Goal: Task Accomplishment & Management: Use online tool/utility

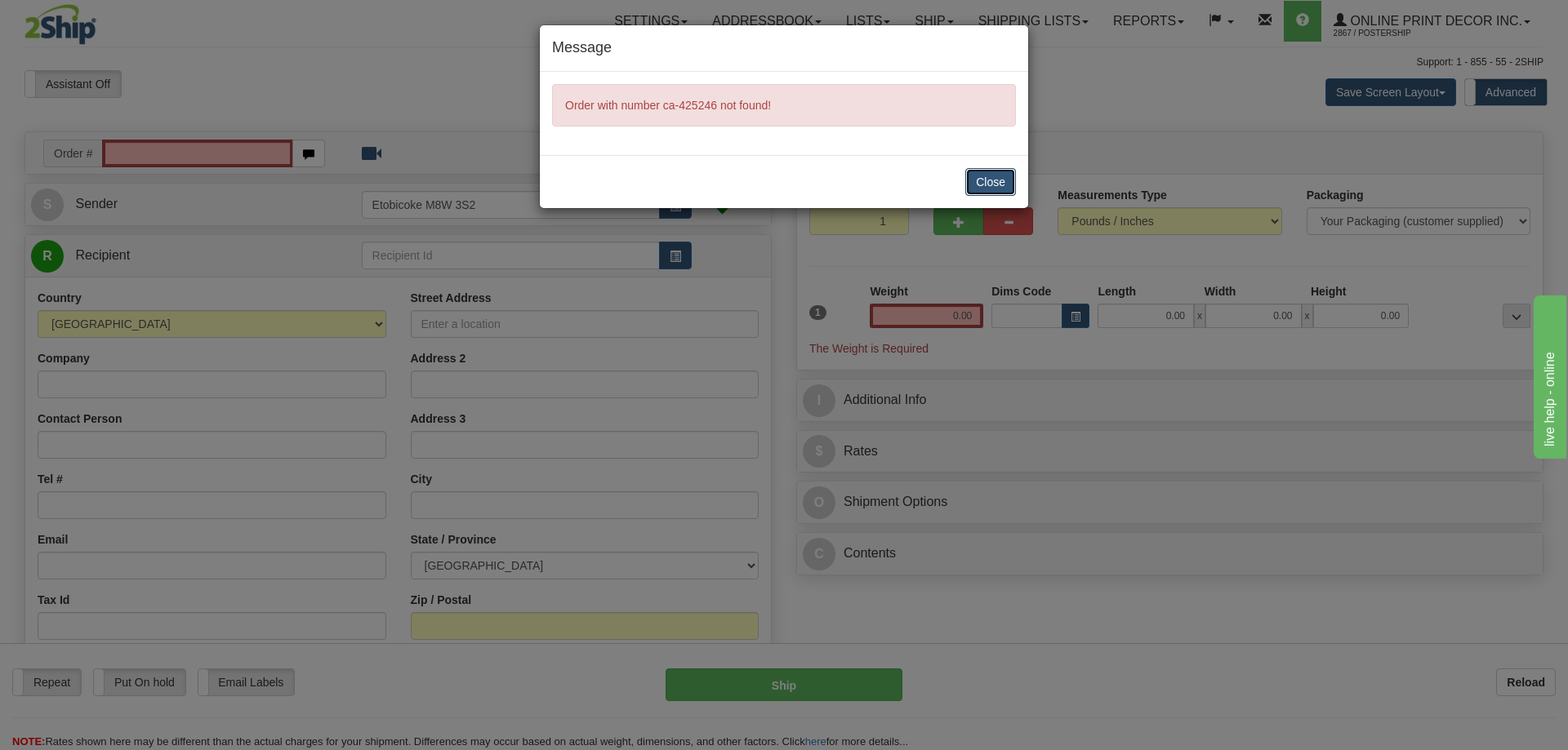
click at [981, 185] on button "Close" at bounding box center [991, 182] width 51 height 28
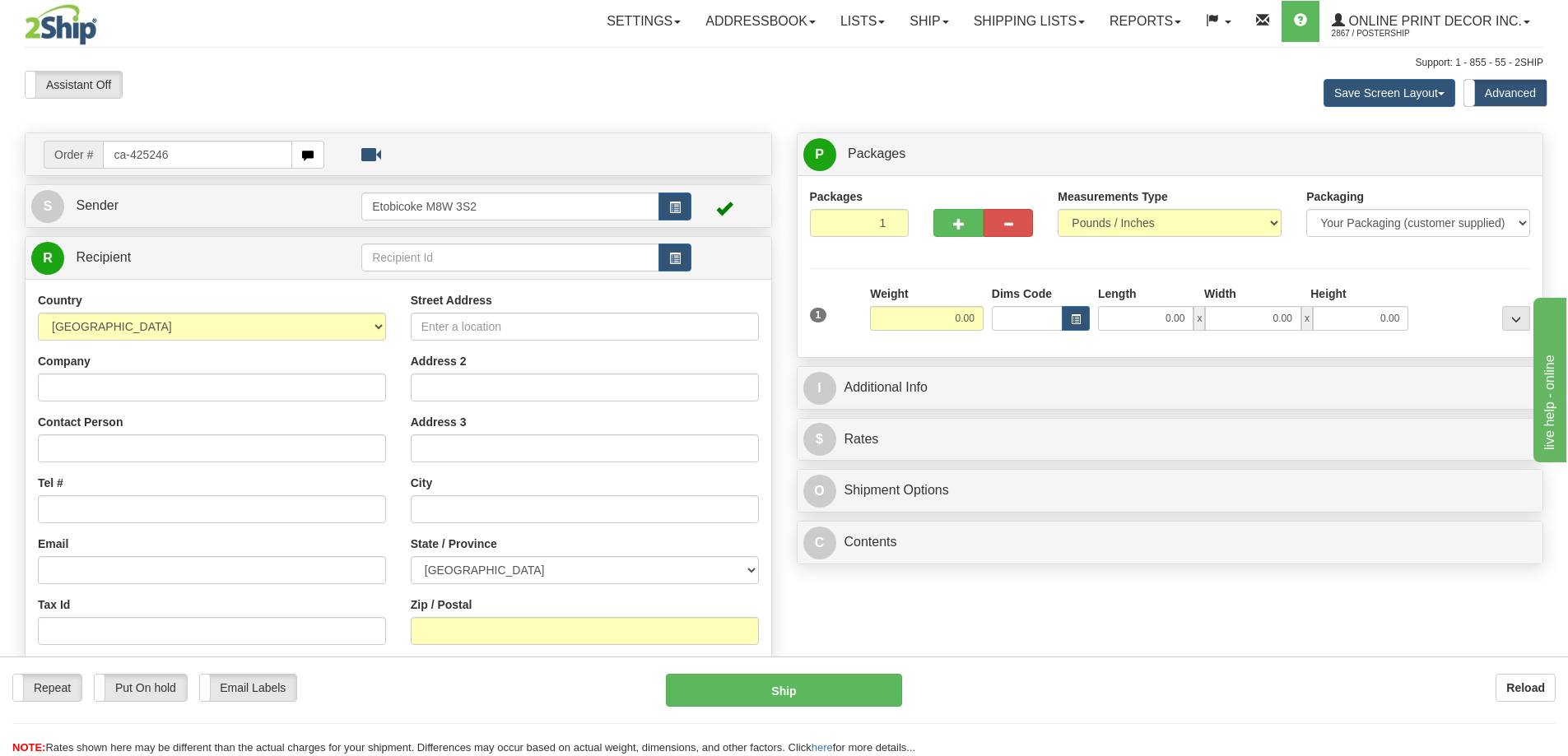
type input "ca-425246"
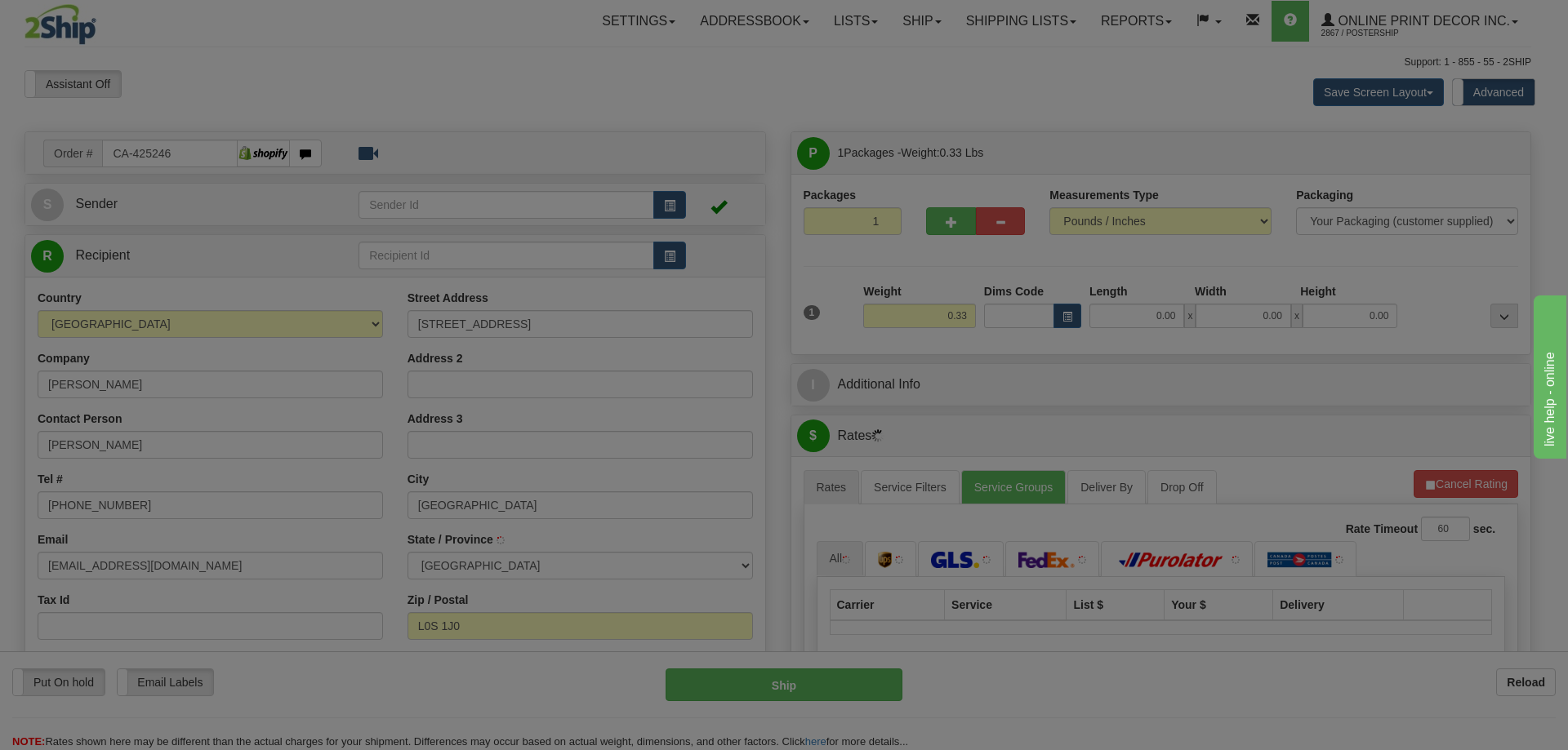
type input "NIAGARA ON THE LAKE"
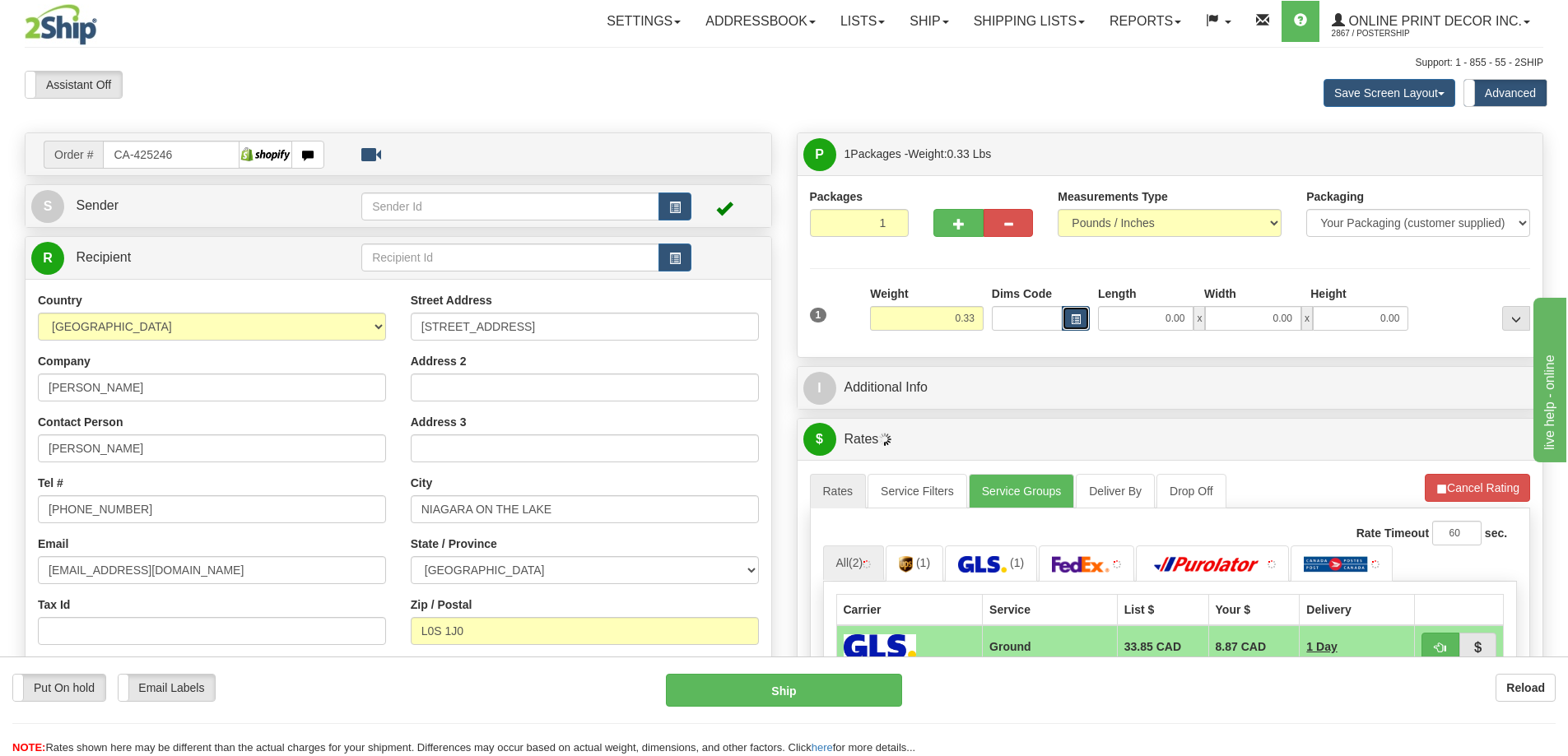
click at [1071, 317] on span "button" at bounding box center [1075, 320] width 10 height 9
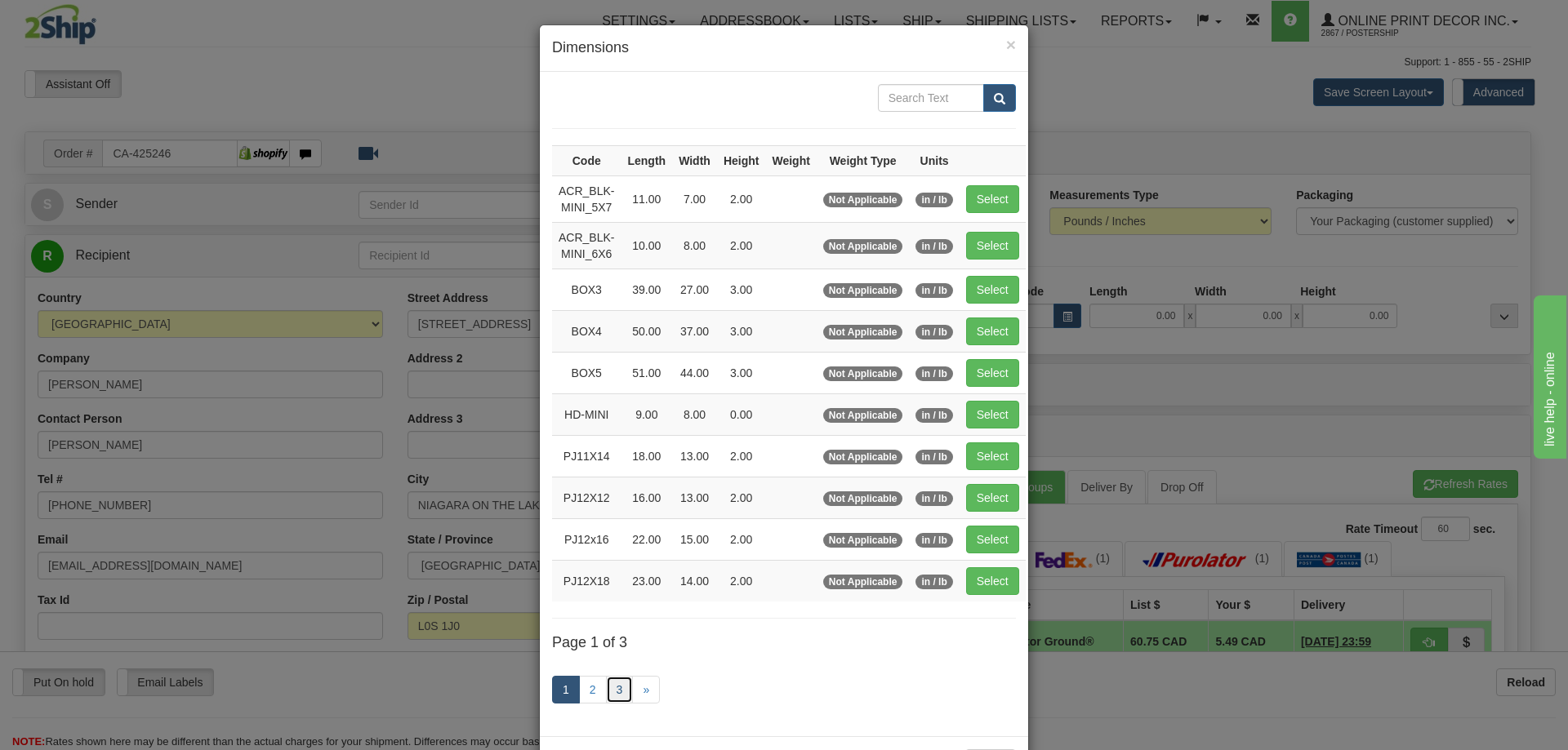
click at [623, 683] on link "3" at bounding box center [620, 690] width 28 height 28
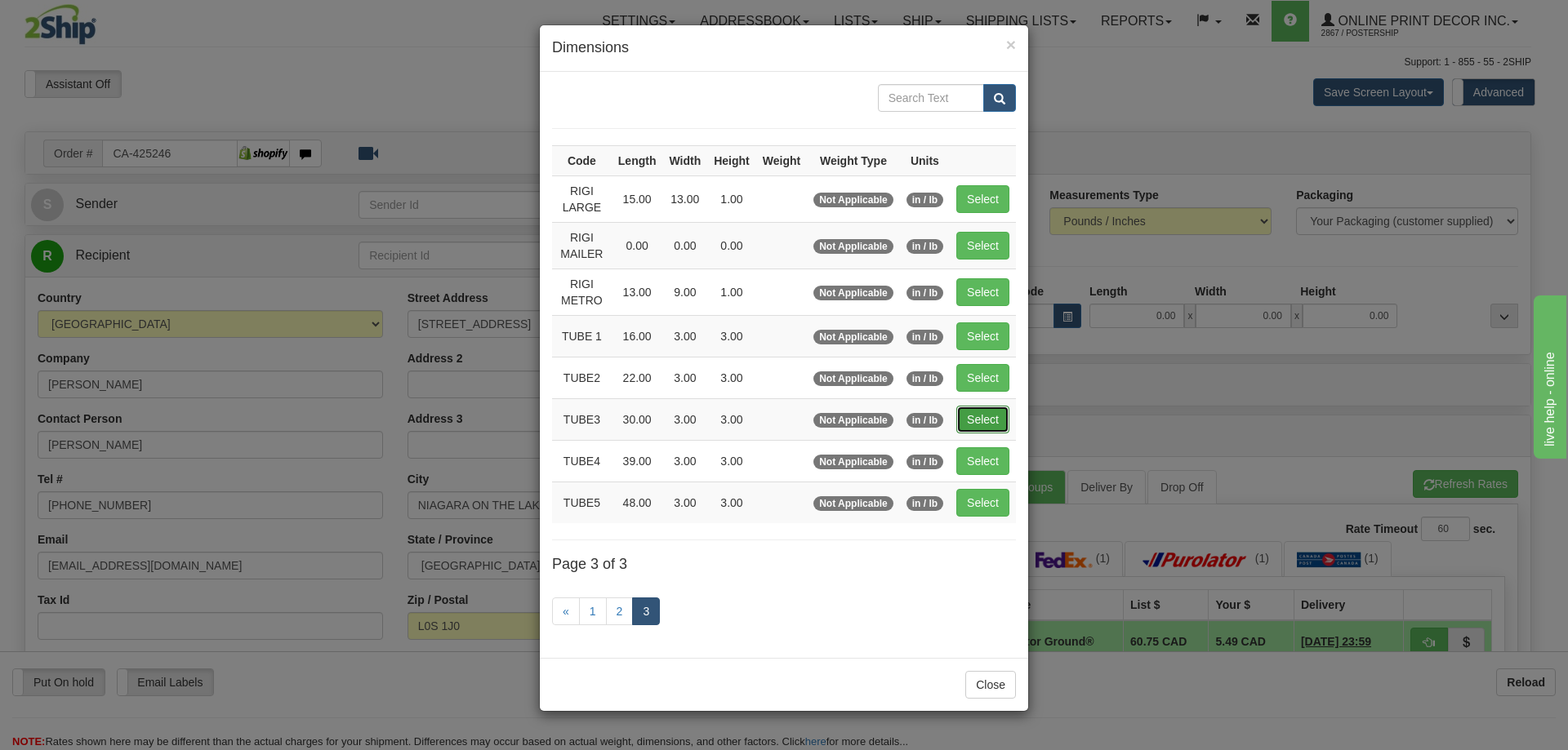
click at [980, 416] on button "Select" at bounding box center [983, 420] width 53 height 28
type input "TUBE3"
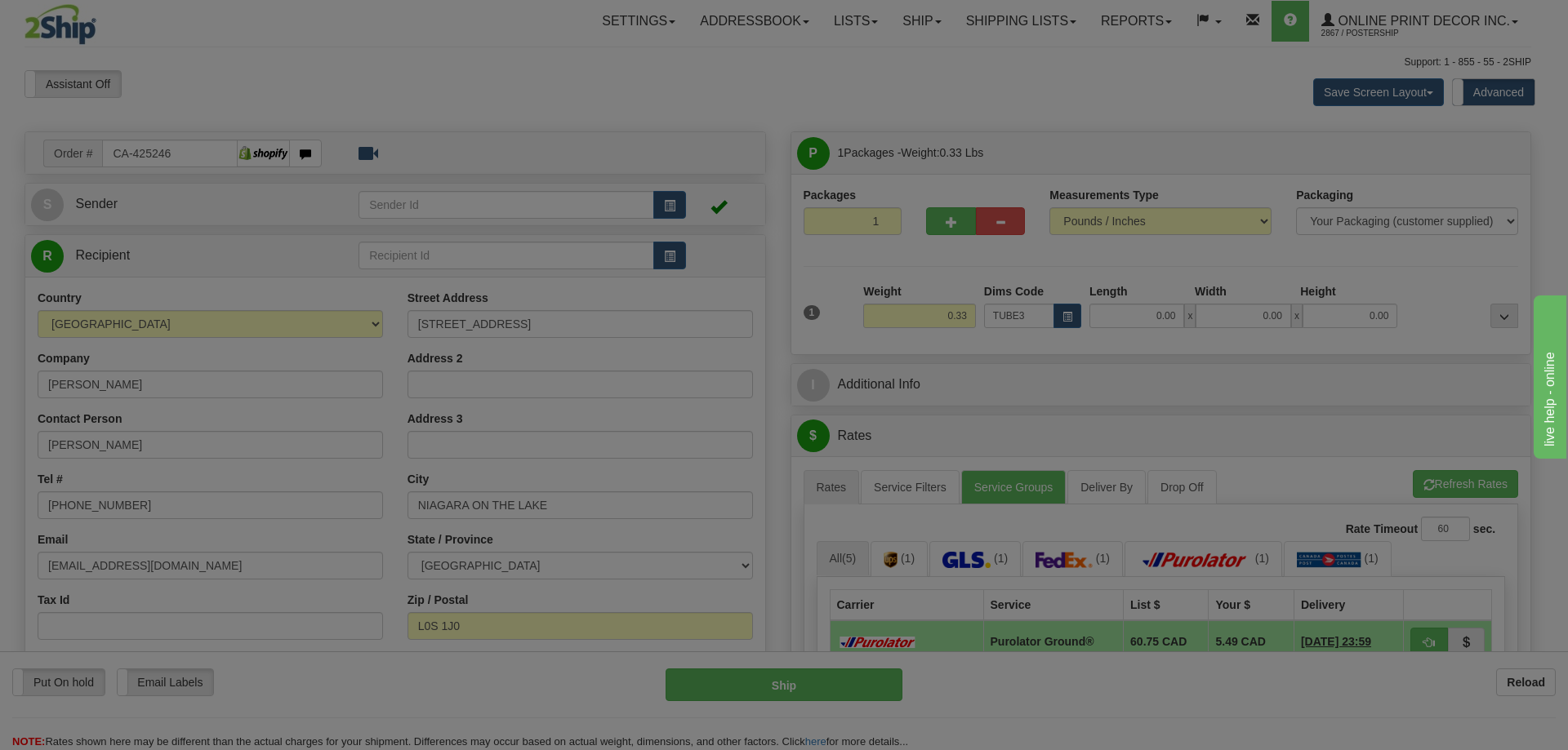
type input "30.00"
type input "3.00"
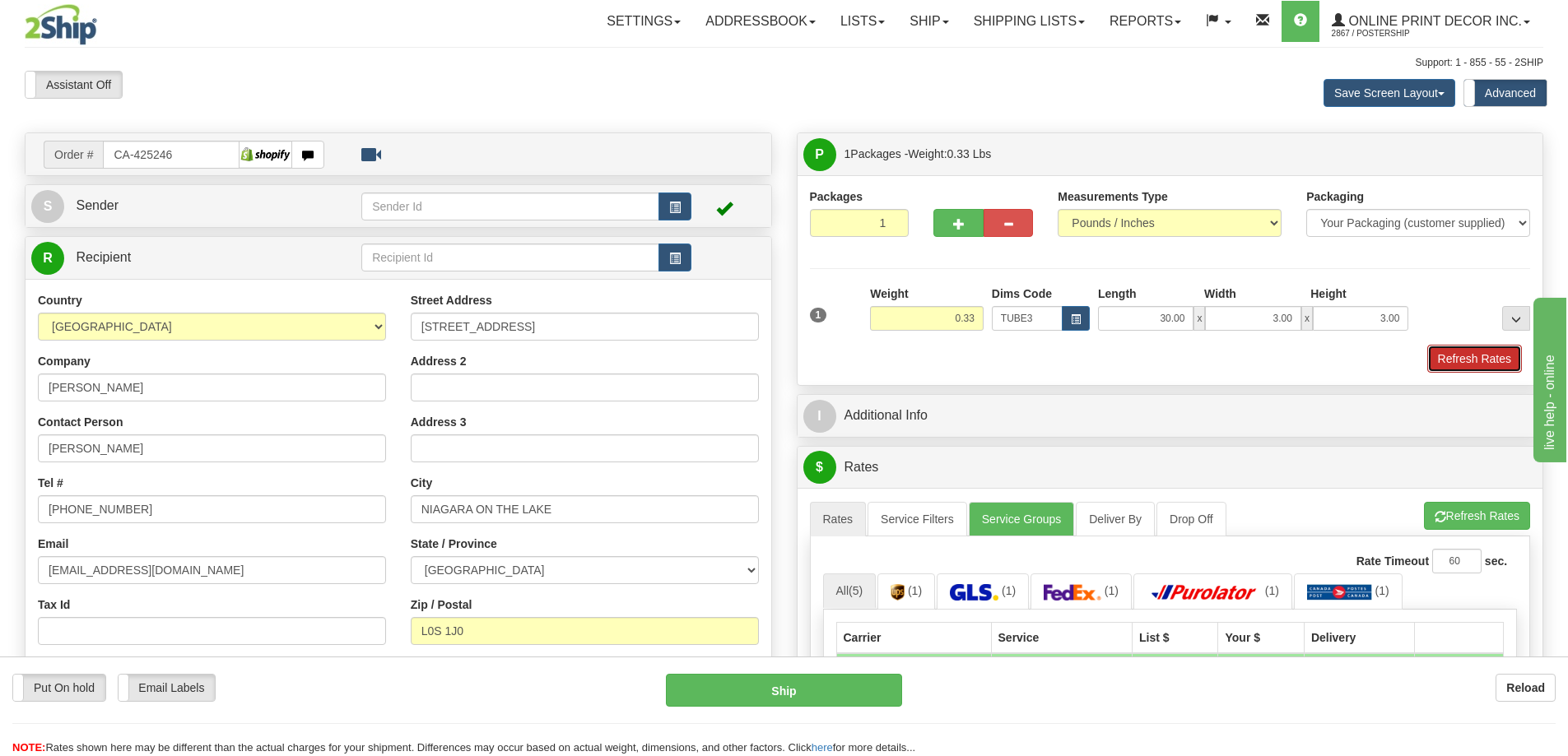
click at [1475, 347] on button "Refresh Rates" at bounding box center [1474, 359] width 95 height 28
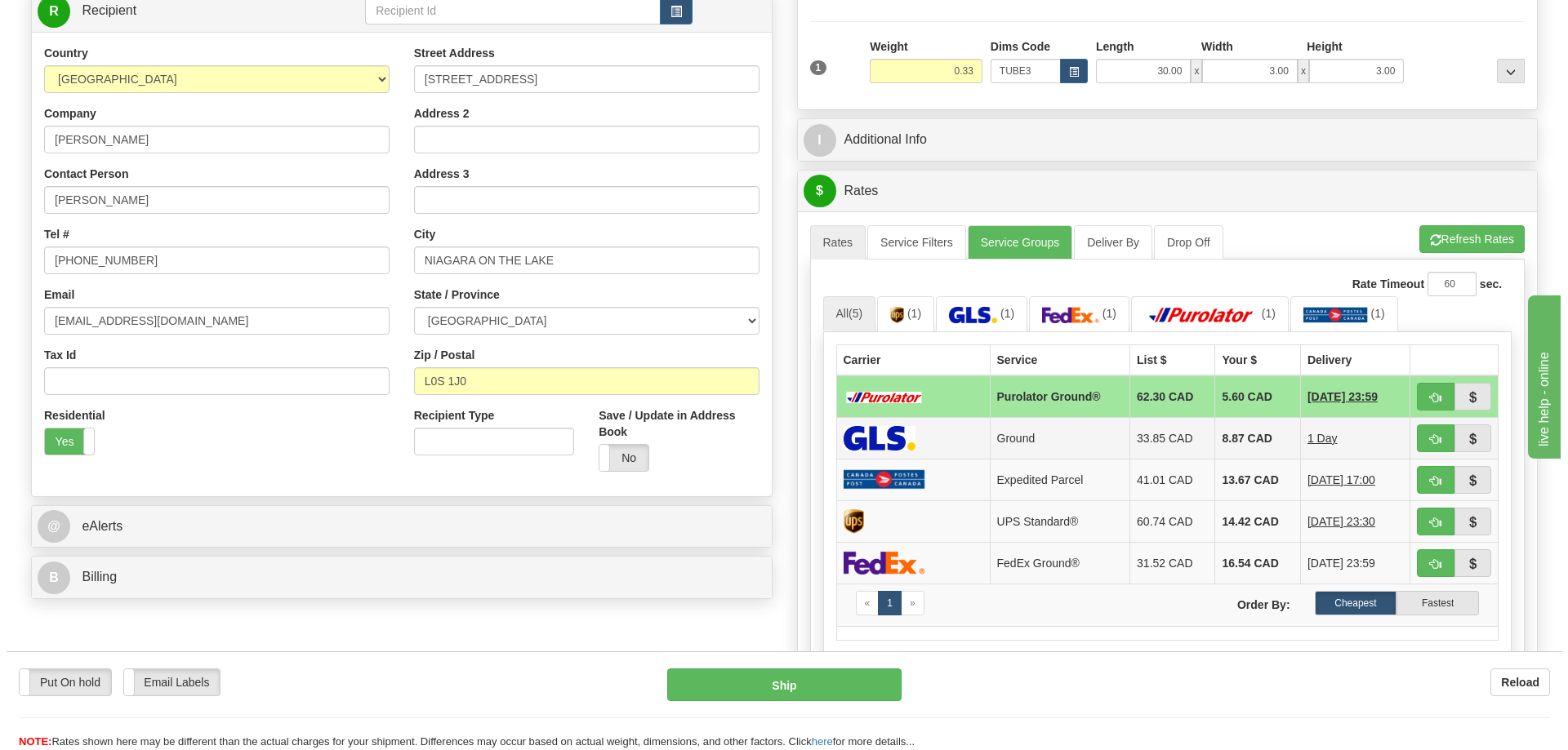
scroll to position [327, 0]
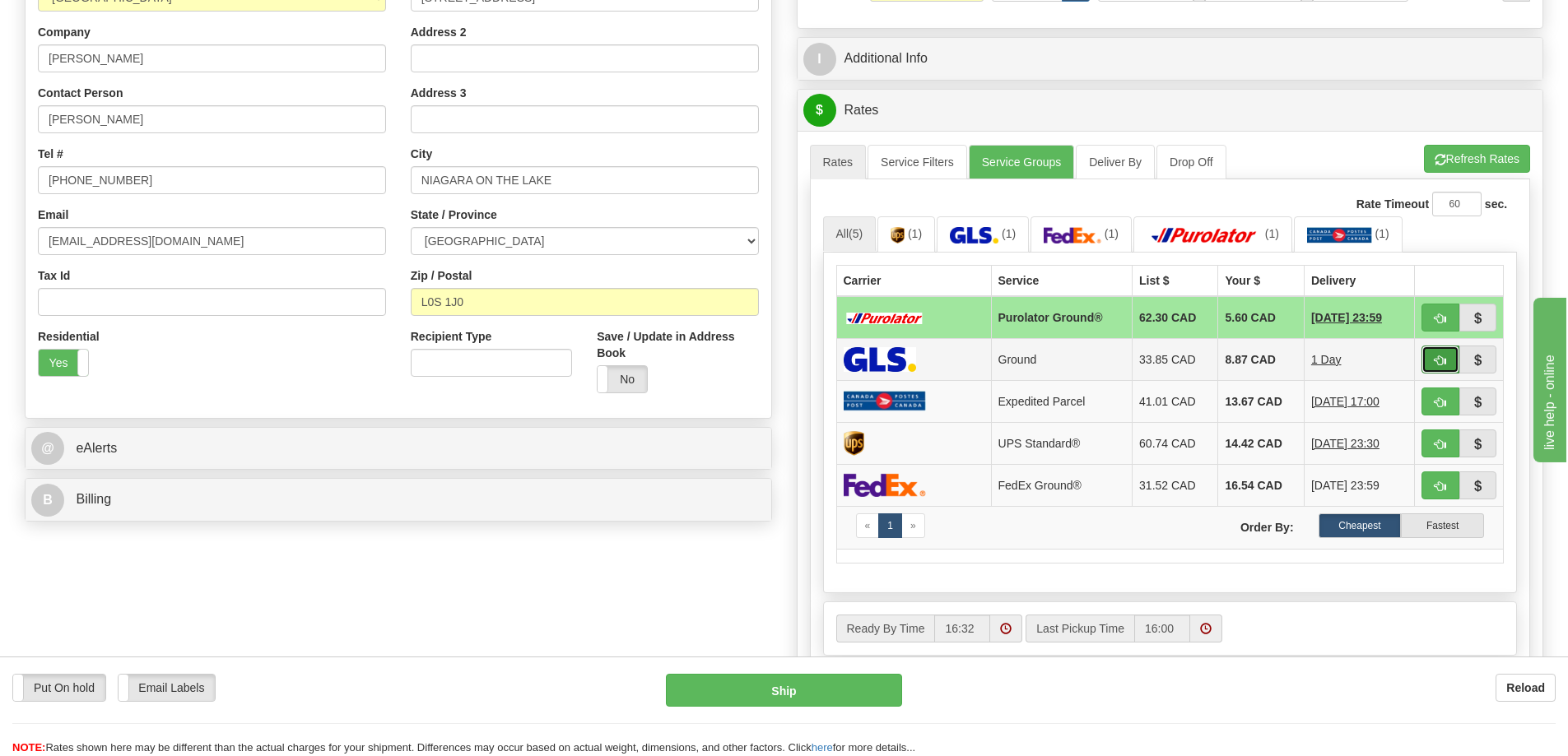
click at [1447, 355] on button "button" at bounding box center [1440, 360] width 38 height 28
type input "1"
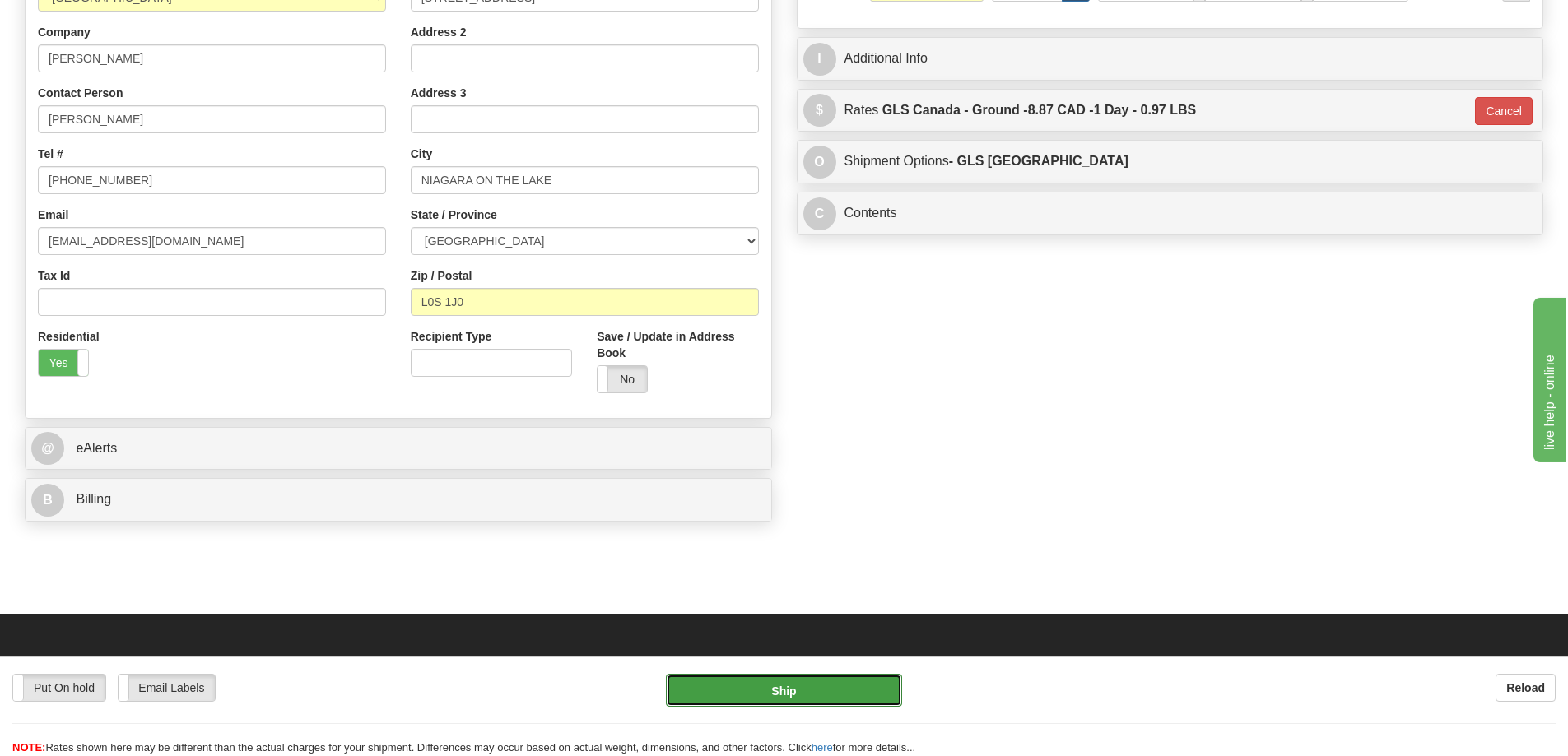
click at [835, 686] on button "Ship" at bounding box center [784, 690] width 237 height 32
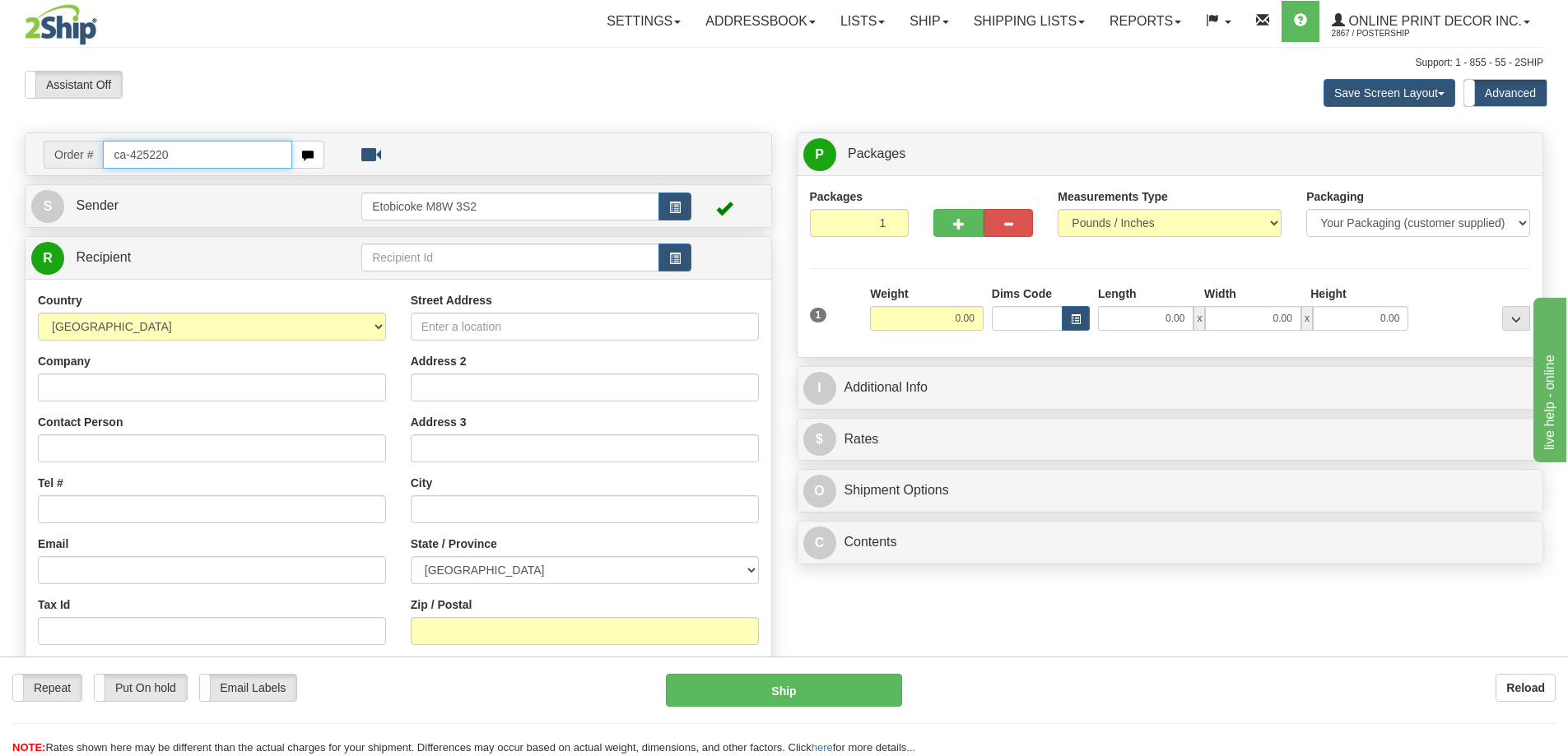
type input "ca-425220"
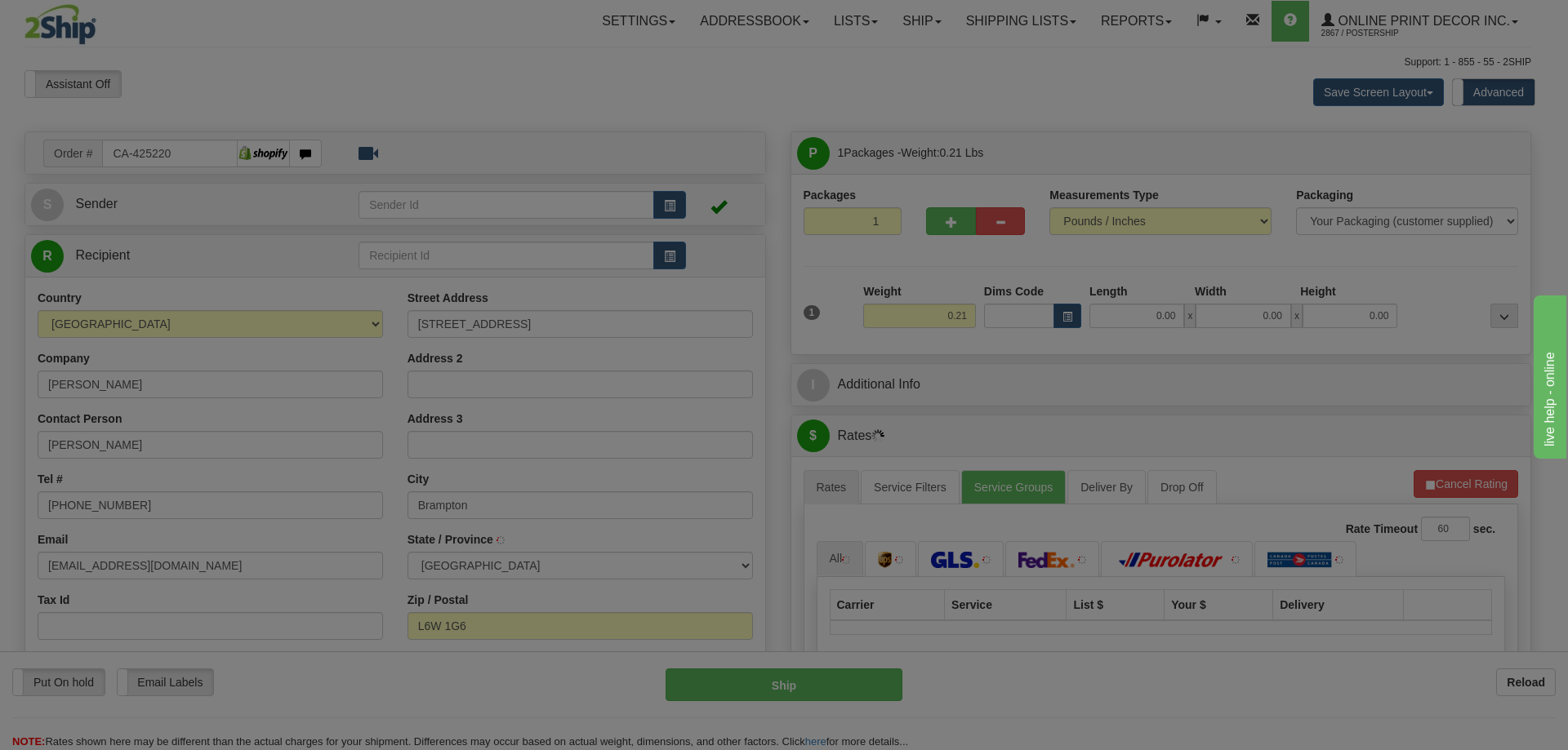
type input "BRAMPTON"
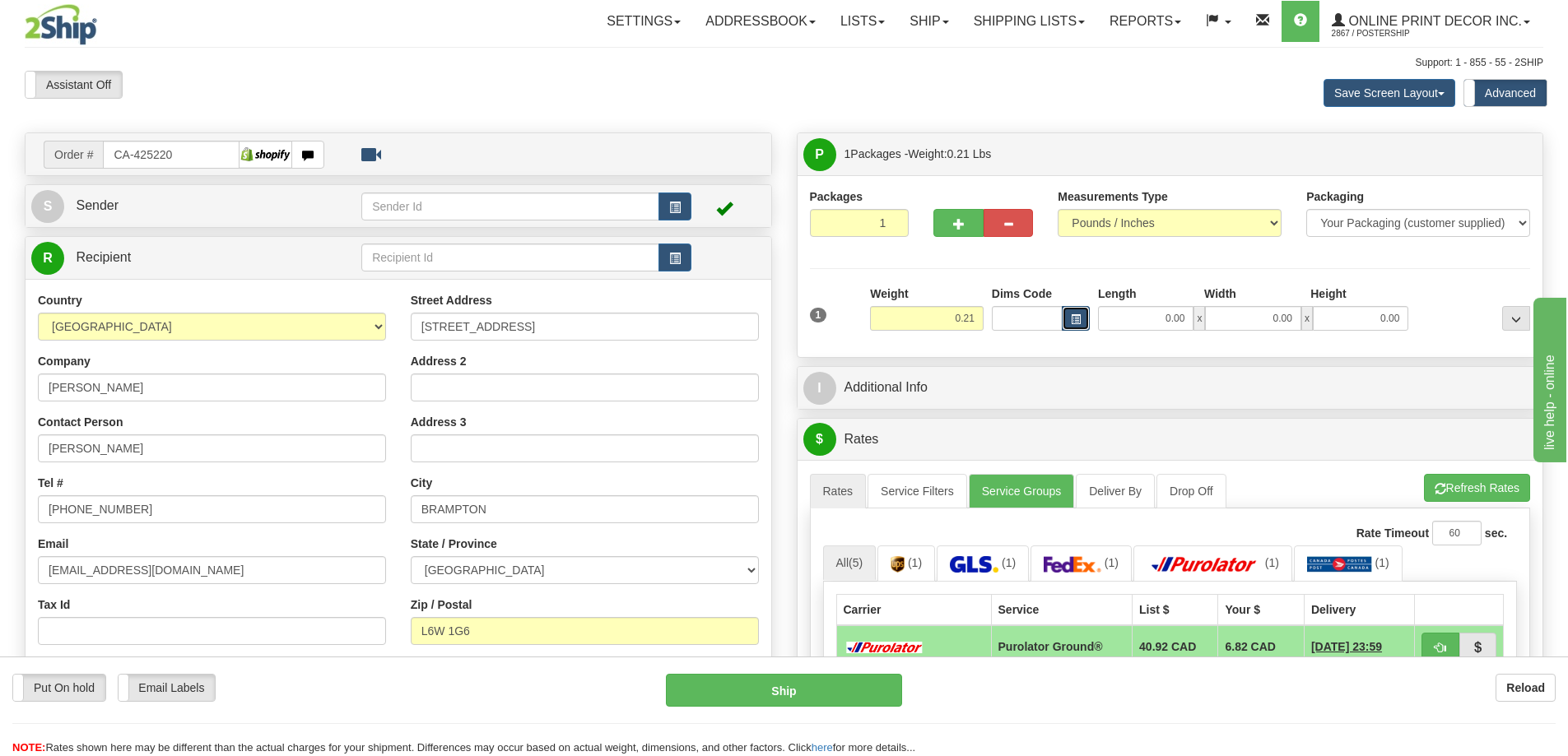
click at [1073, 315] on span "button" at bounding box center [1075, 320] width 10 height 9
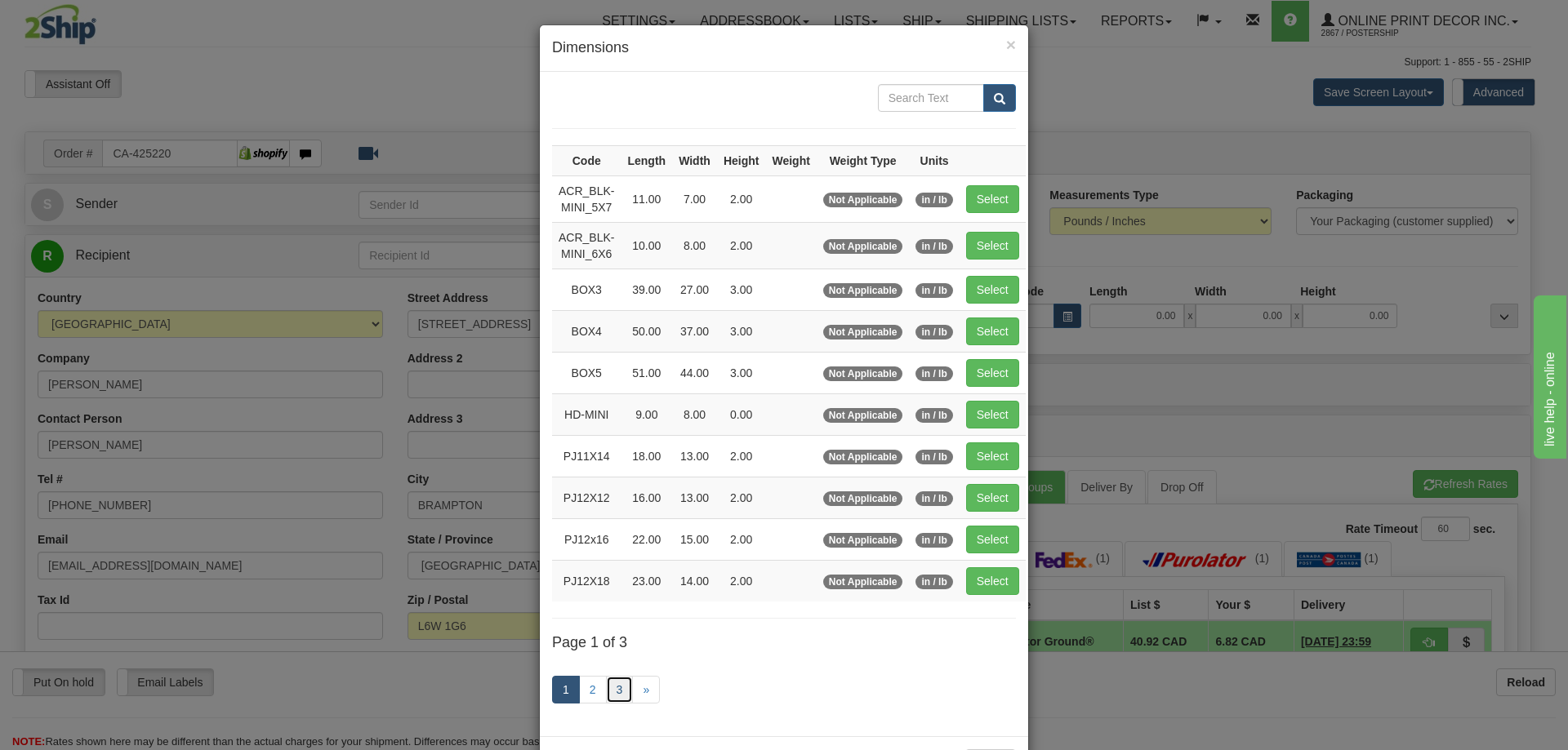
click at [621, 687] on link "3" at bounding box center [620, 690] width 28 height 28
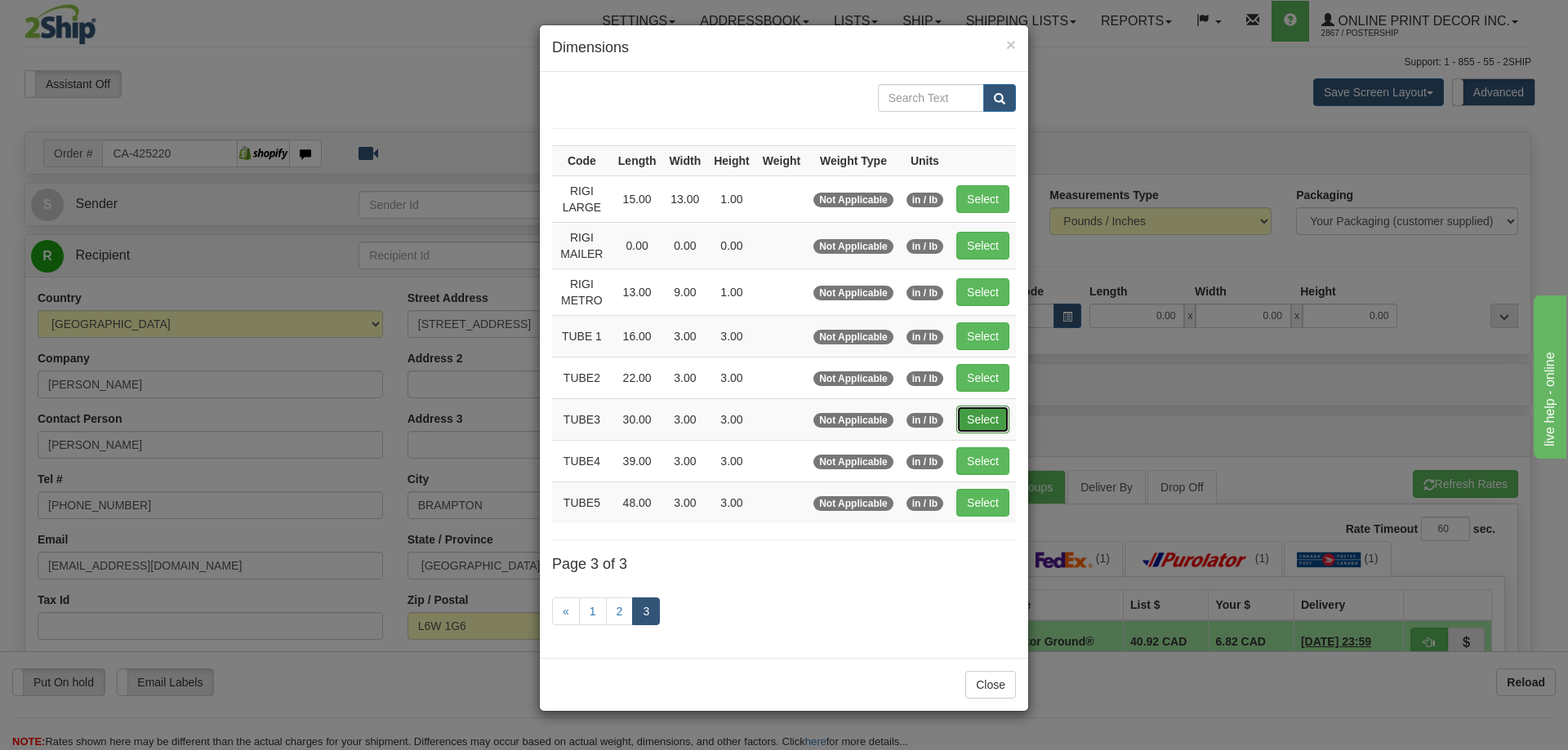
click at [989, 411] on button "Select" at bounding box center [983, 420] width 53 height 28
type input "TUBE3"
type input "30.00"
type input "3.00"
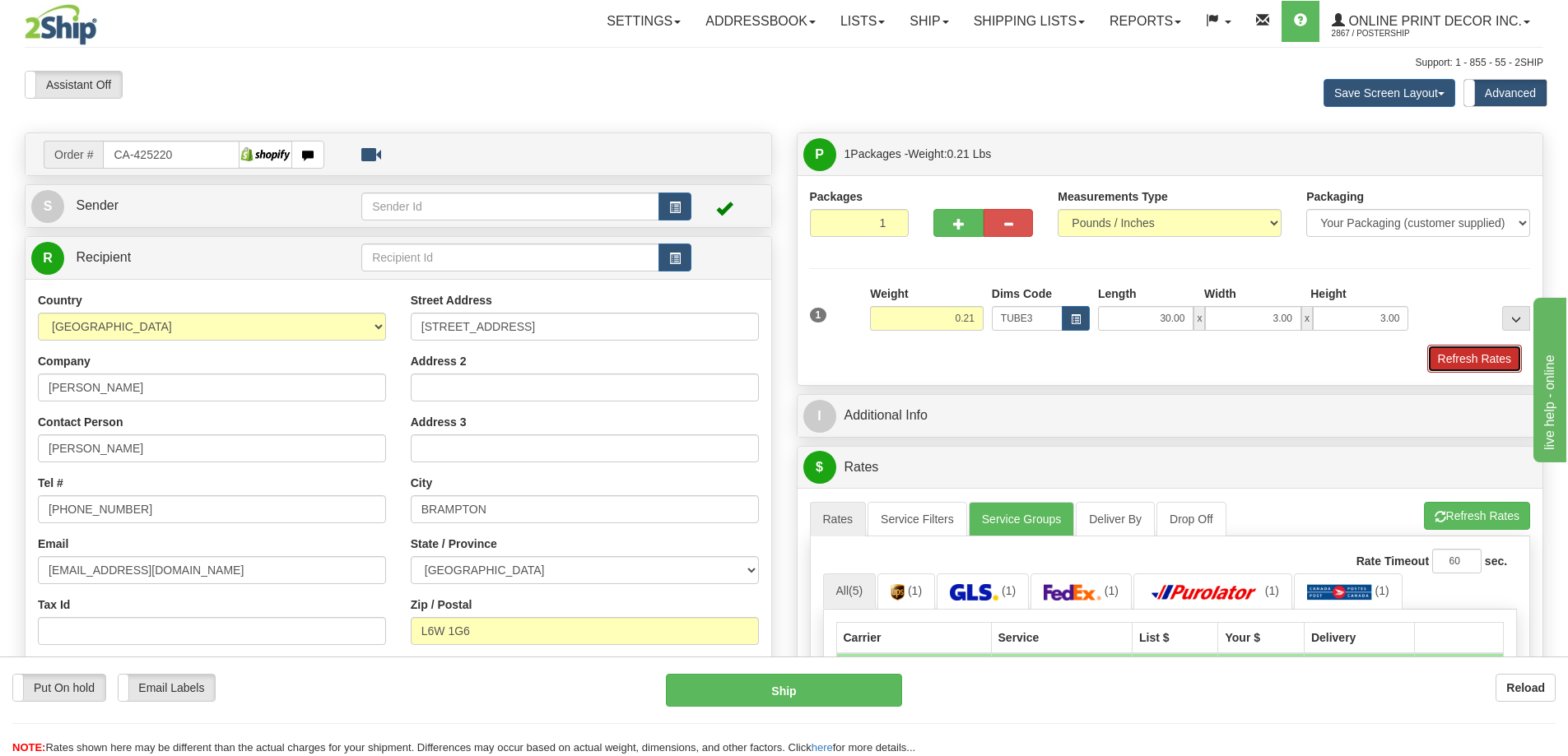
click at [1464, 351] on button "Refresh Rates" at bounding box center [1474, 359] width 95 height 28
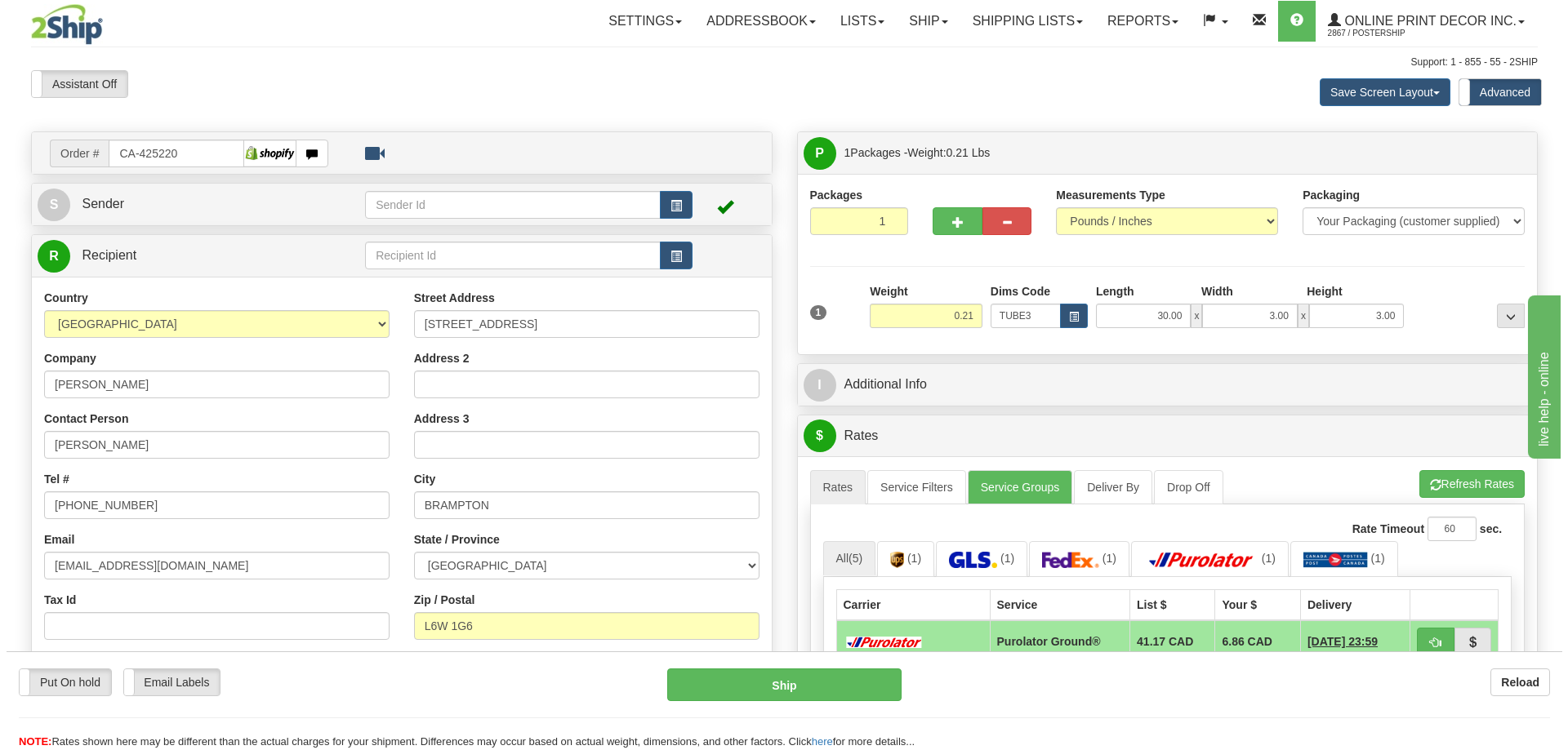
scroll to position [245, 0]
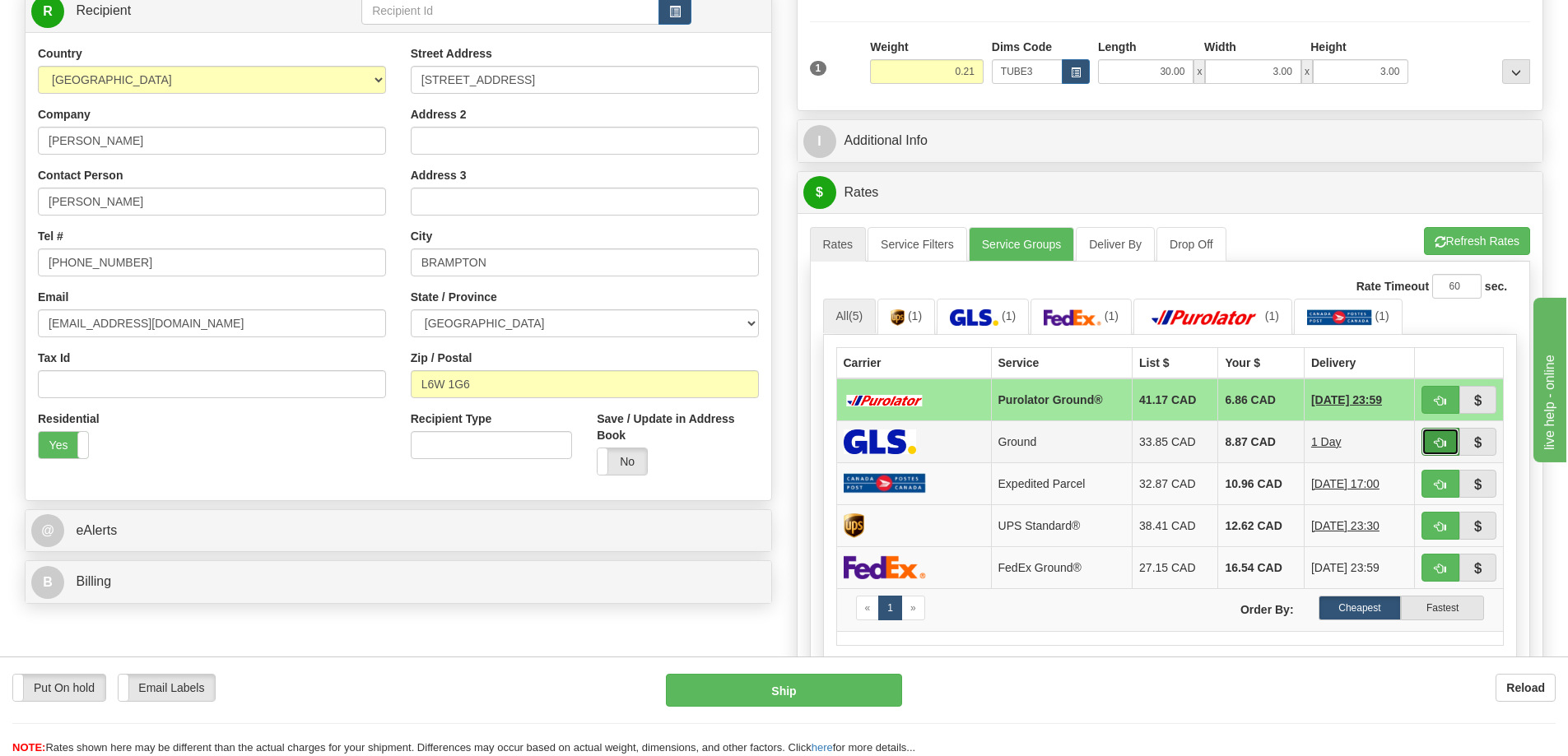
click at [1433, 442] on button "button" at bounding box center [1440, 442] width 38 height 28
type input "1"
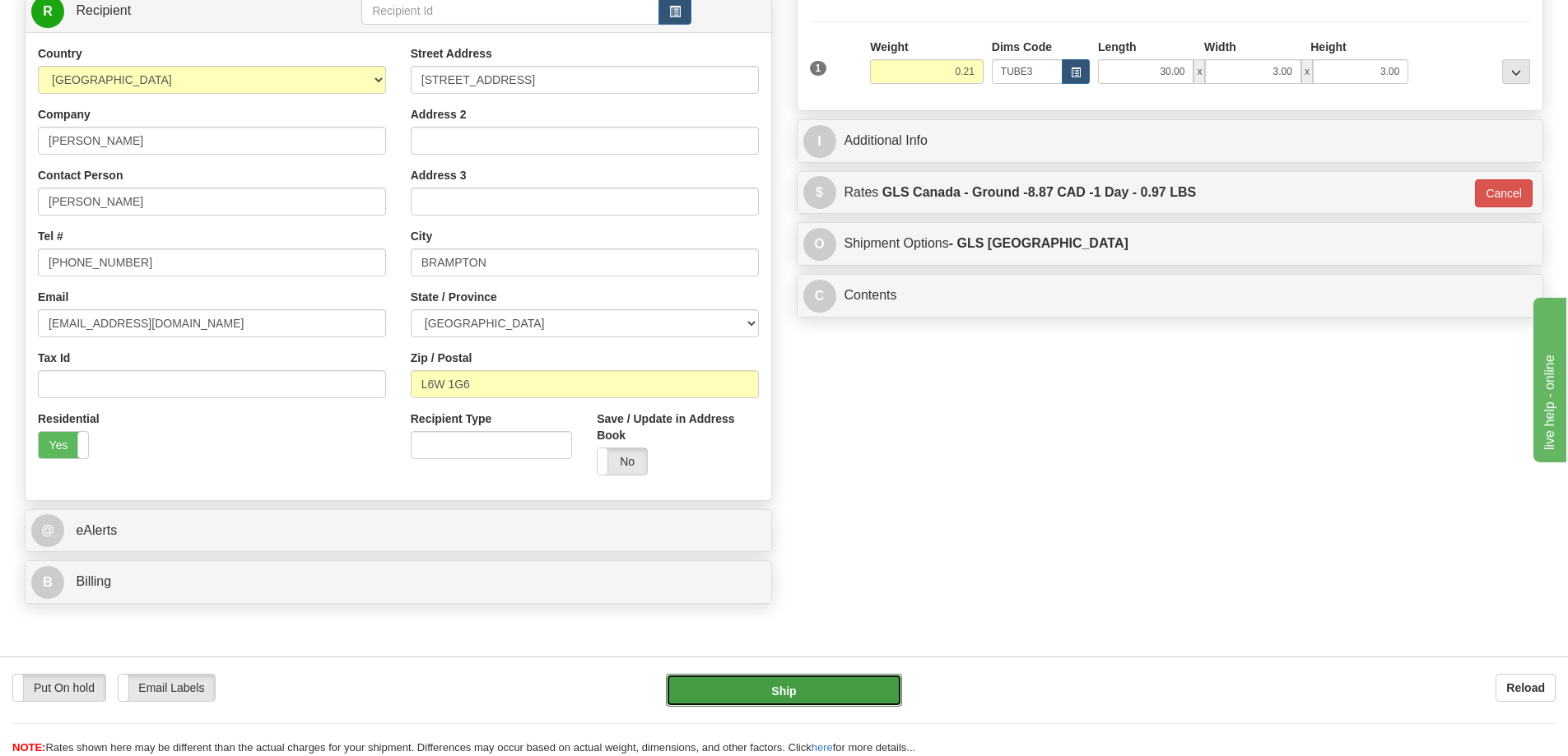
click at [704, 689] on button "Ship" at bounding box center [784, 690] width 237 height 32
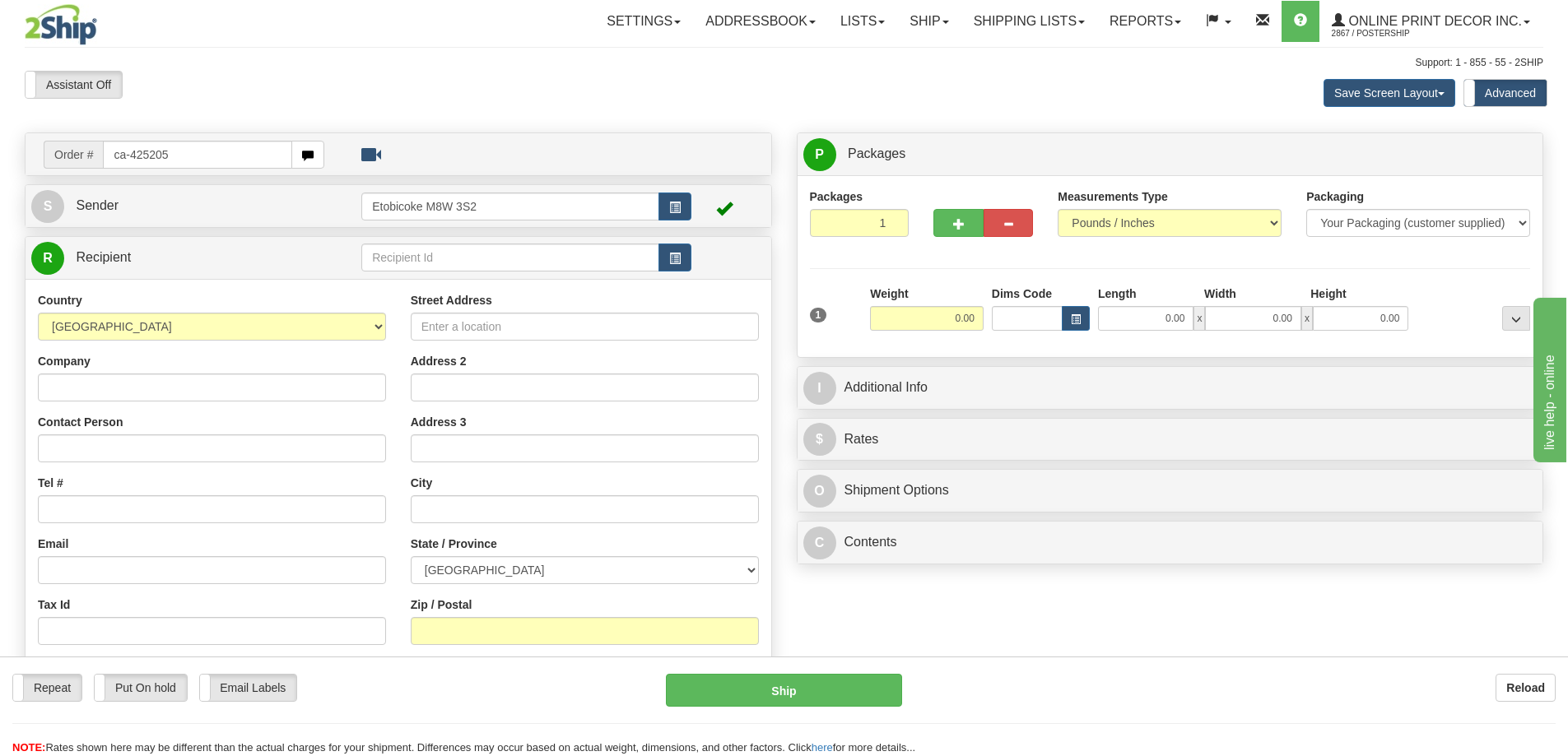
type input "ca-425205"
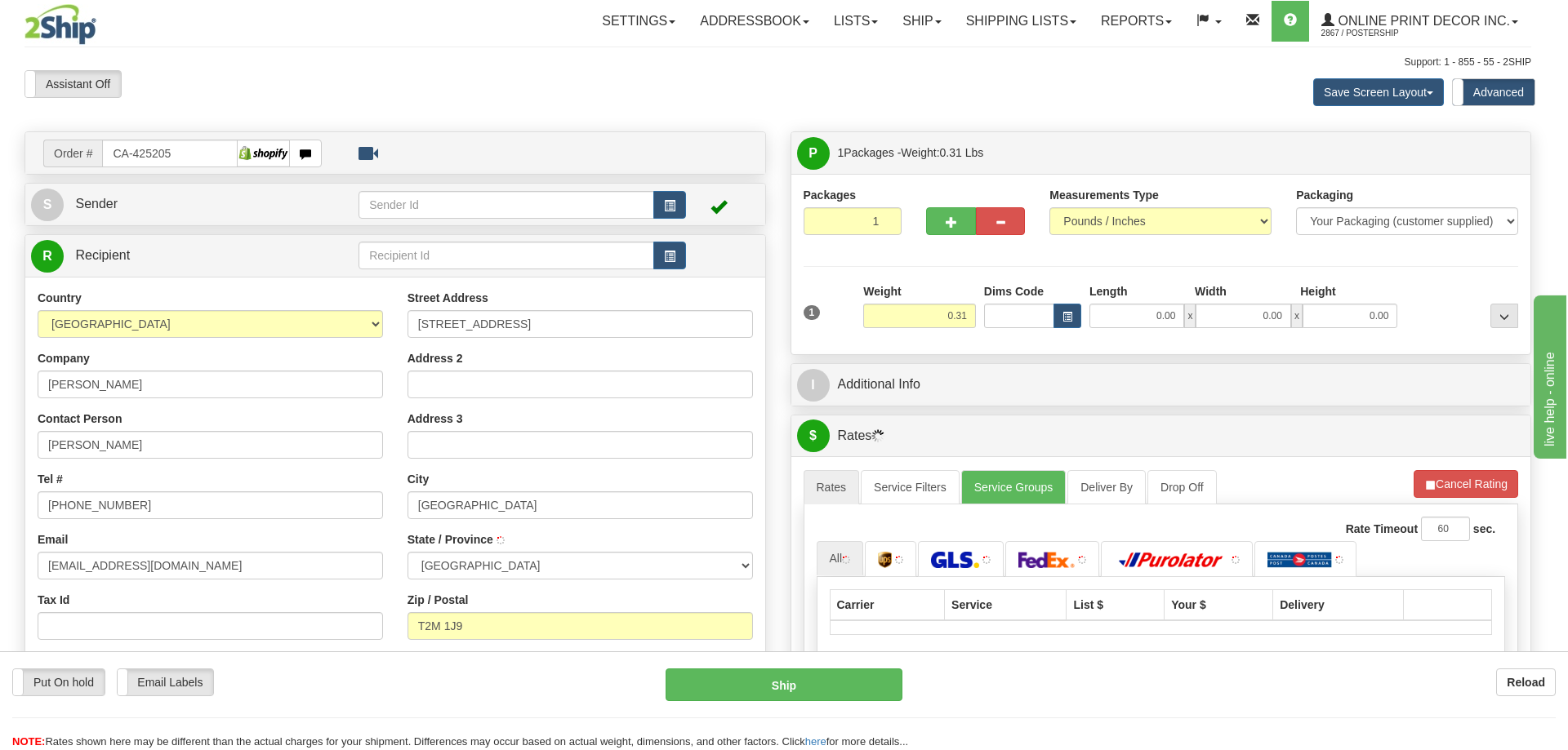
type input "[GEOGRAPHIC_DATA]"
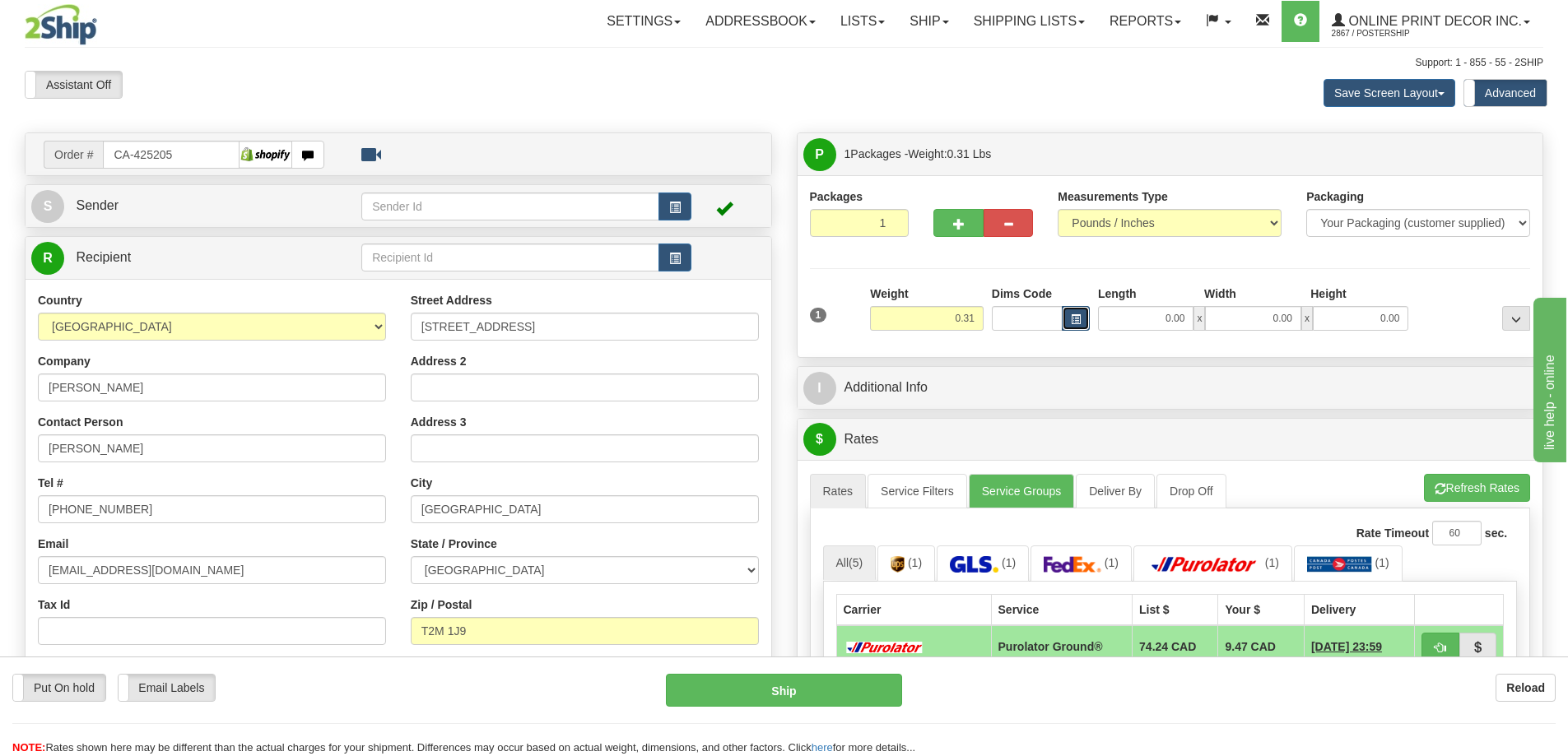
click at [1076, 317] on span "button" at bounding box center [1075, 320] width 10 height 9
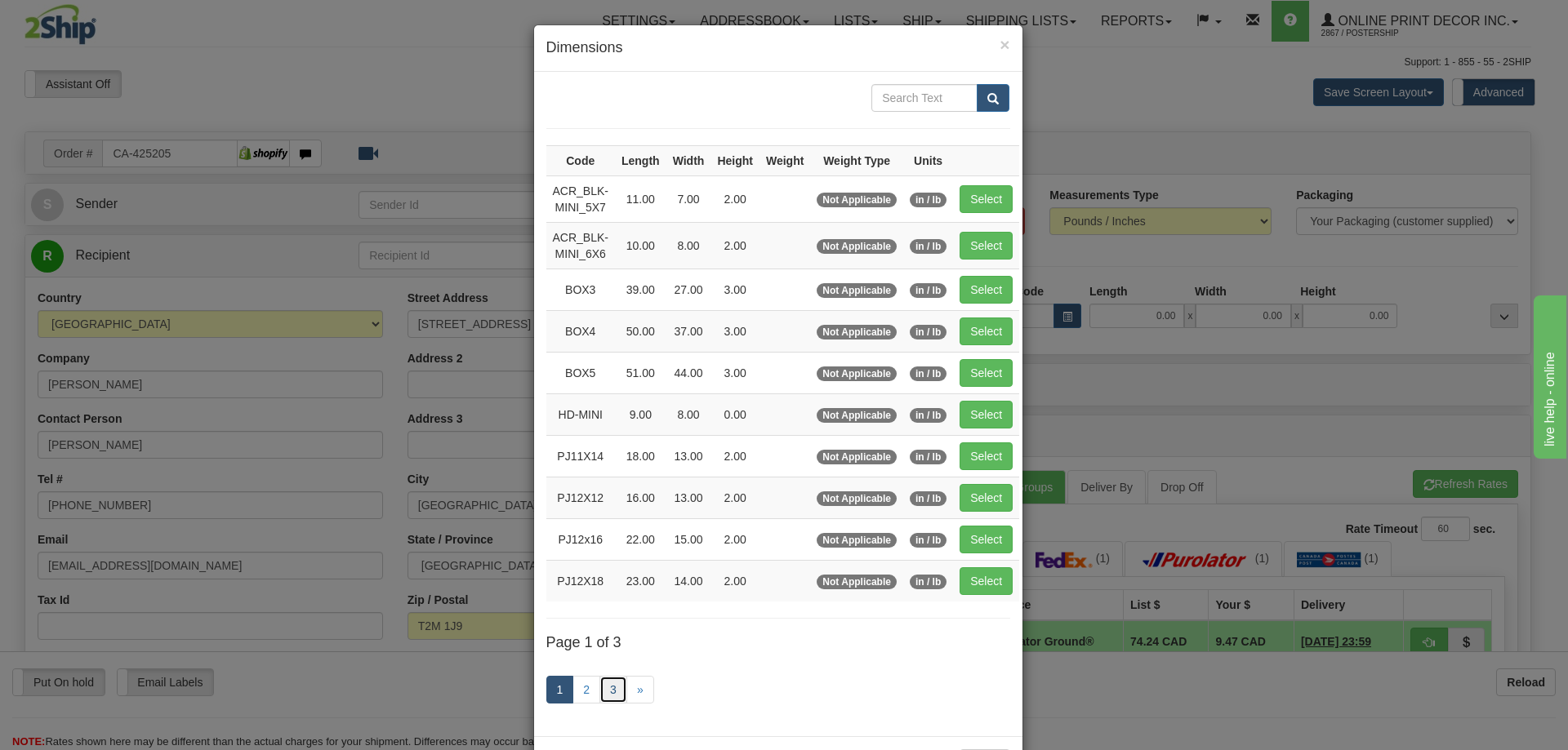
click at [607, 695] on link "3" at bounding box center [613, 690] width 28 height 28
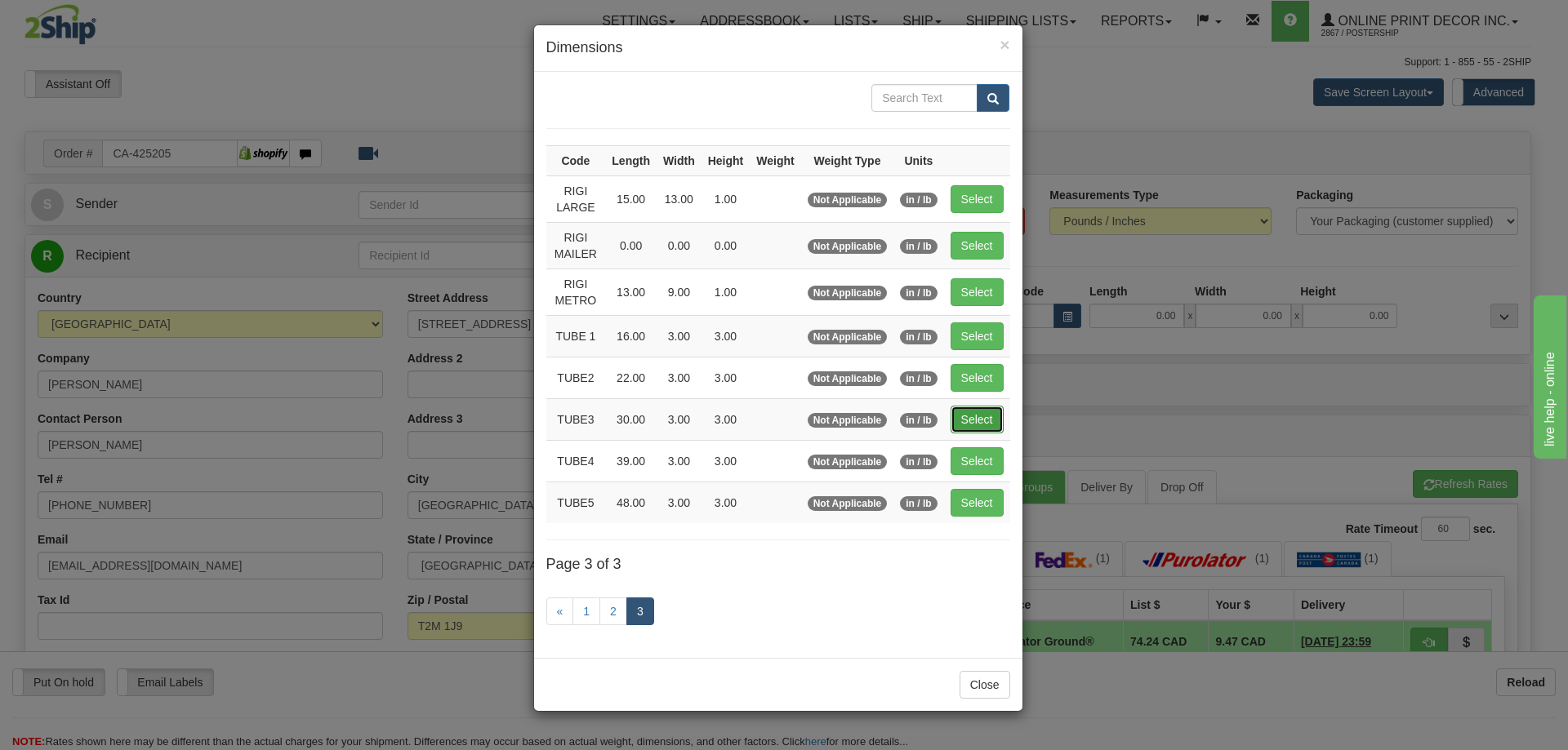
click at [979, 417] on button "Select" at bounding box center [978, 420] width 53 height 28
type input "TUBE3"
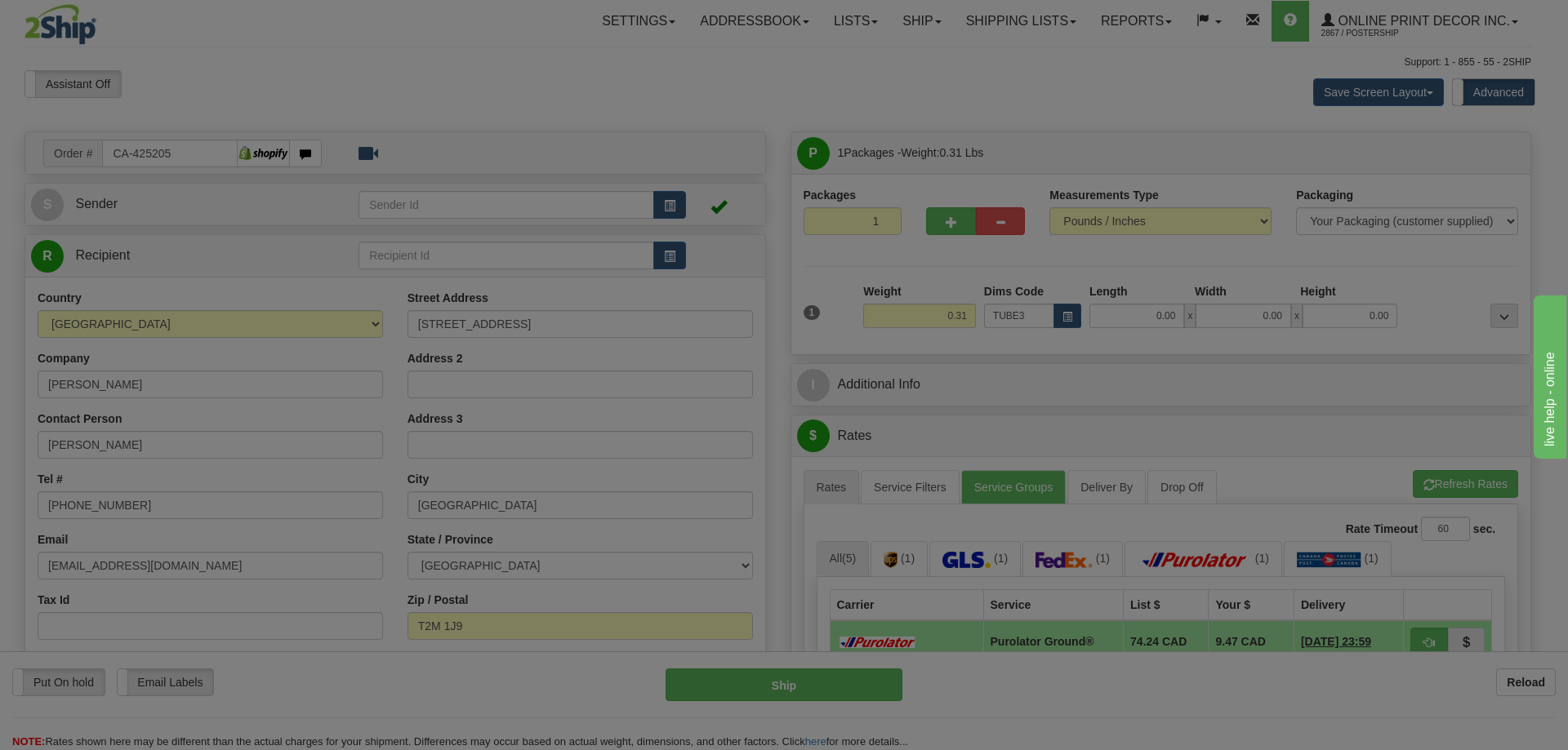
type input "30.00"
type input "3.00"
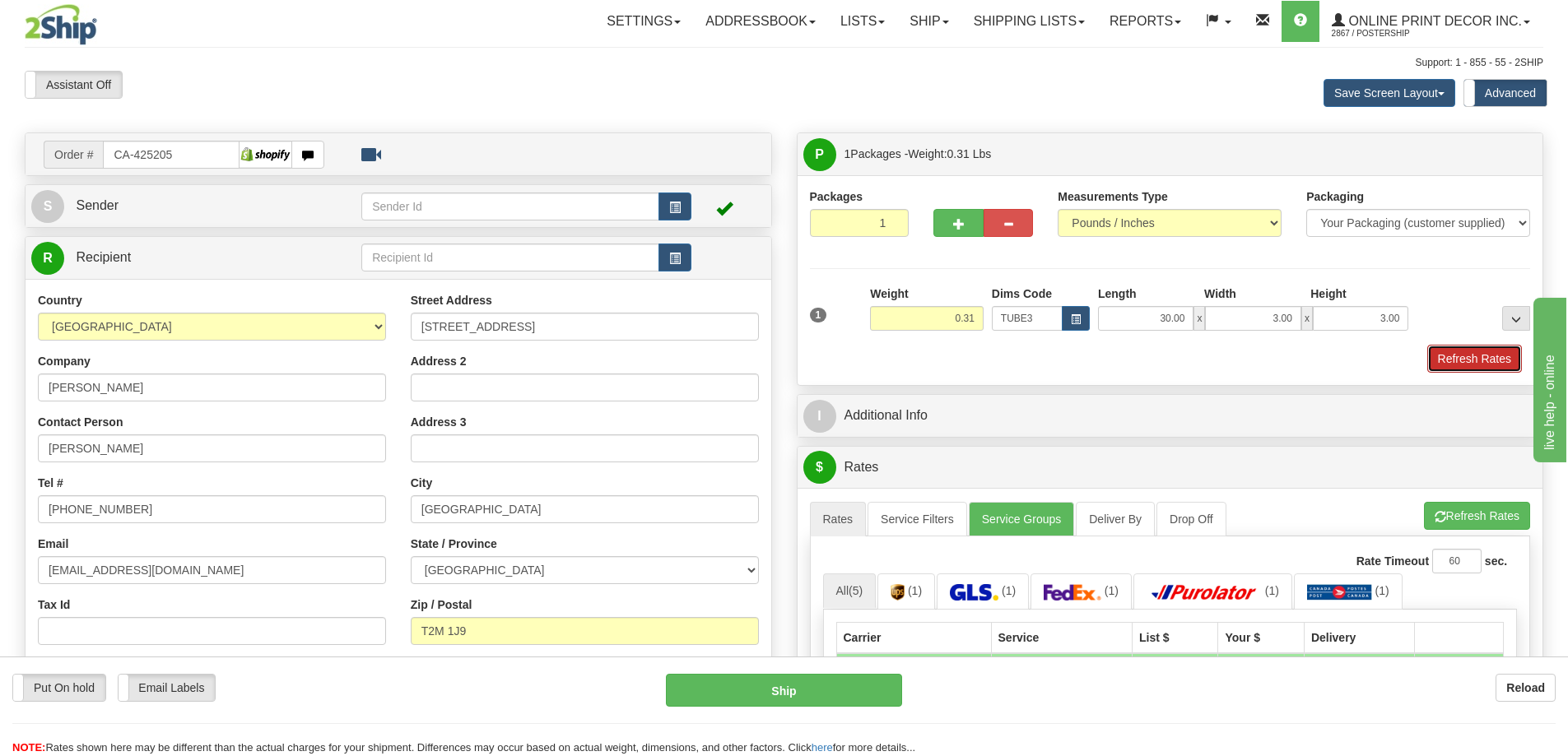
click at [1474, 358] on button "Refresh Rates" at bounding box center [1474, 359] width 95 height 28
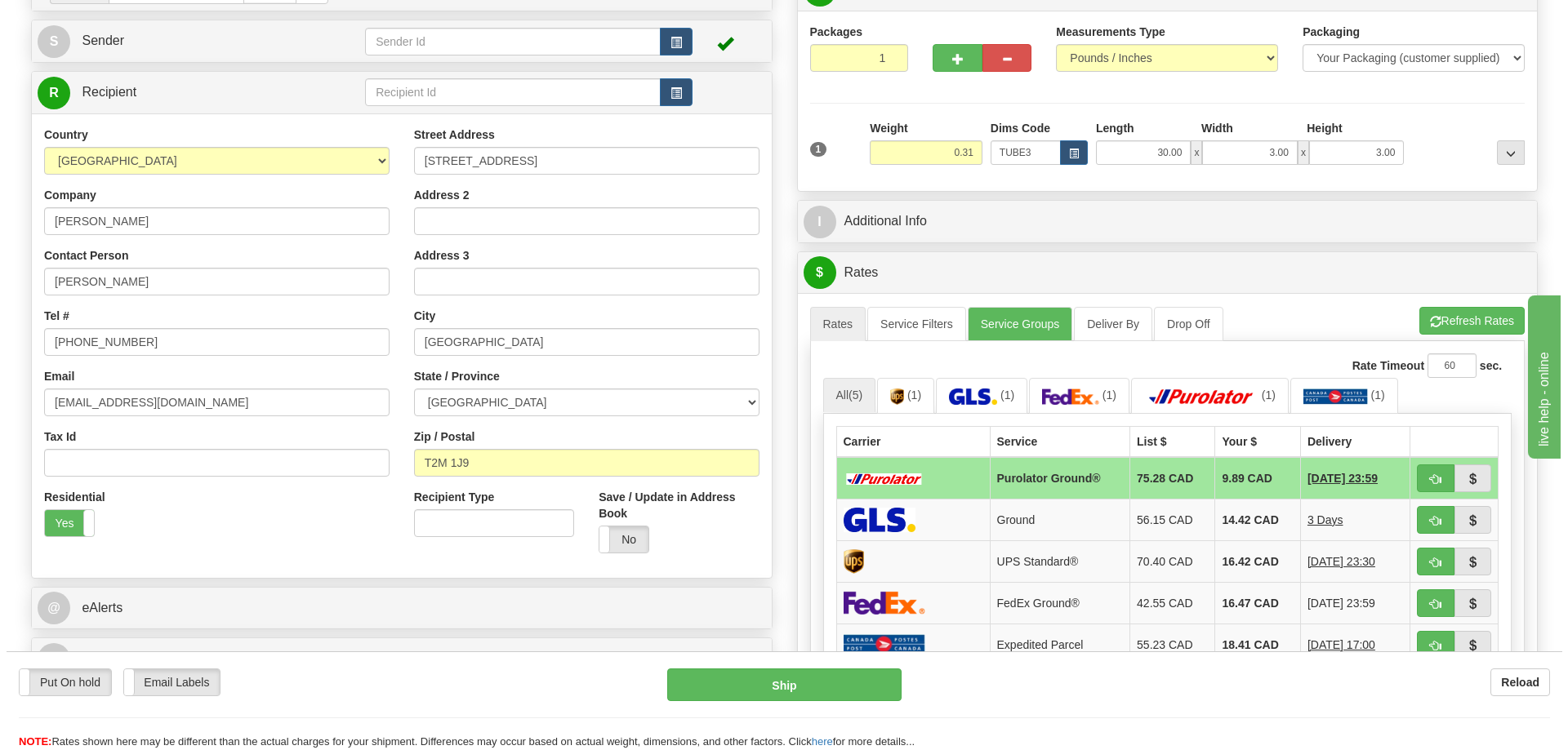
scroll to position [245, 0]
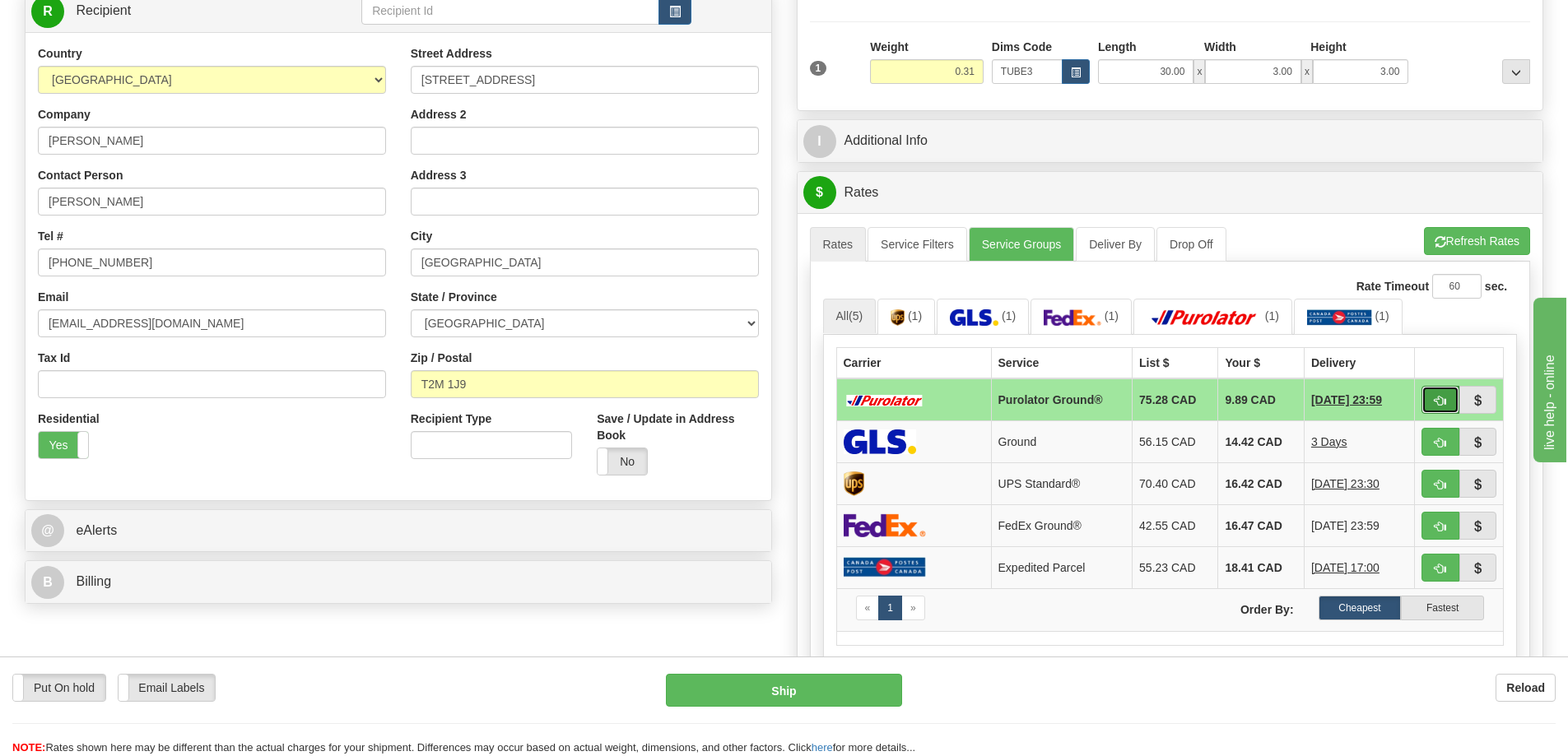
click at [1430, 399] on button "button" at bounding box center [1440, 400] width 38 height 28
type input "260"
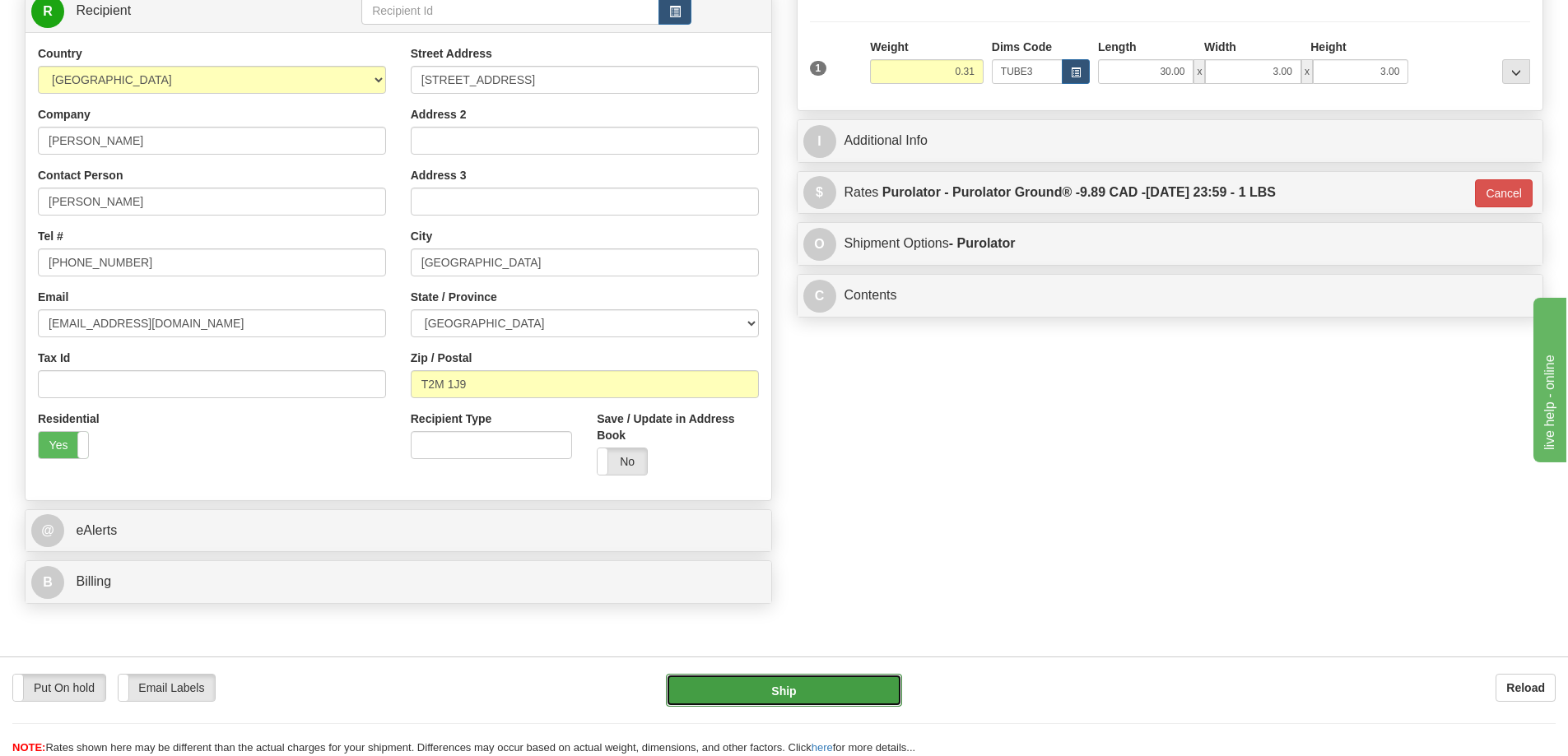
click at [790, 690] on button "Ship" at bounding box center [784, 690] width 237 height 32
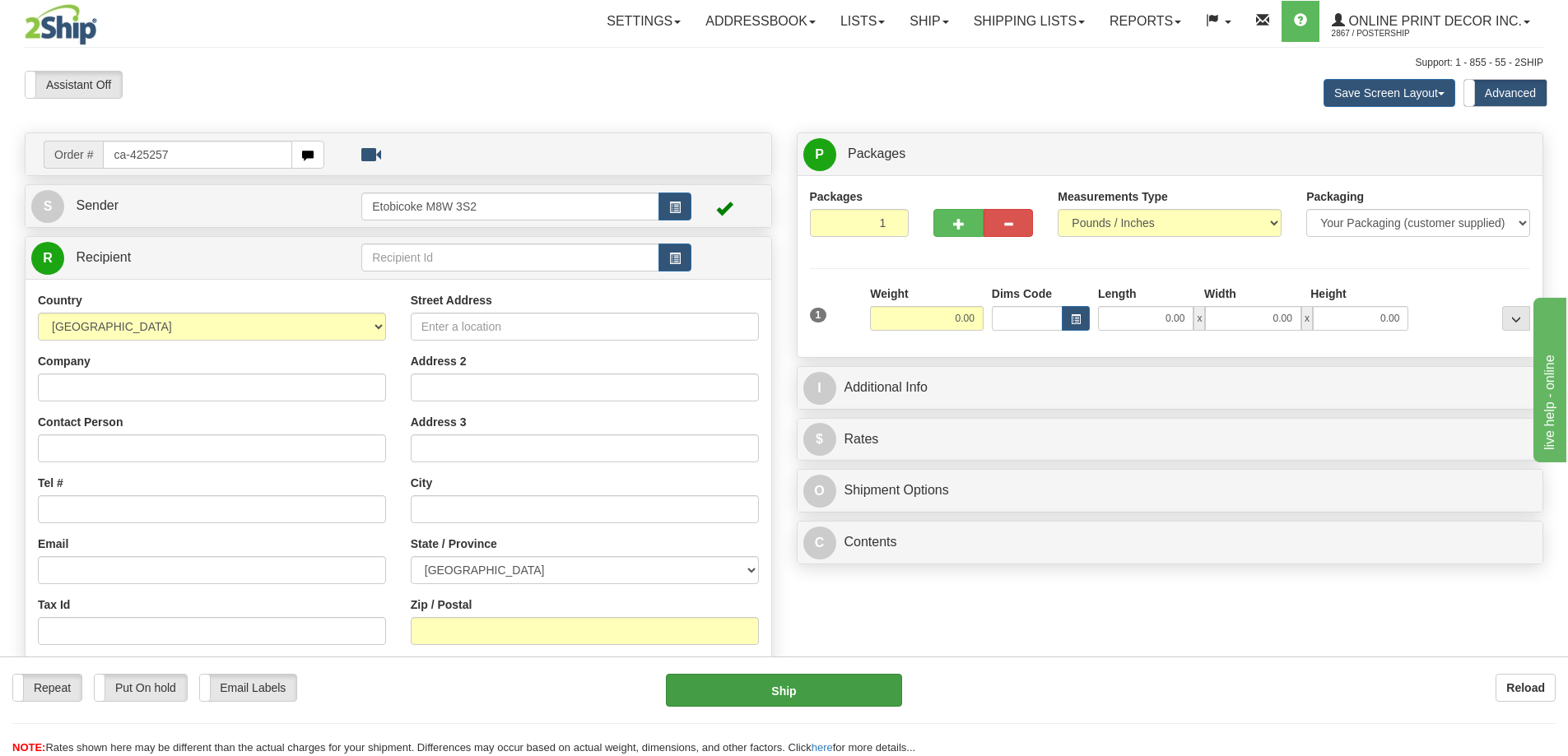
type input "ca-425257"
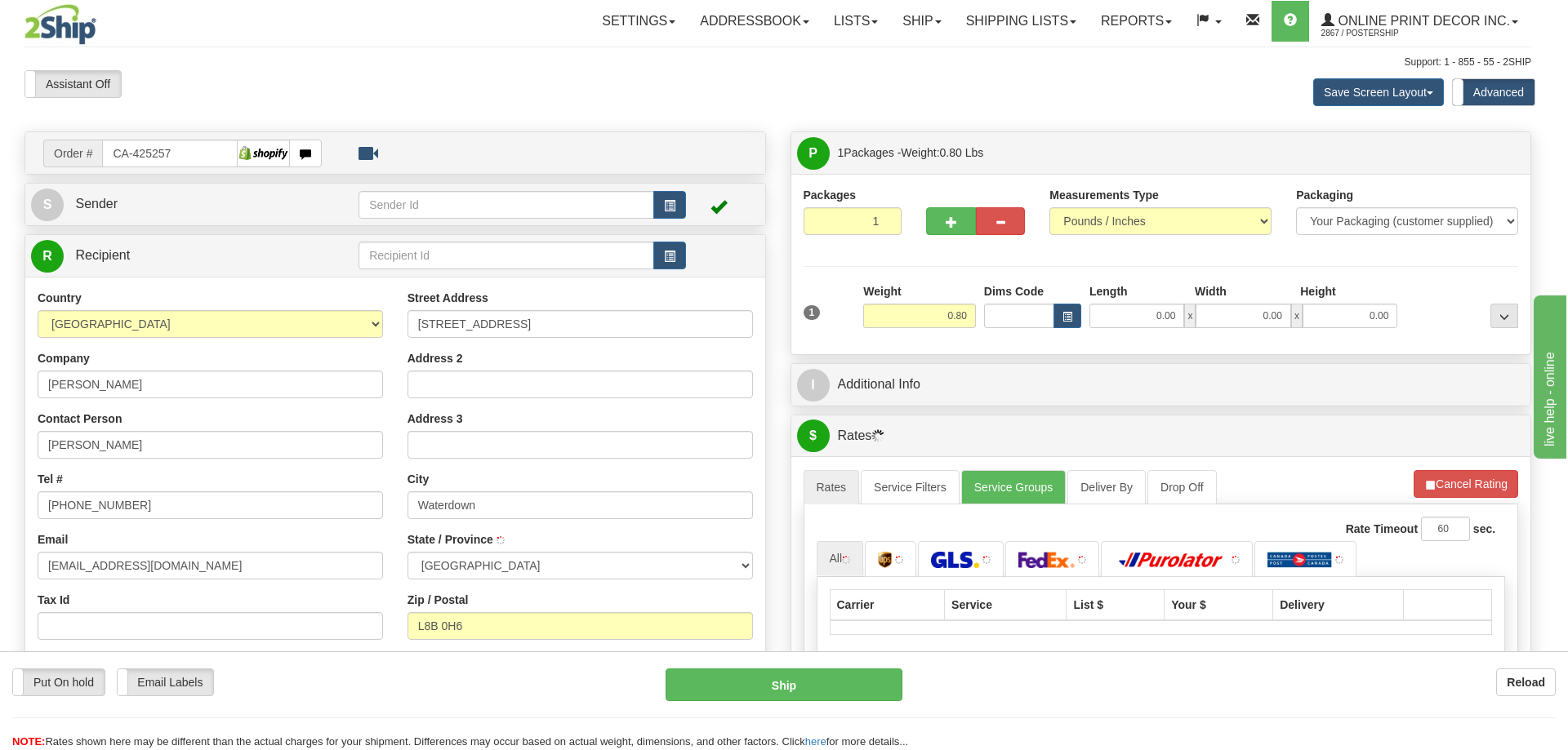
type input "WATERDOWN"
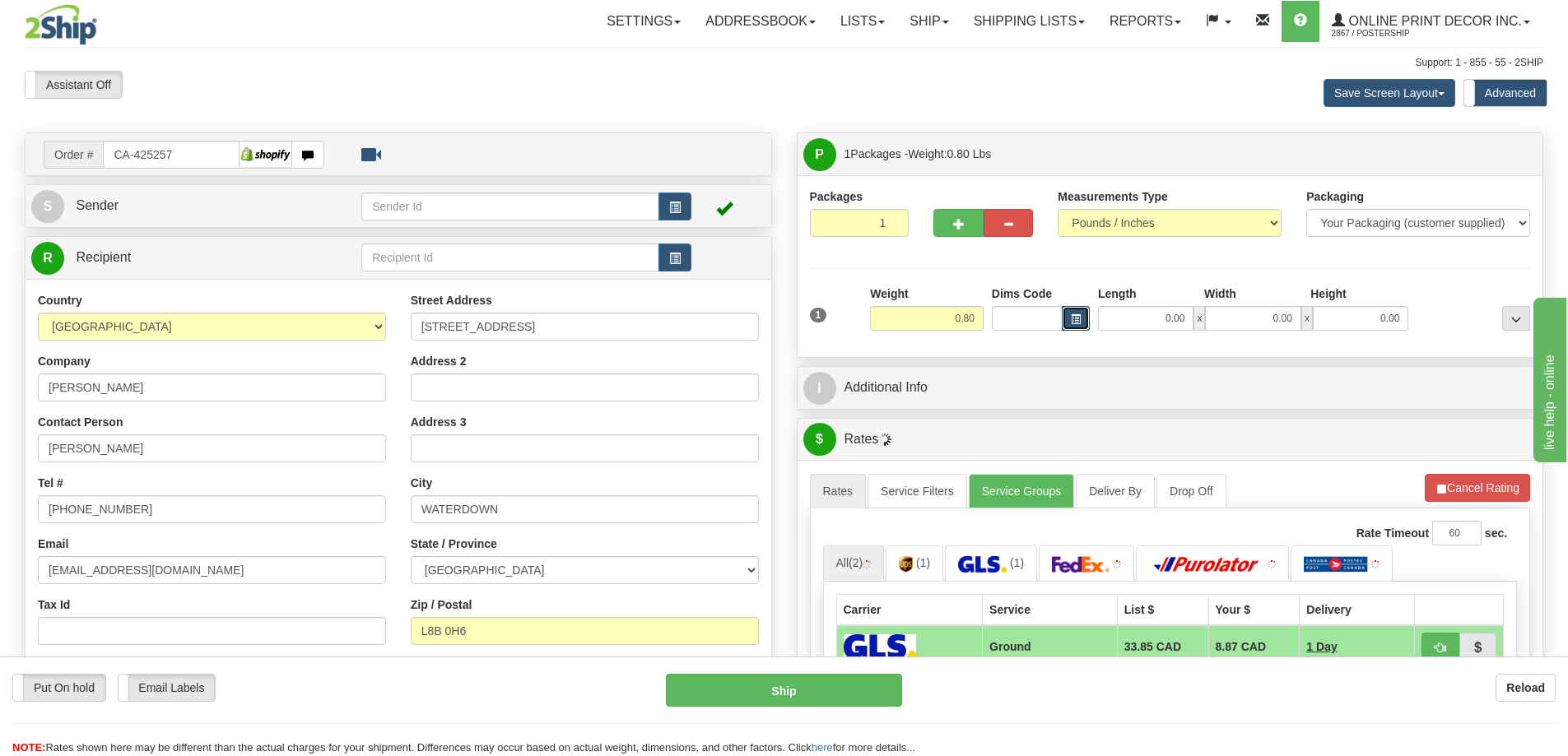
click at [1073, 318] on span "button" at bounding box center [1075, 320] width 10 height 9
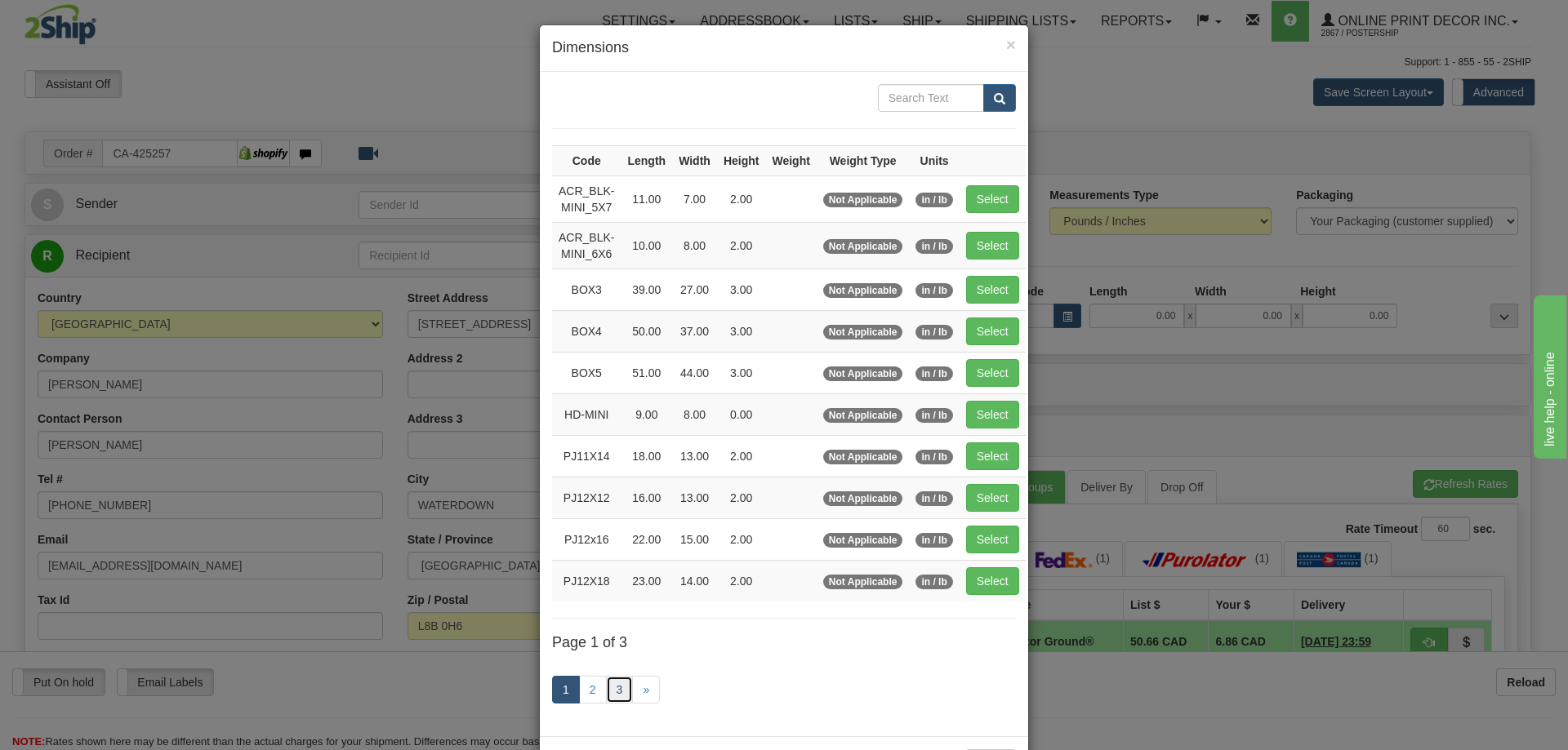
click at [609, 682] on link "3" at bounding box center [620, 690] width 28 height 28
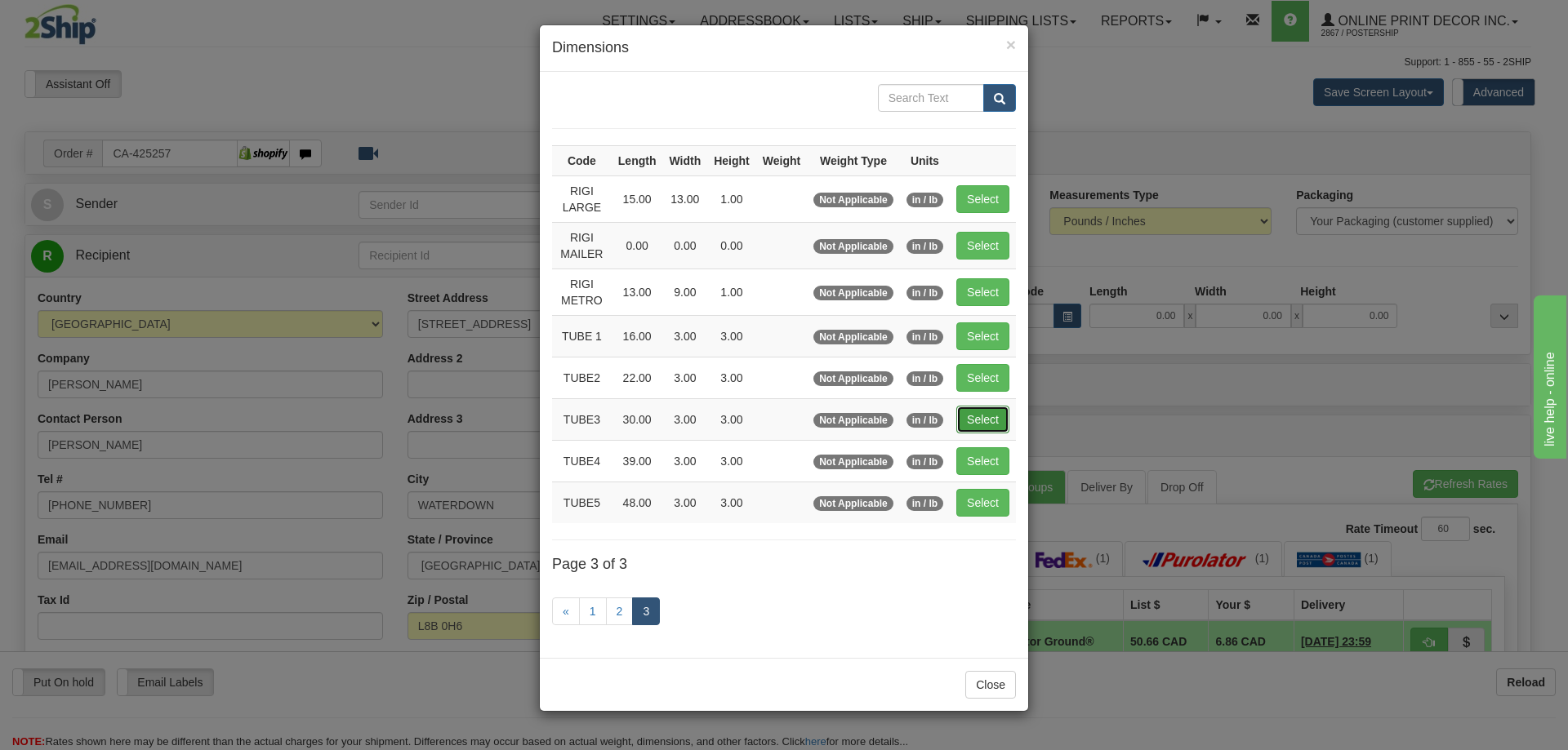
click at [980, 418] on button "Select" at bounding box center [983, 420] width 53 height 28
type input "TUBE3"
type input "30.00"
type input "3.00"
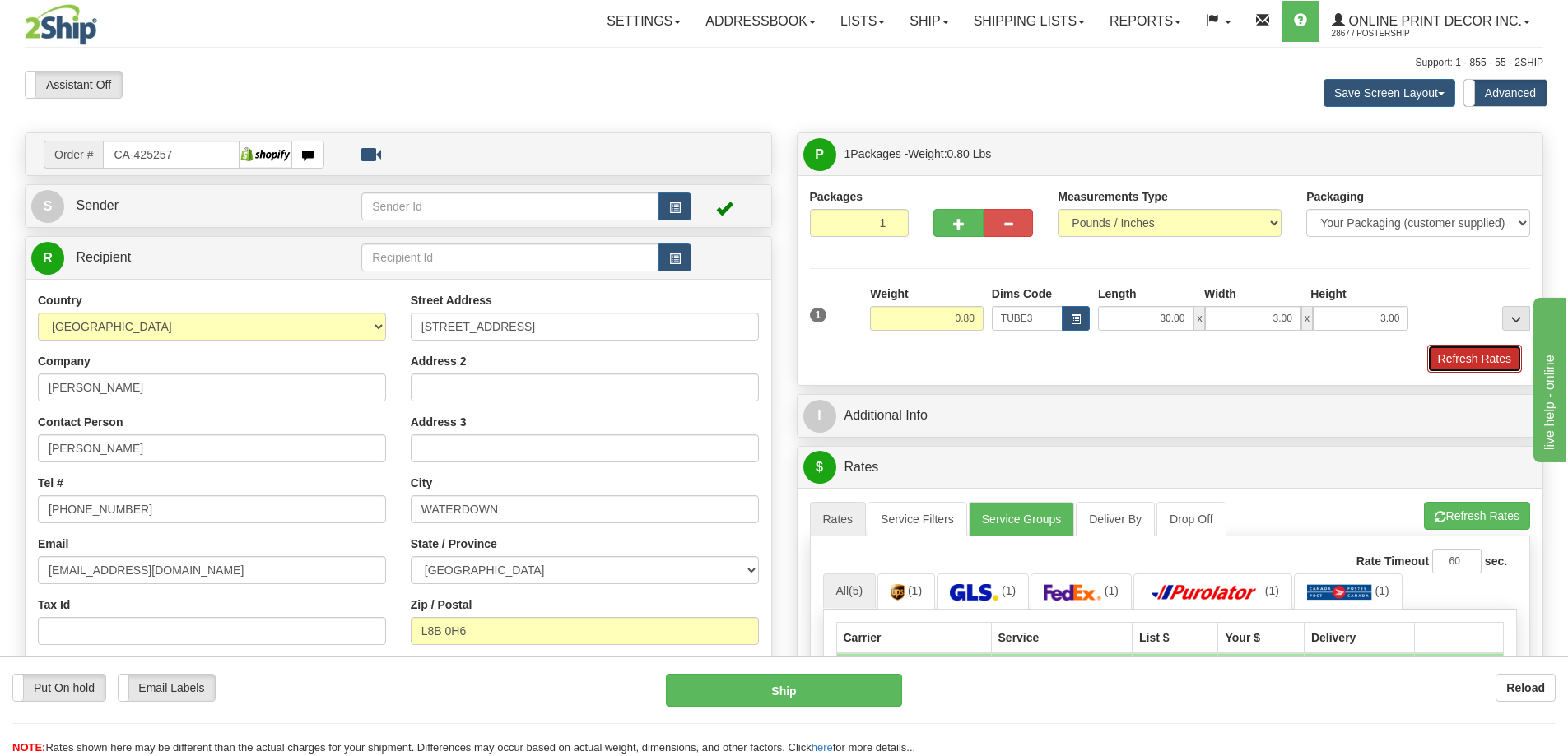
click at [1477, 361] on button "Refresh Rates" at bounding box center [1474, 359] width 95 height 28
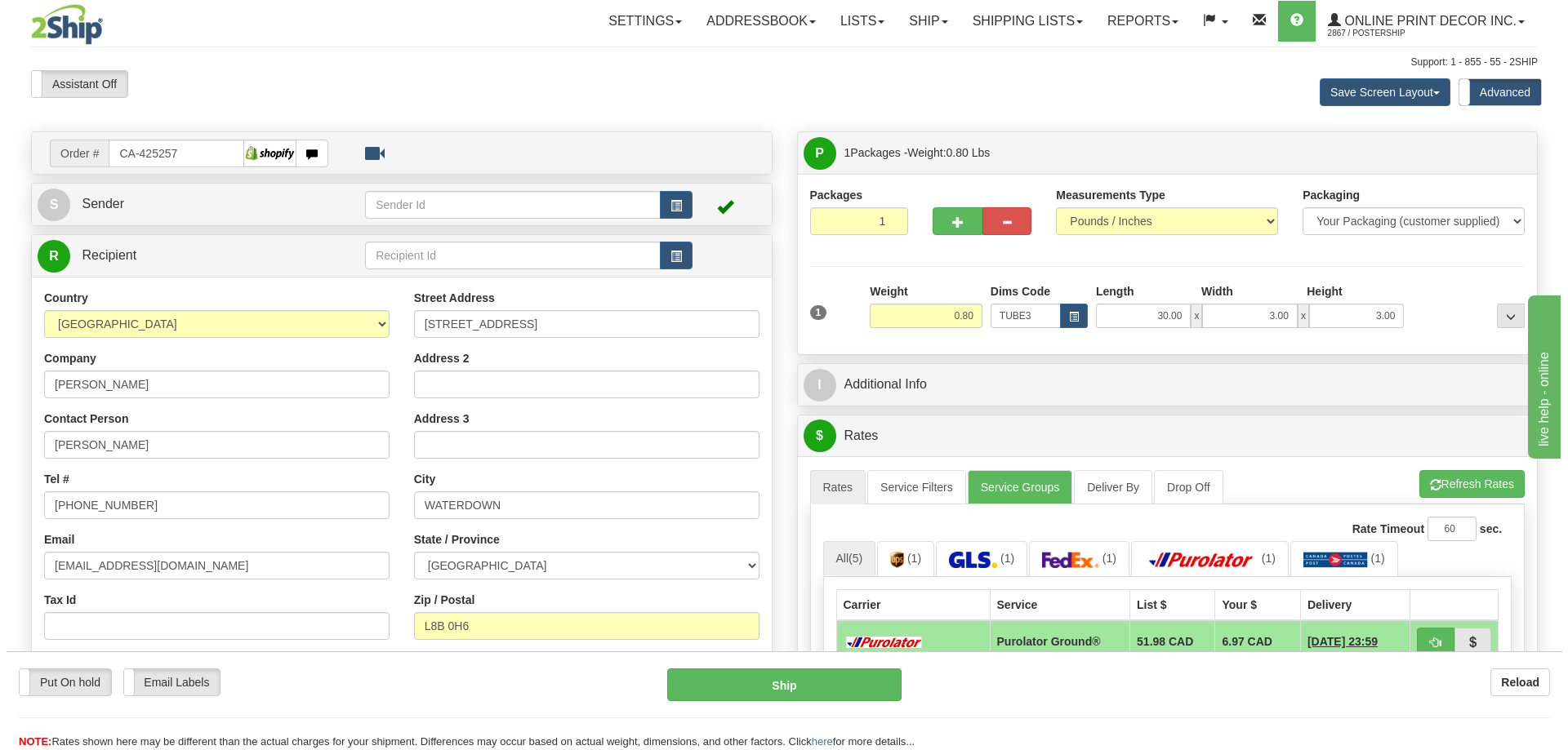
scroll to position [163, 0]
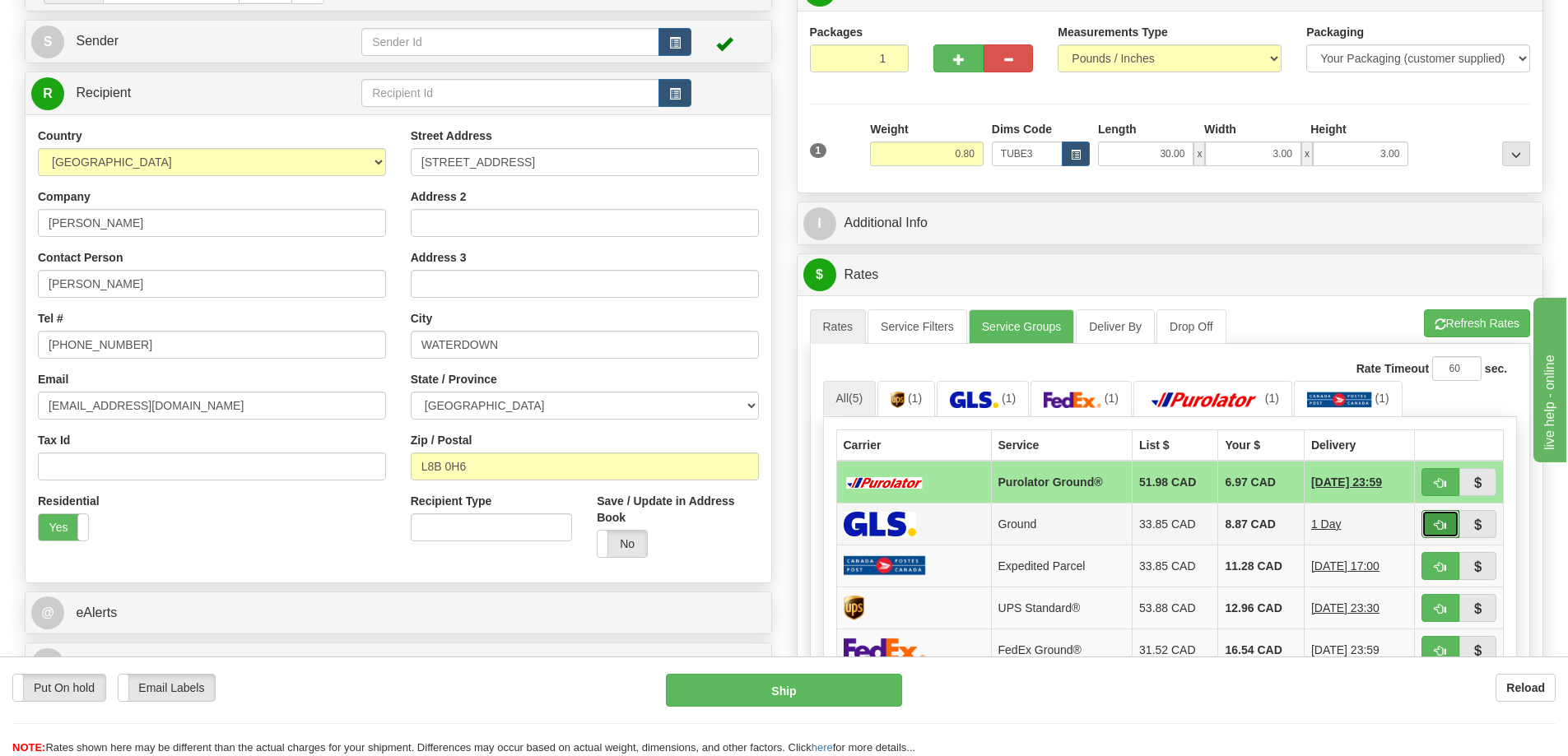
click at [1440, 531] on span "button" at bounding box center [1440, 526] width 11 height 11
type input "1"
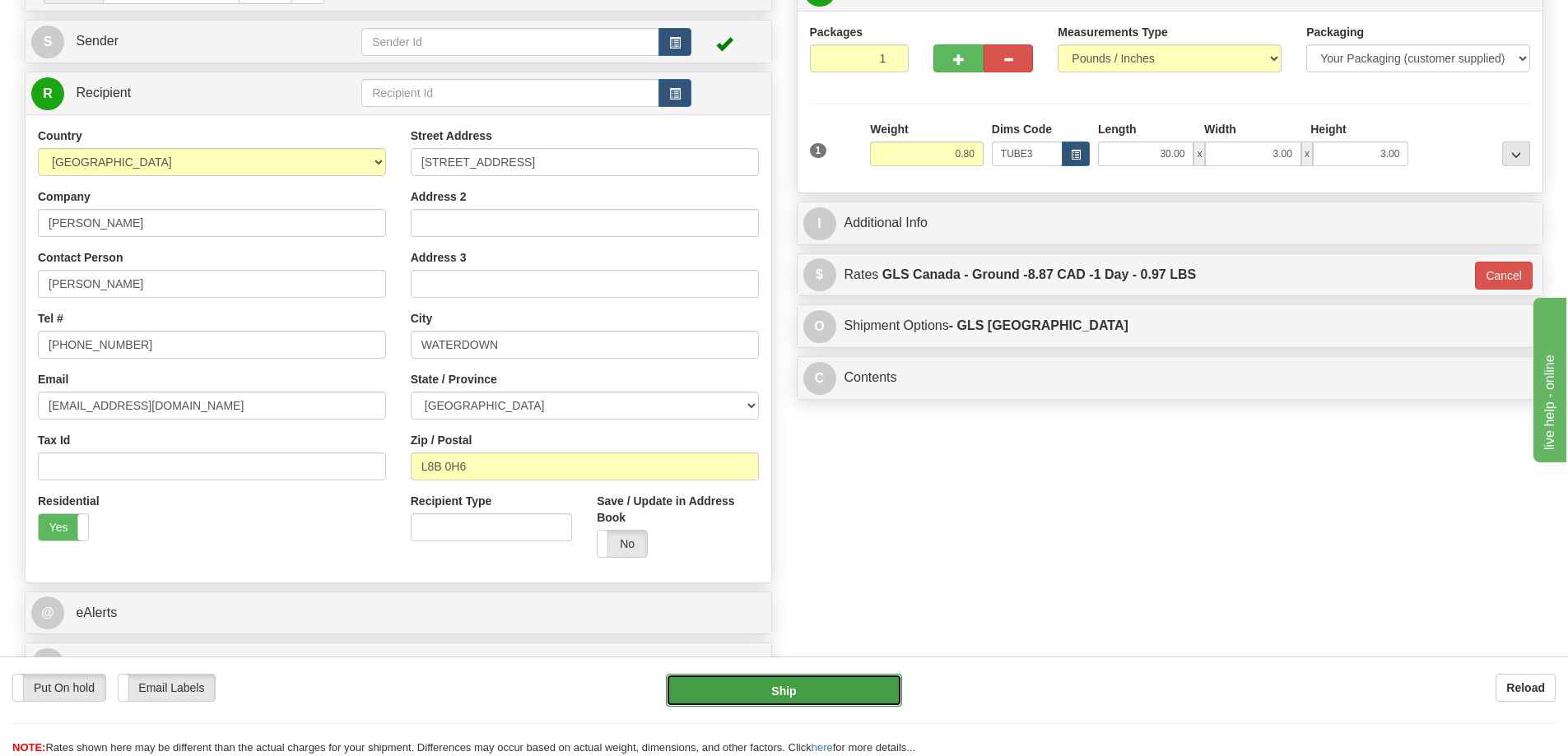
click at [879, 682] on button "Ship" at bounding box center [784, 690] width 237 height 32
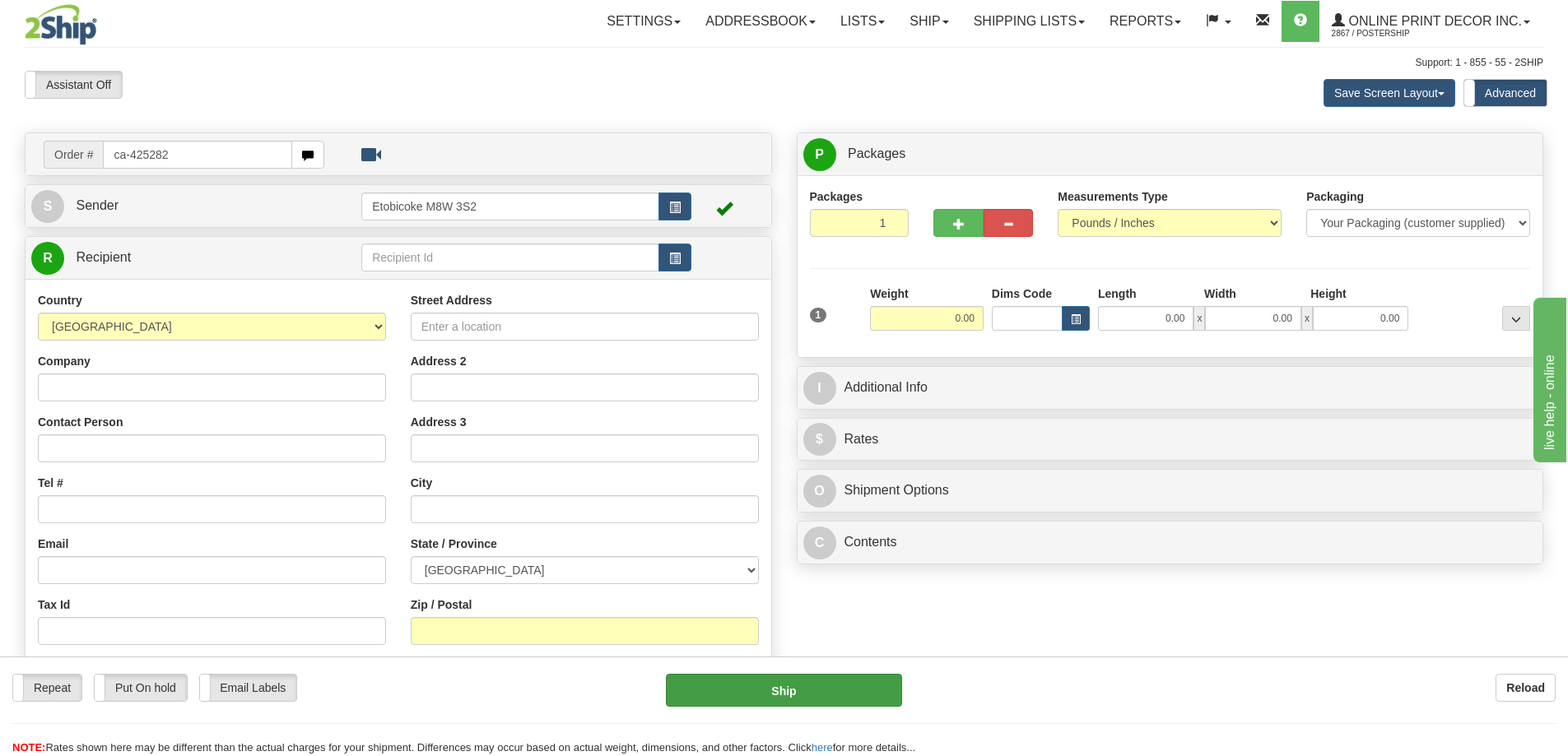
type input "ca-425282"
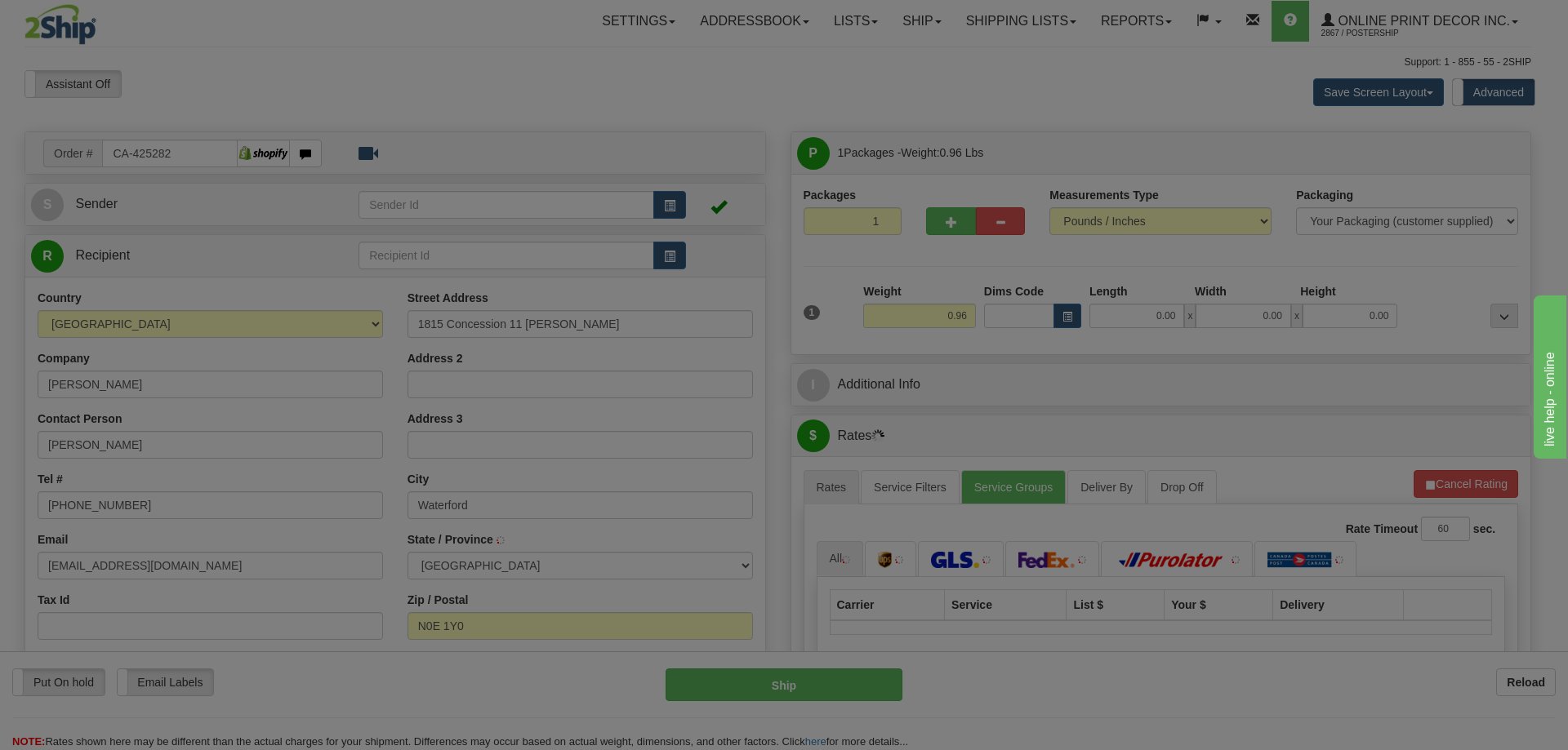
type input "WATERFORD"
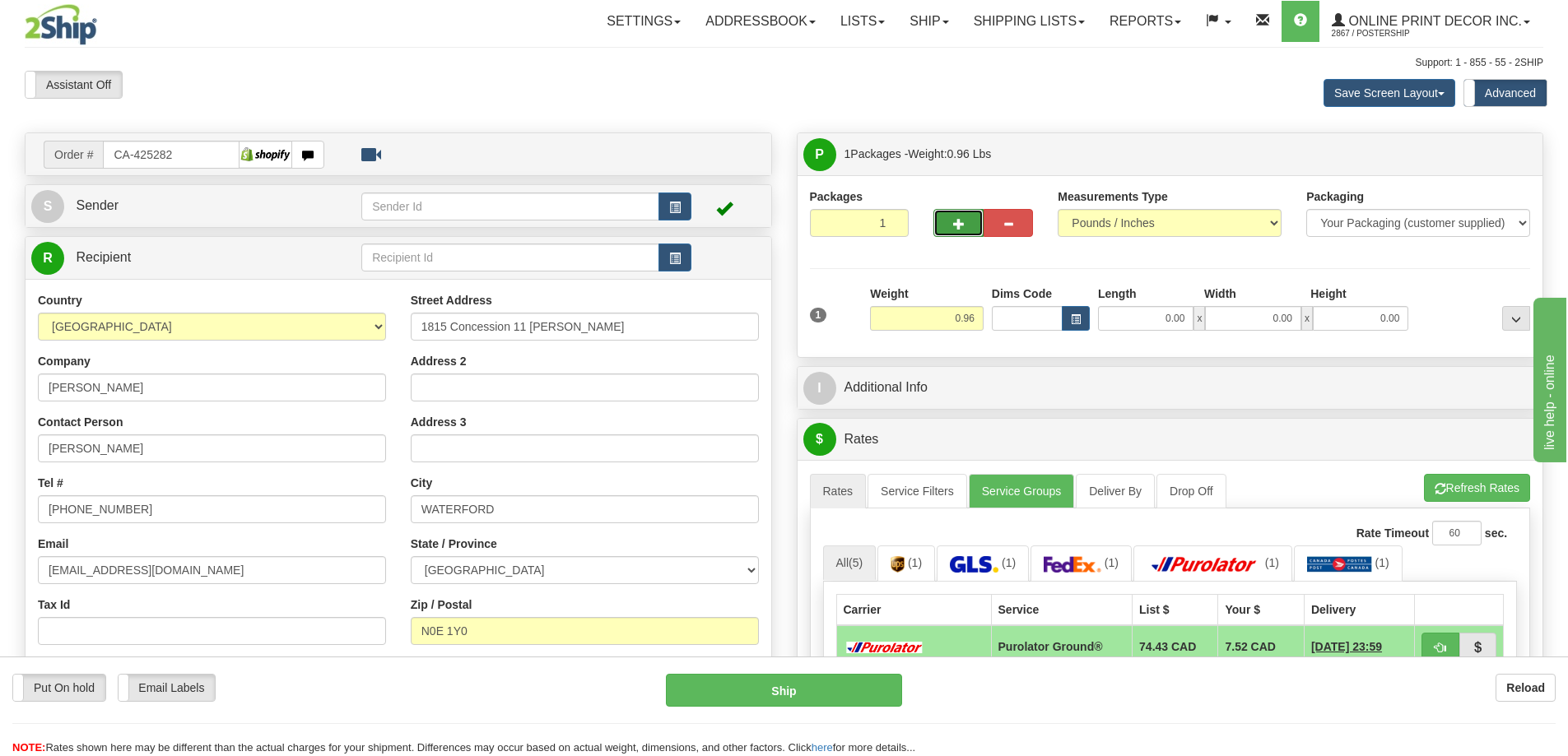
click at [958, 216] on button "button" at bounding box center [958, 223] width 49 height 28
radio input "true"
type input "2"
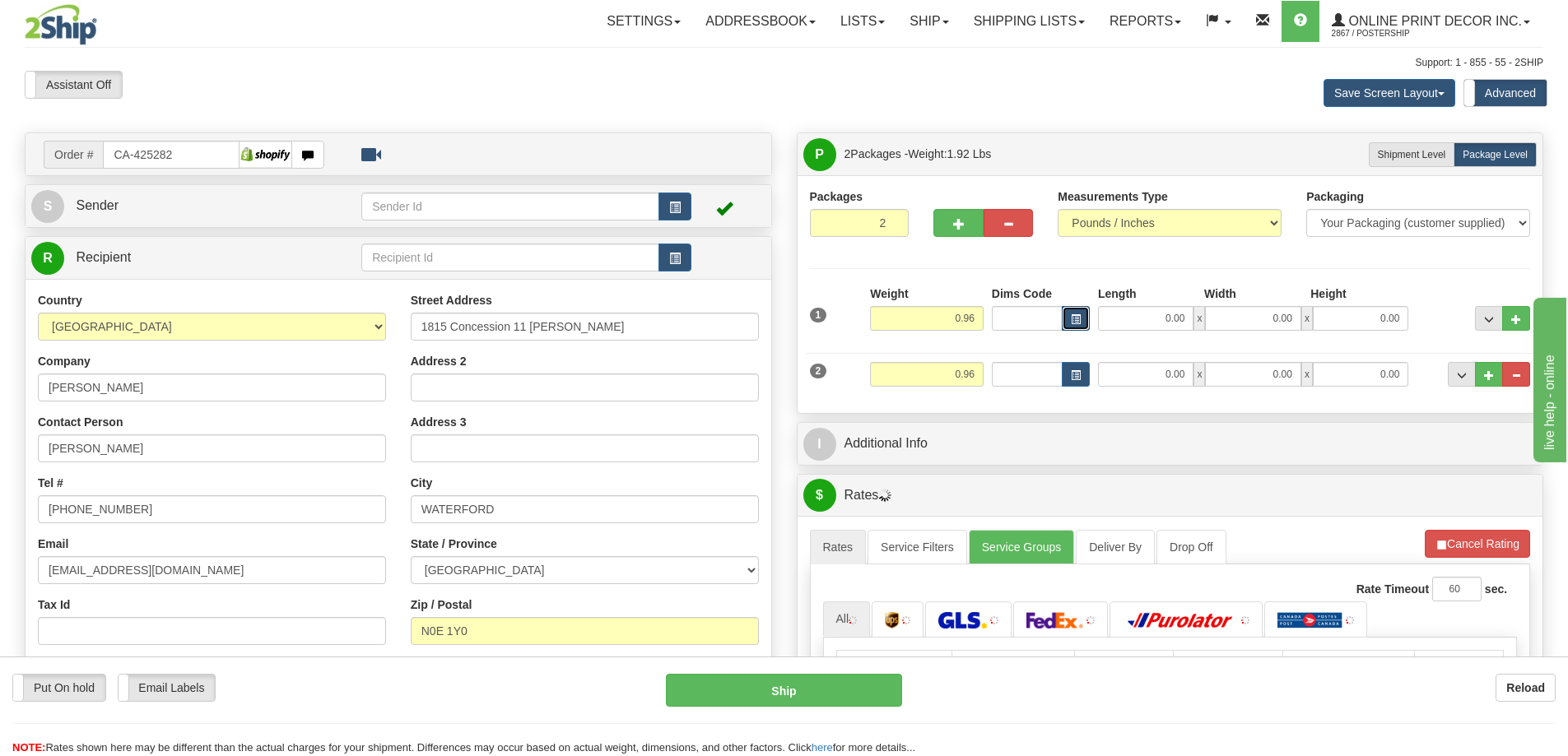
click at [1075, 325] on span "button" at bounding box center [1075, 320] width 10 height 9
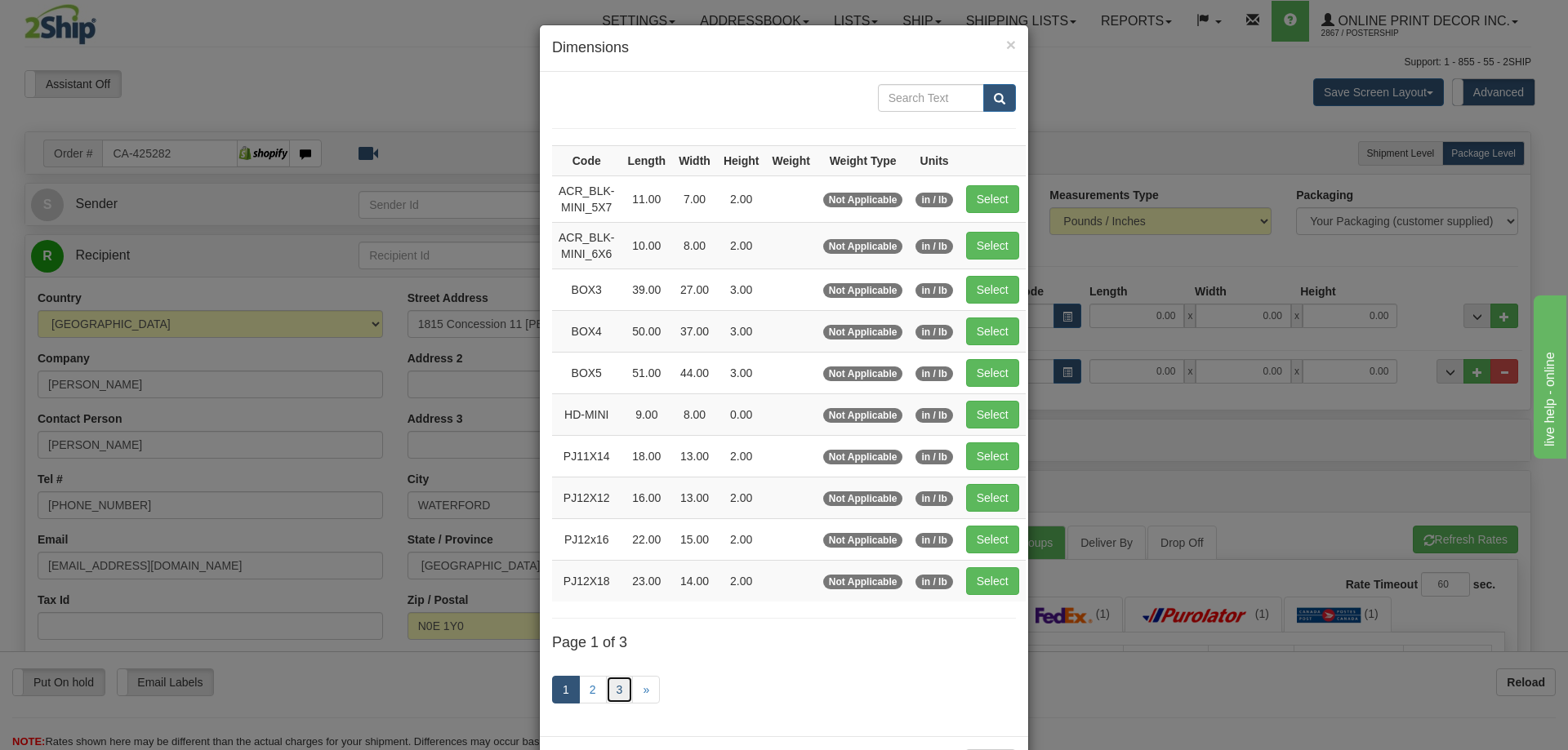
click at [611, 695] on link "3" at bounding box center [620, 690] width 28 height 28
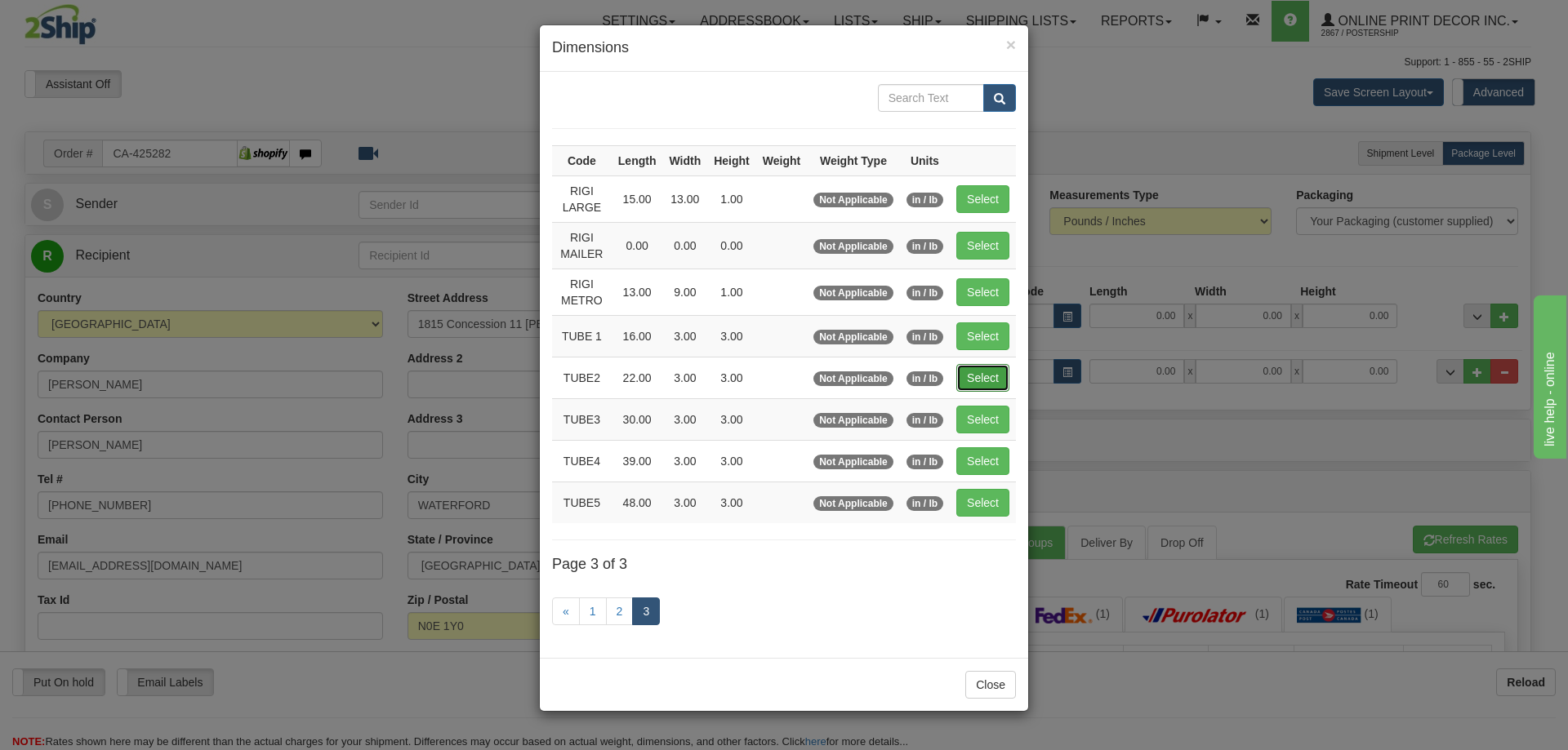
click at [985, 370] on button "Select" at bounding box center [983, 378] width 53 height 28
type input "TUBE2"
type input "22.00"
type input "3.00"
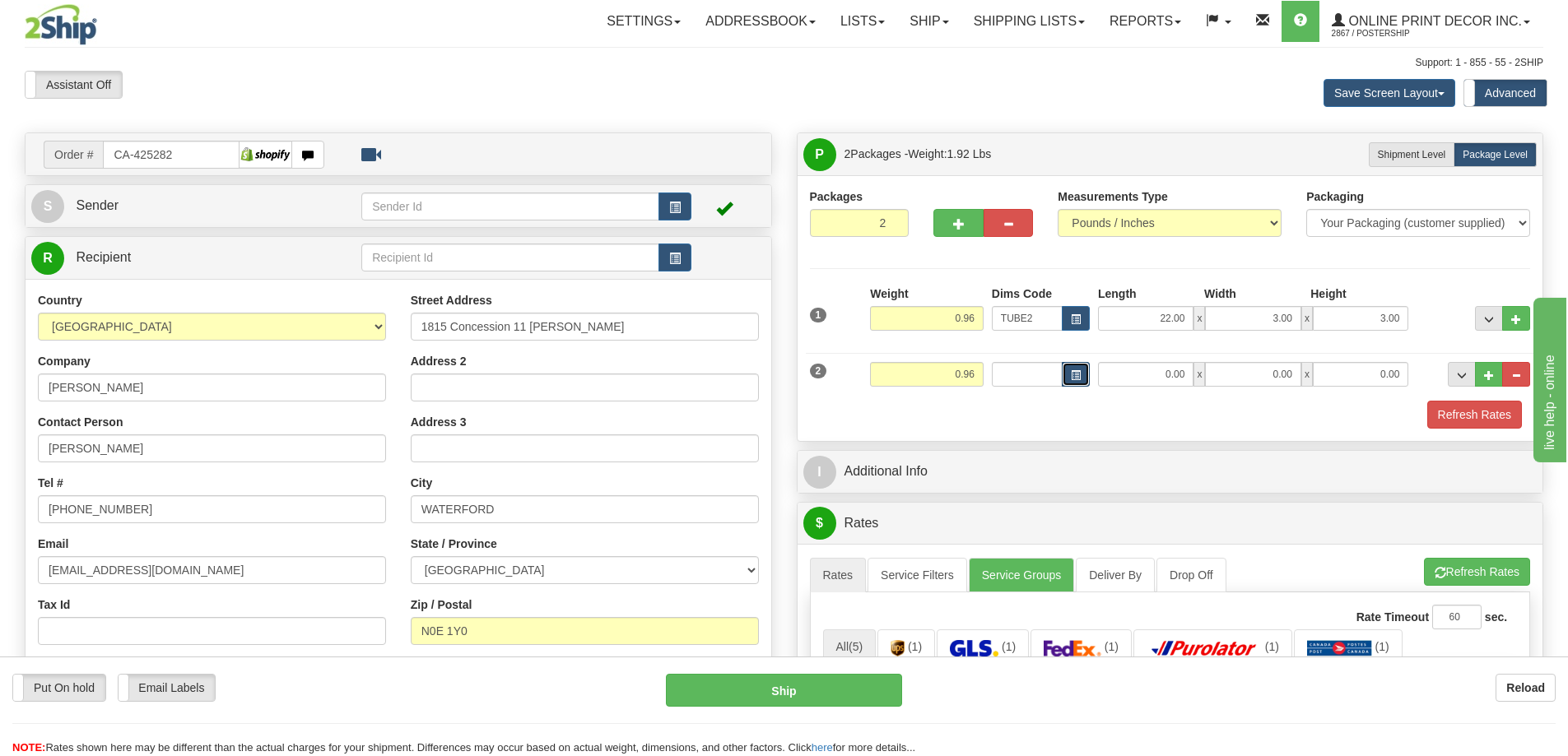
click at [1073, 374] on span "button" at bounding box center [1075, 376] width 10 height 9
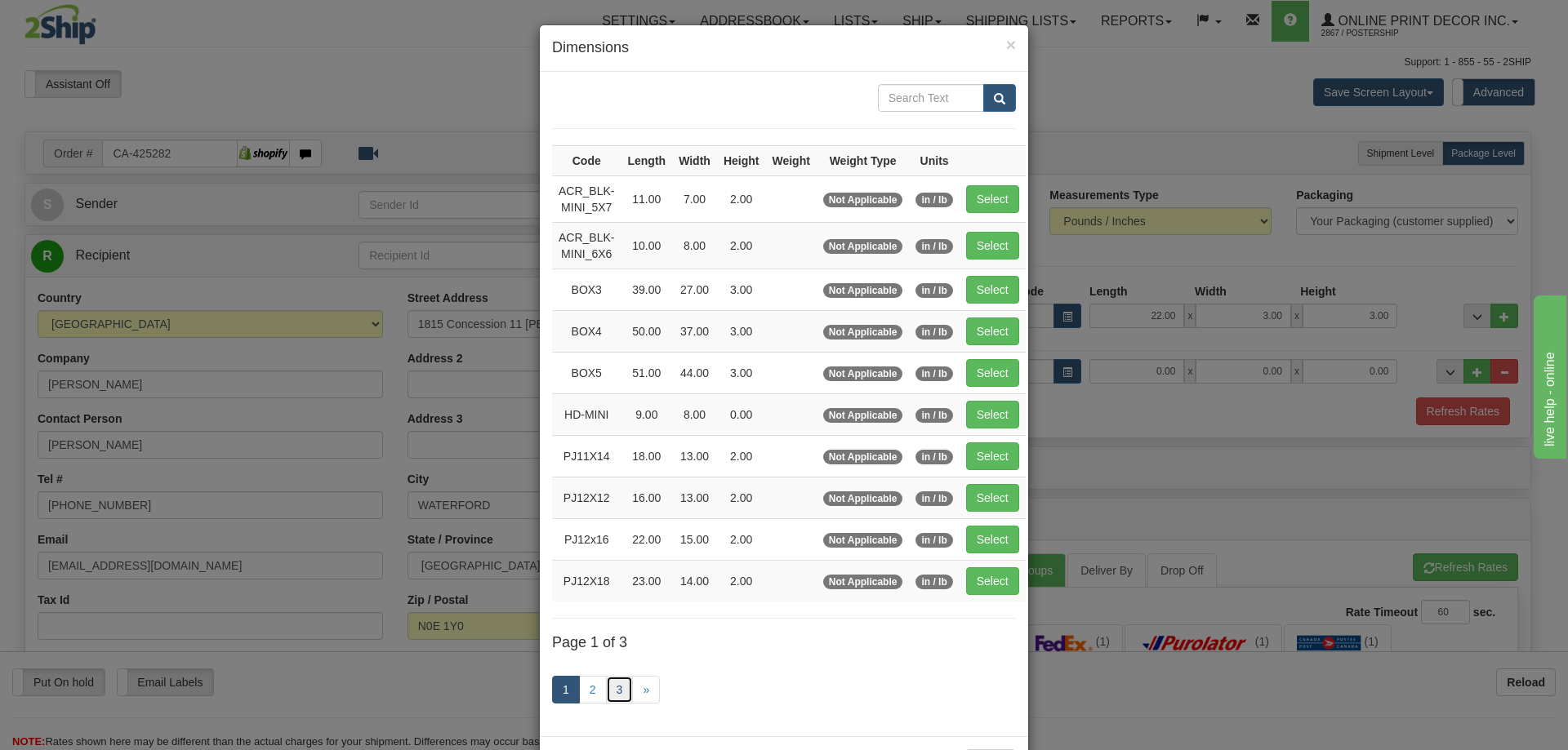
click at [615, 686] on link "3" at bounding box center [620, 690] width 28 height 28
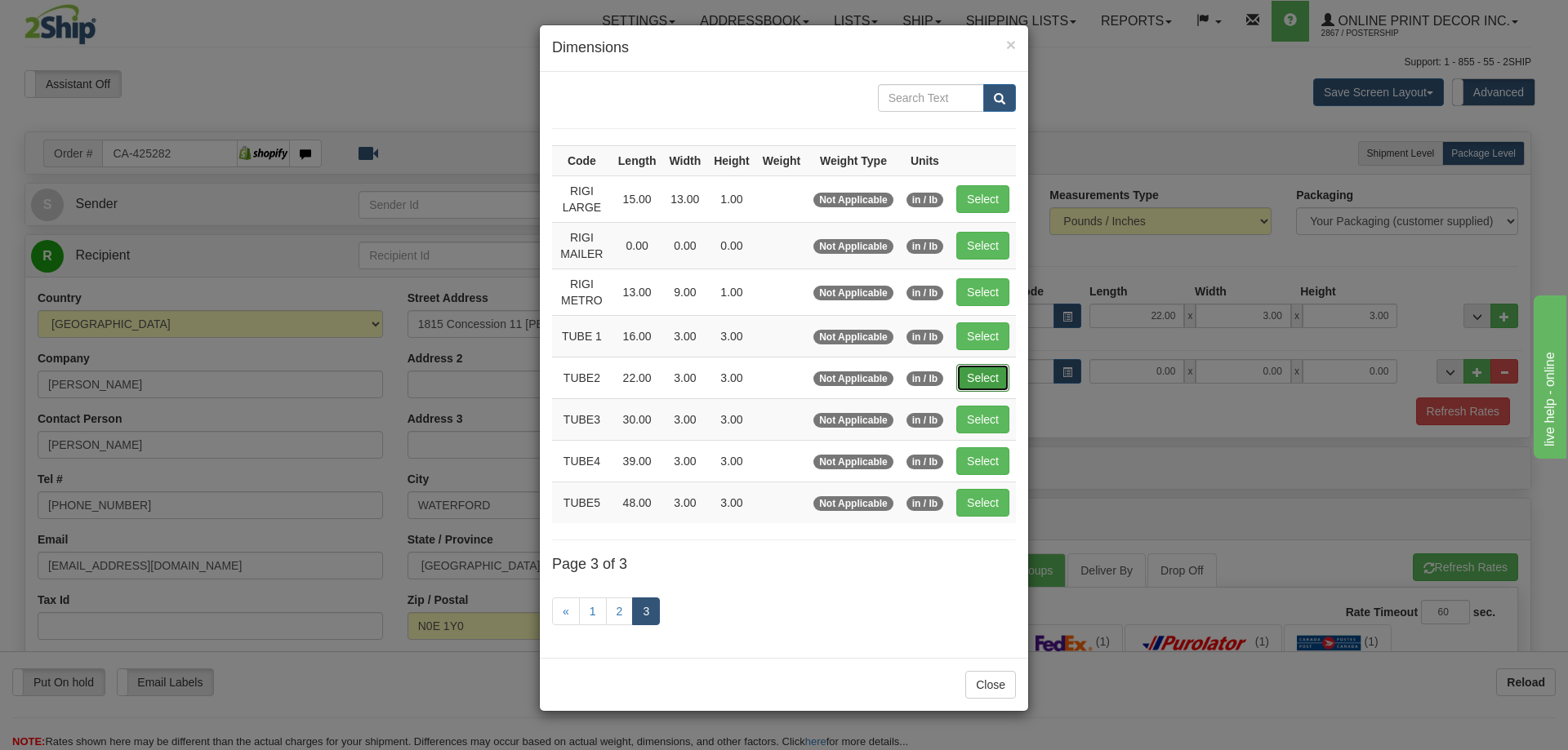
click at [979, 378] on button "Select" at bounding box center [983, 378] width 53 height 28
type input "TUBE2"
type input "22.00"
type input "3.00"
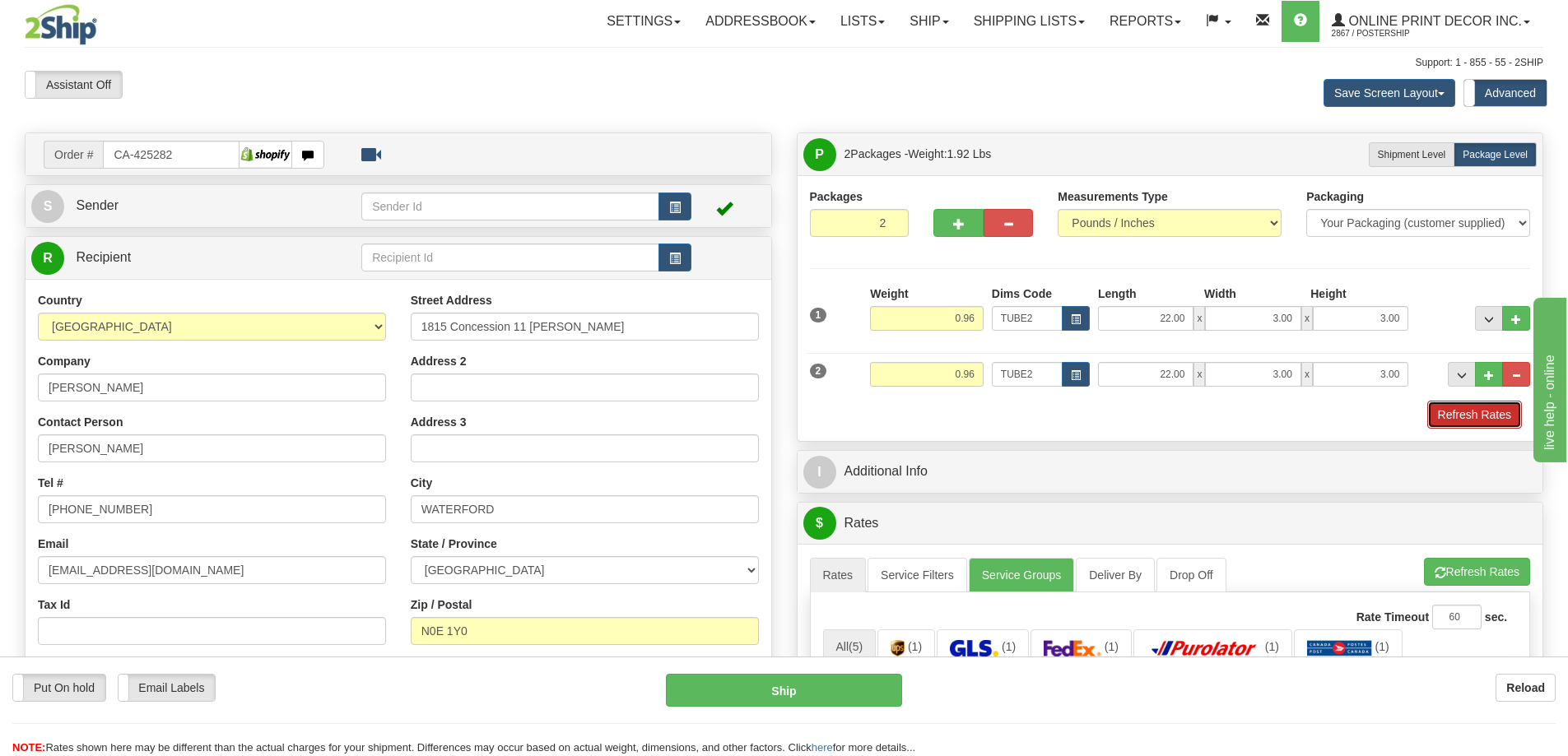
click at [1480, 414] on button "Refresh Rates" at bounding box center [1474, 415] width 95 height 28
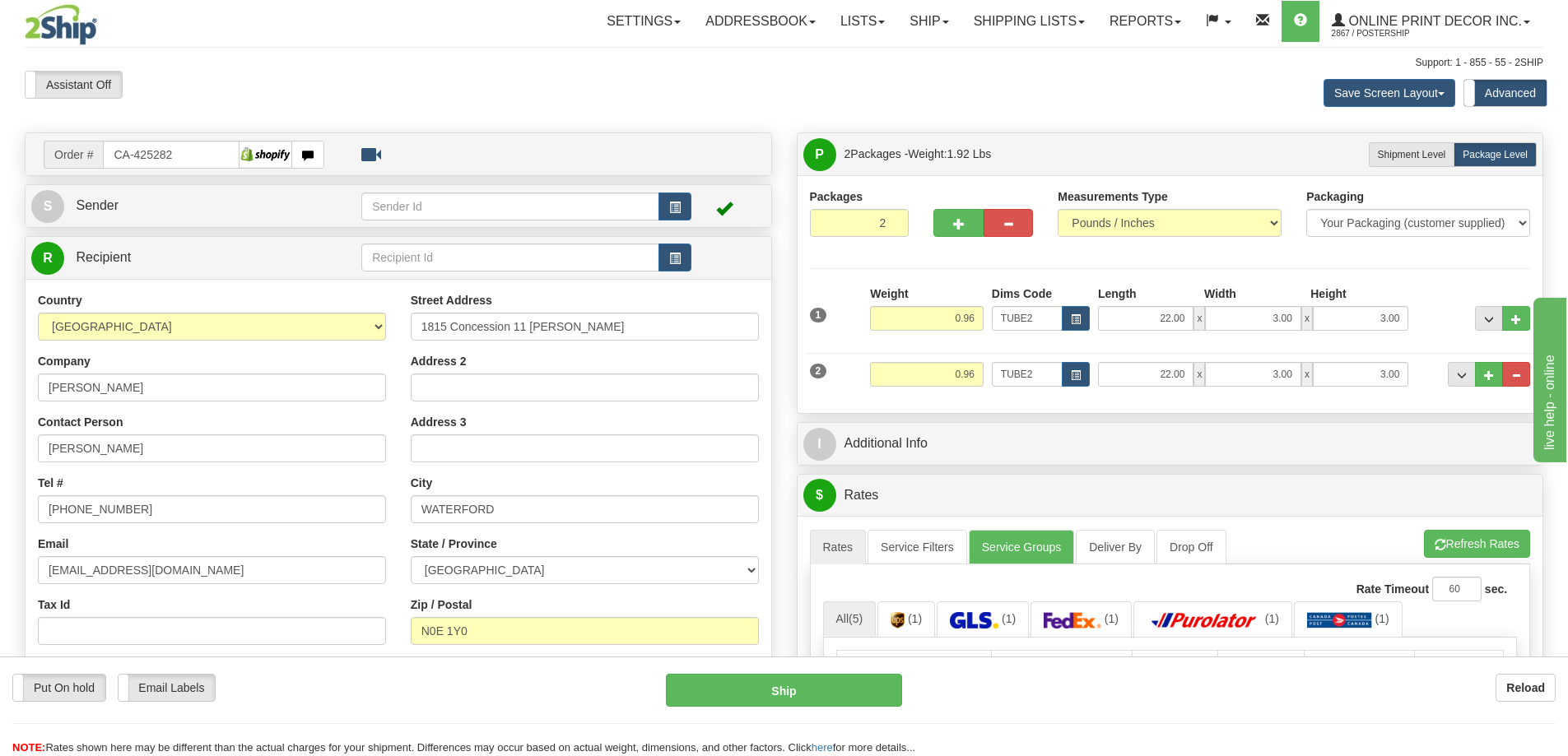
scroll to position [83, 0]
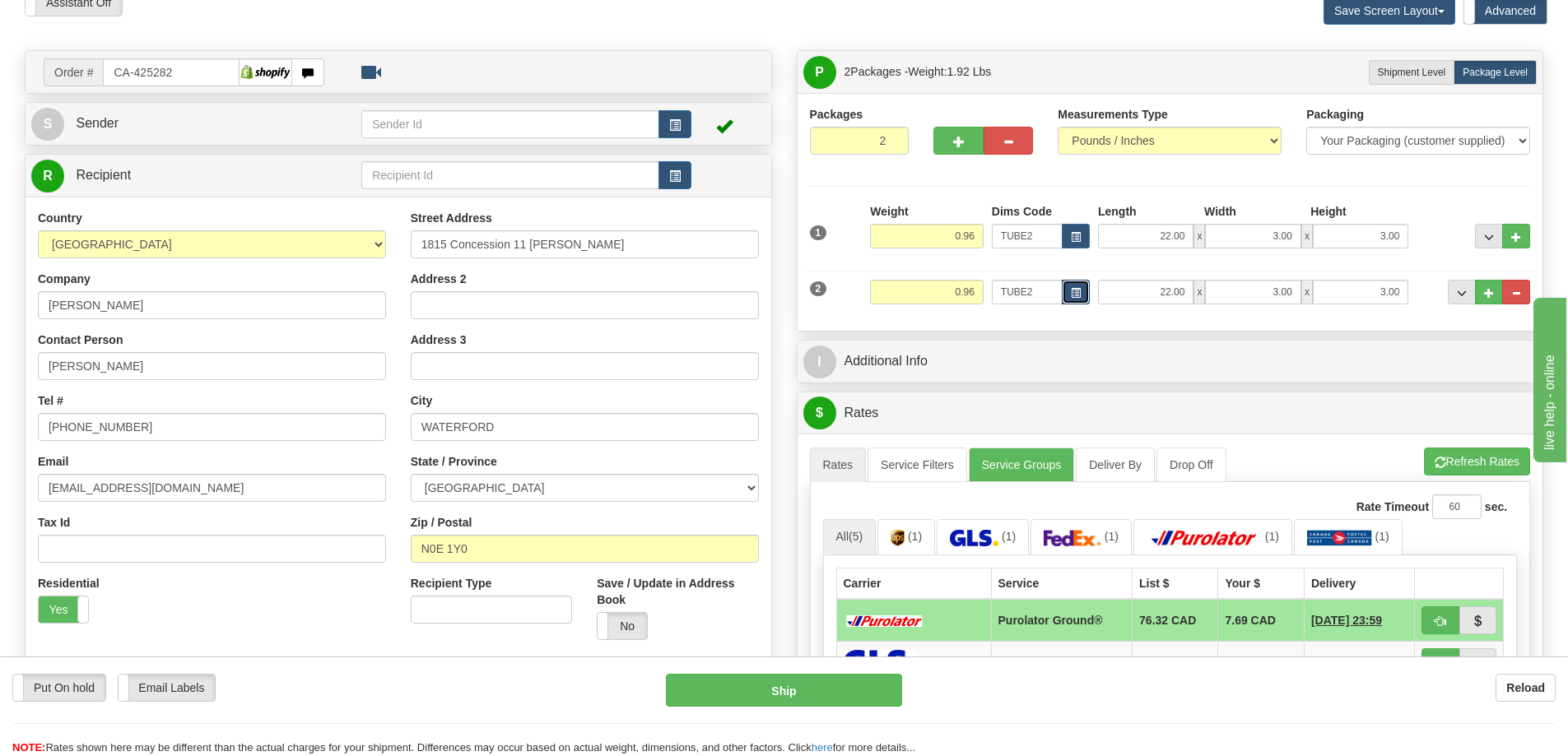
click at [1073, 292] on span "button" at bounding box center [1075, 293] width 10 height 9
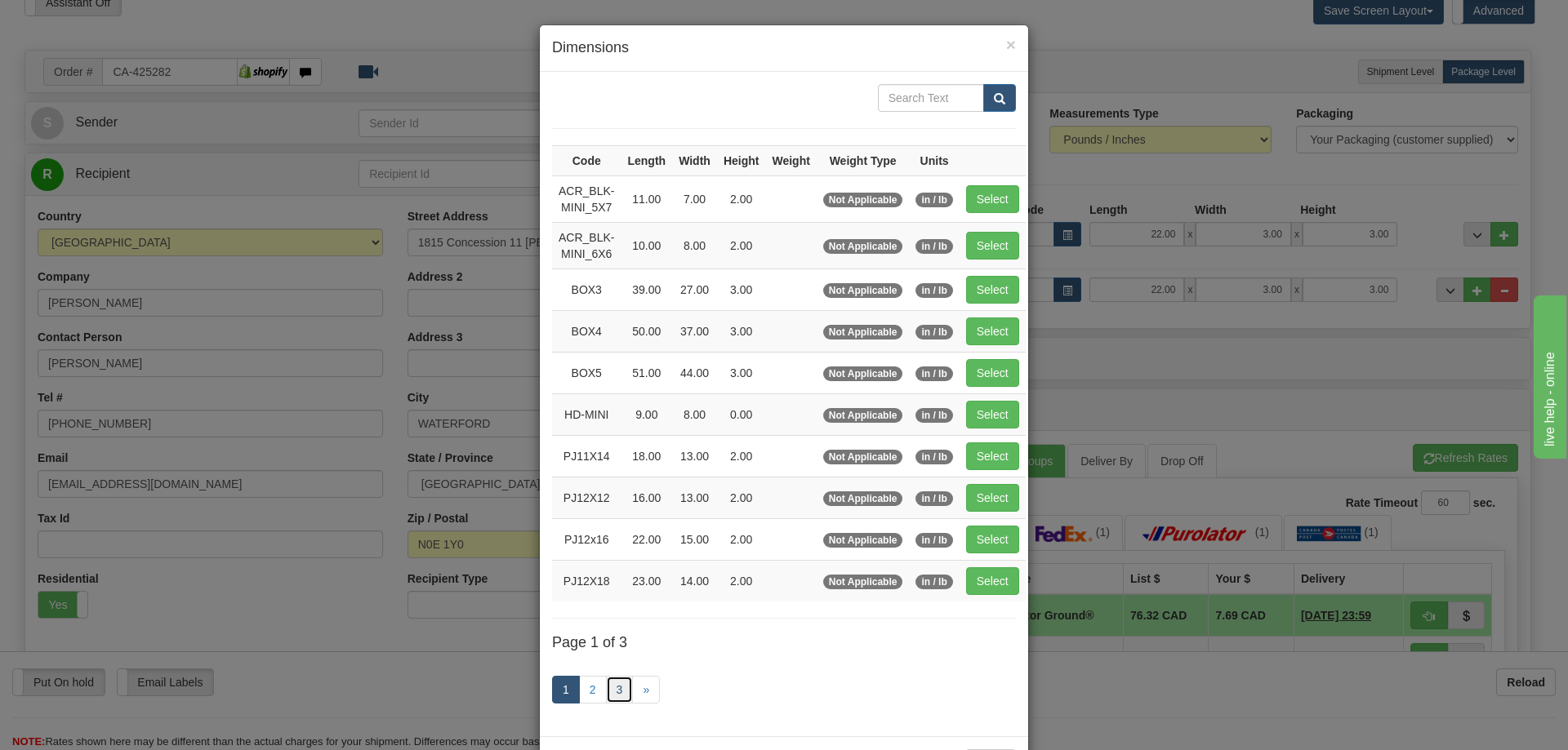
click at [619, 687] on link "3" at bounding box center [620, 690] width 28 height 28
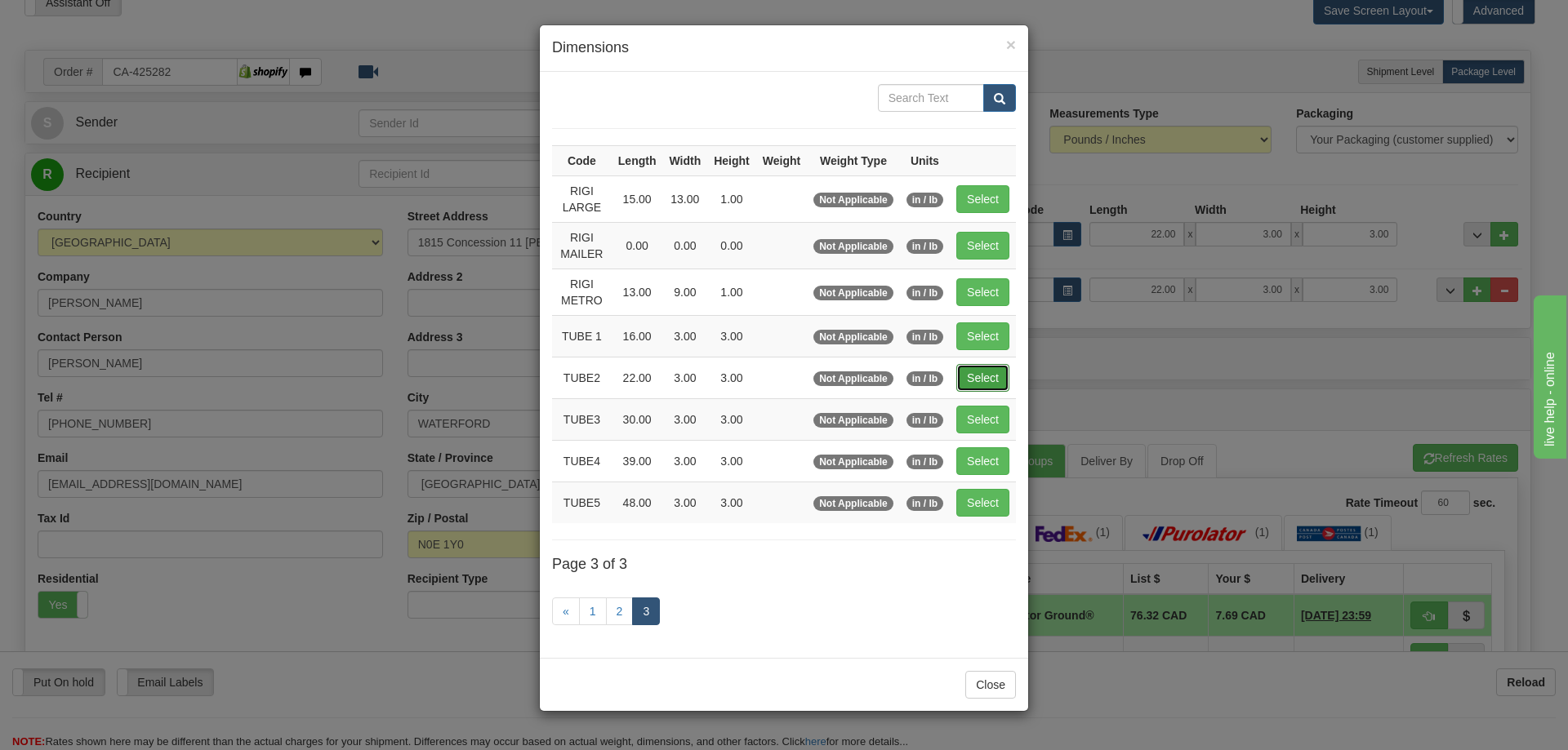
click at [973, 380] on button "Select" at bounding box center [983, 378] width 53 height 28
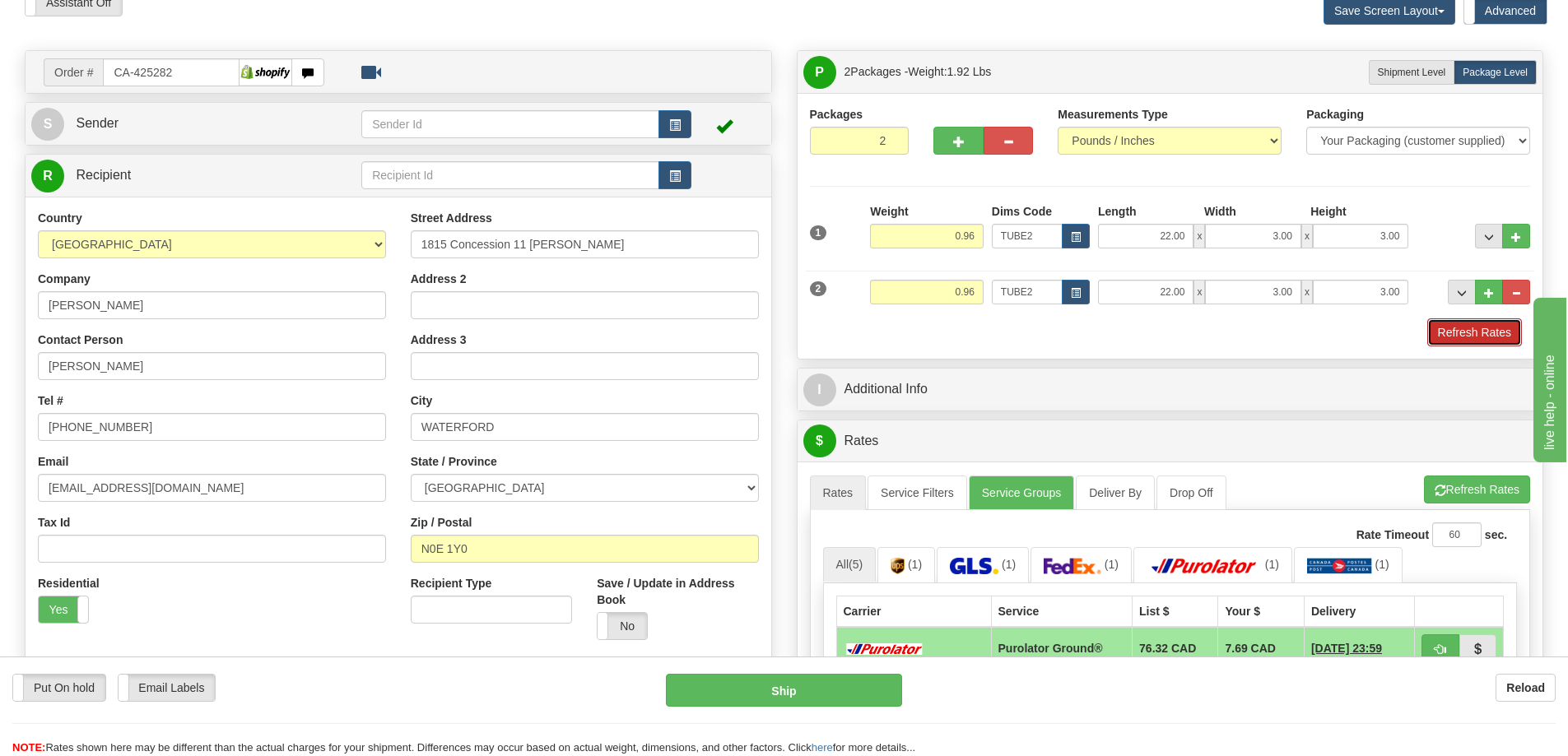
click at [1469, 331] on button "Refresh Rates" at bounding box center [1474, 332] width 95 height 28
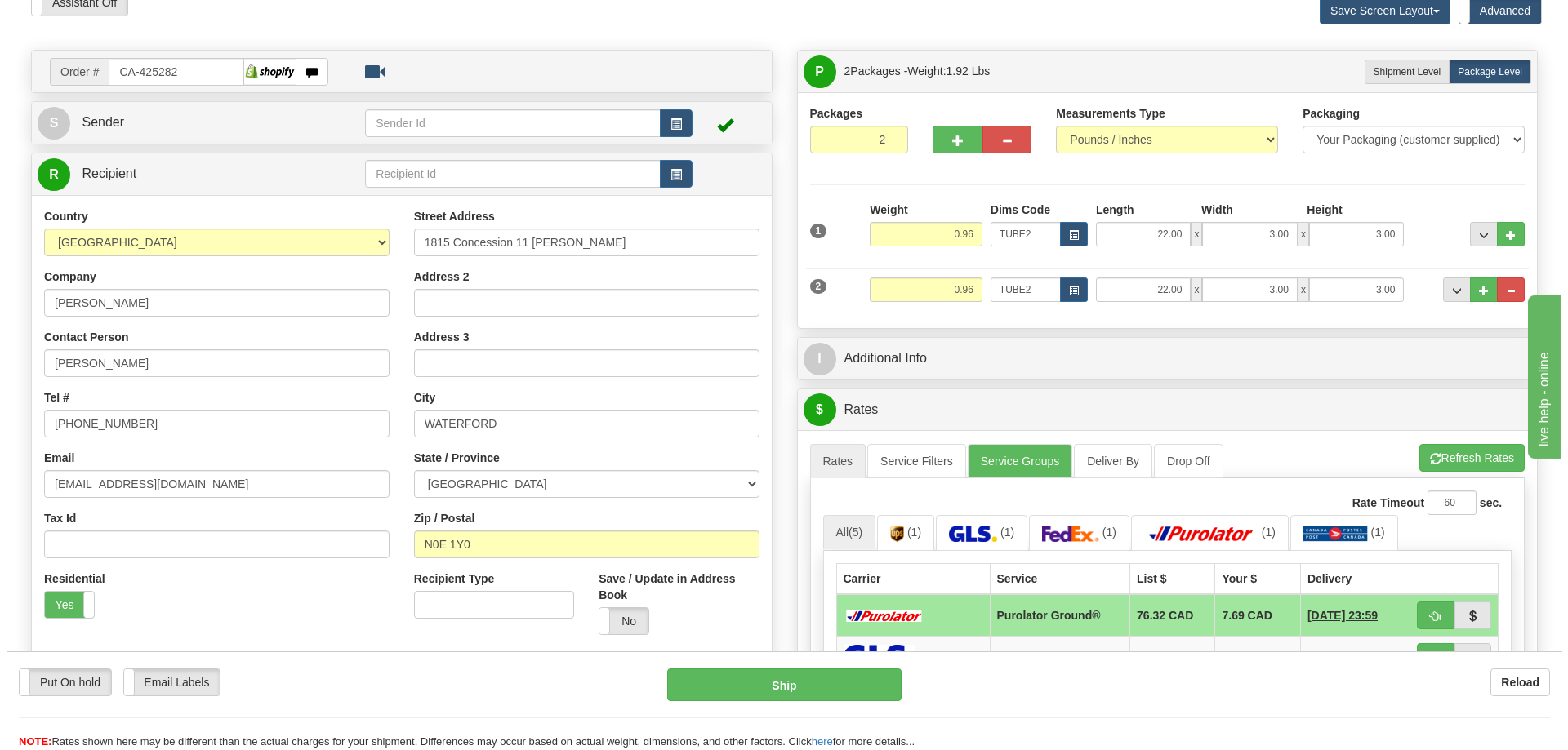
scroll to position [409, 0]
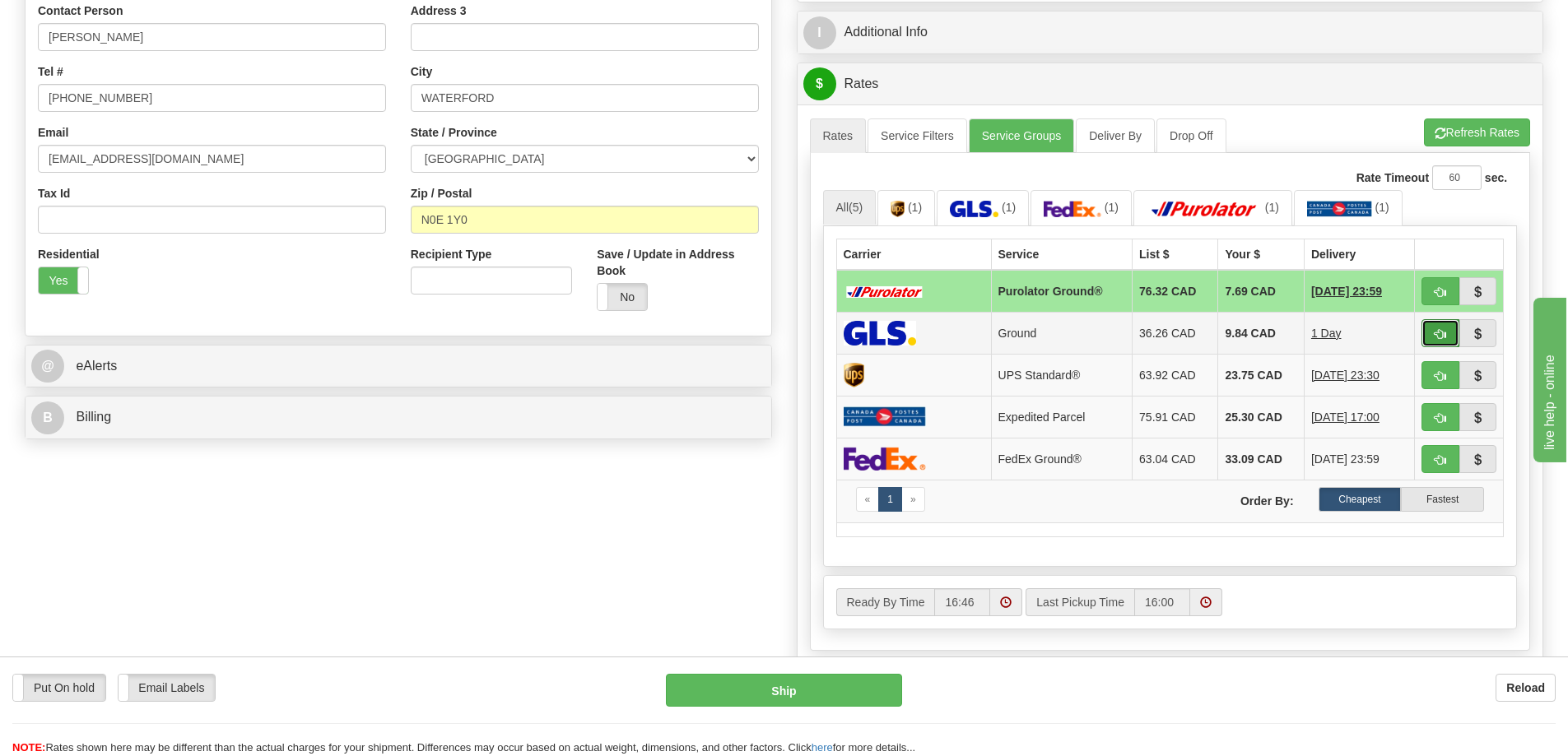
click at [1429, 340] on button "button" at bounding box center [1440, 333] width 38 height 28
type input "1"
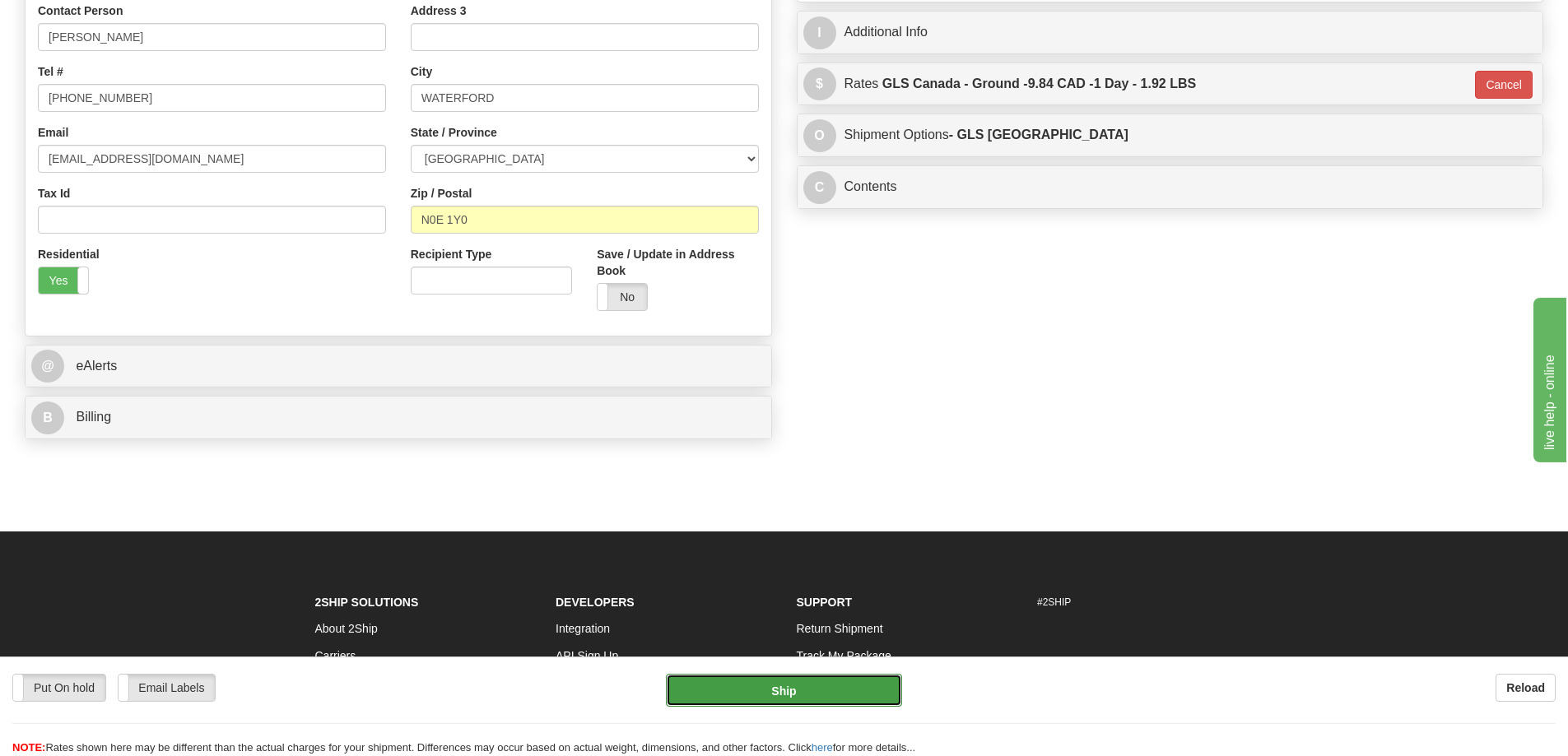
click at [871, 674] on button "Ship" at bounding box center [784, 690] width 237 height 32
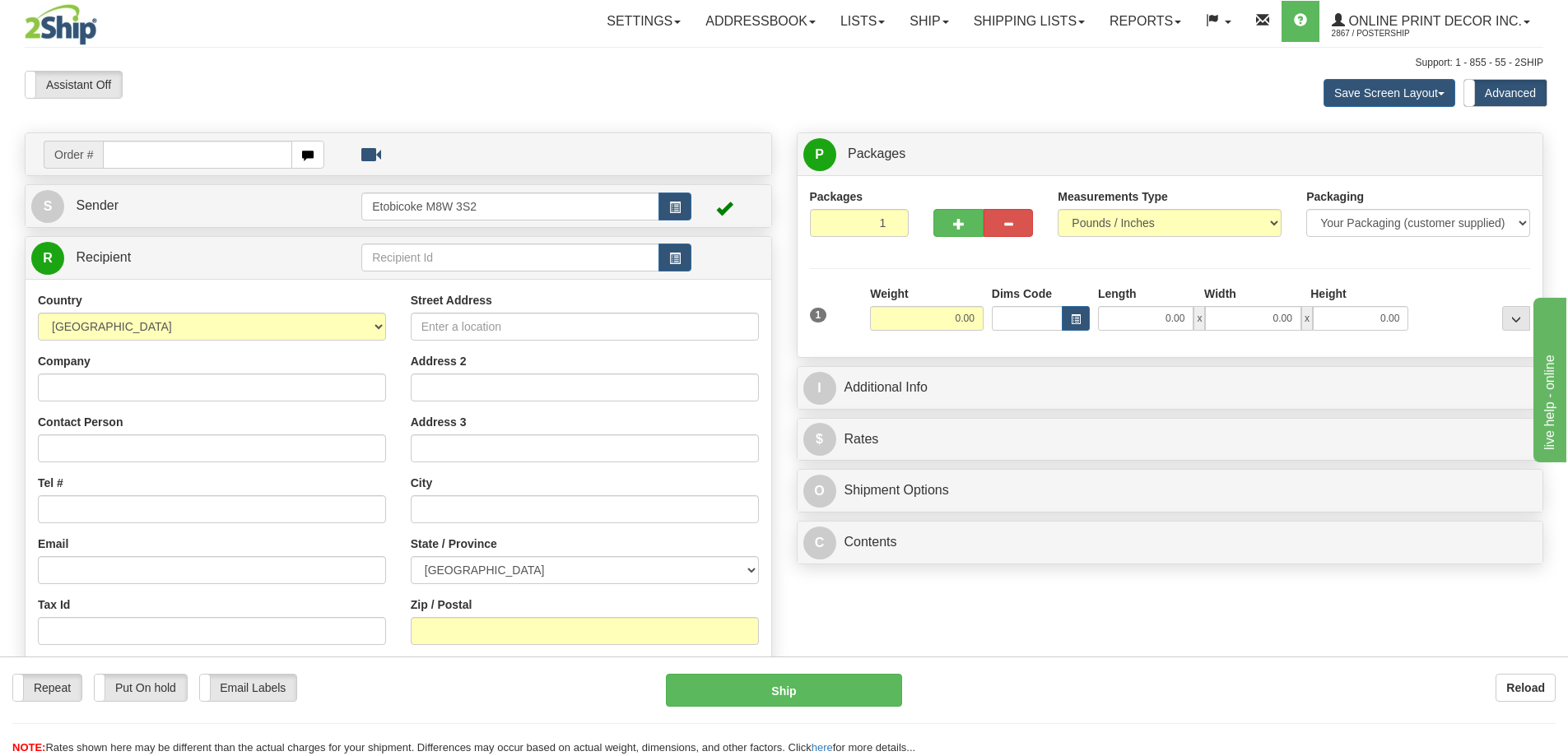
click at [142, 155] on input "text" at bounding box center [198, 155] width 189 height 28
type input "ca-425273"
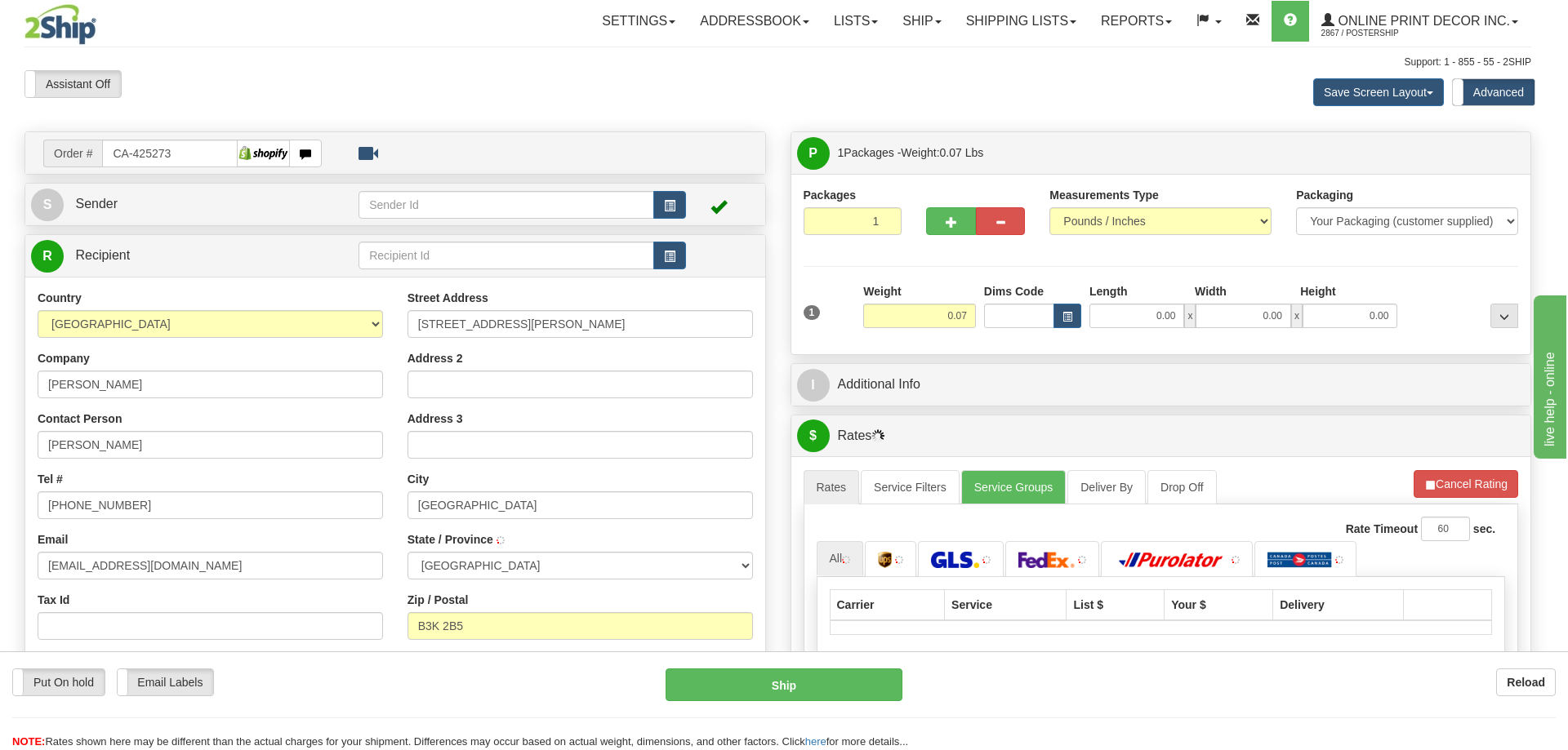
type input "[GEOGRAPHIC_DATA]"
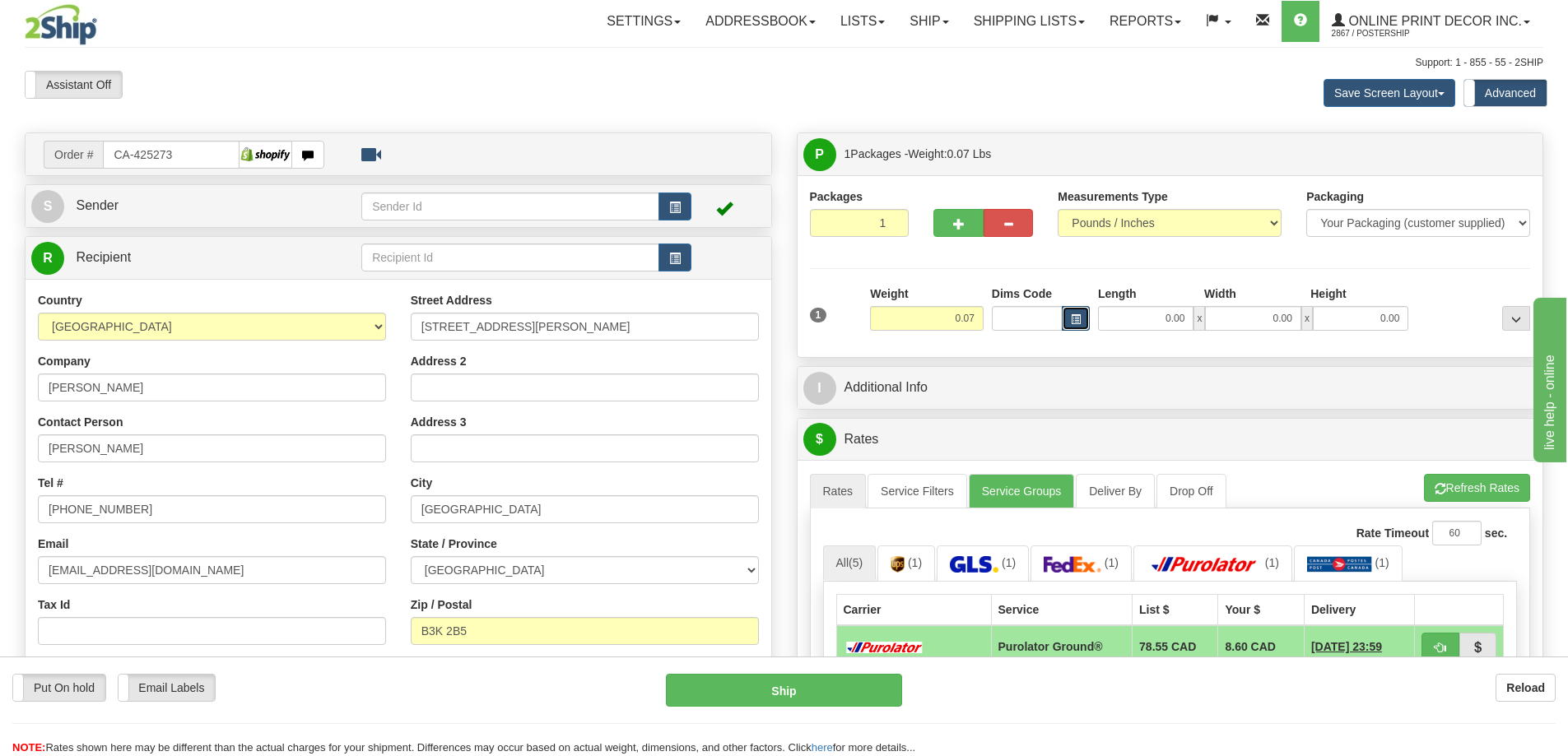
click at [1068, 316] on button "button" at bounding box center [1075, 318] width 28 height 25
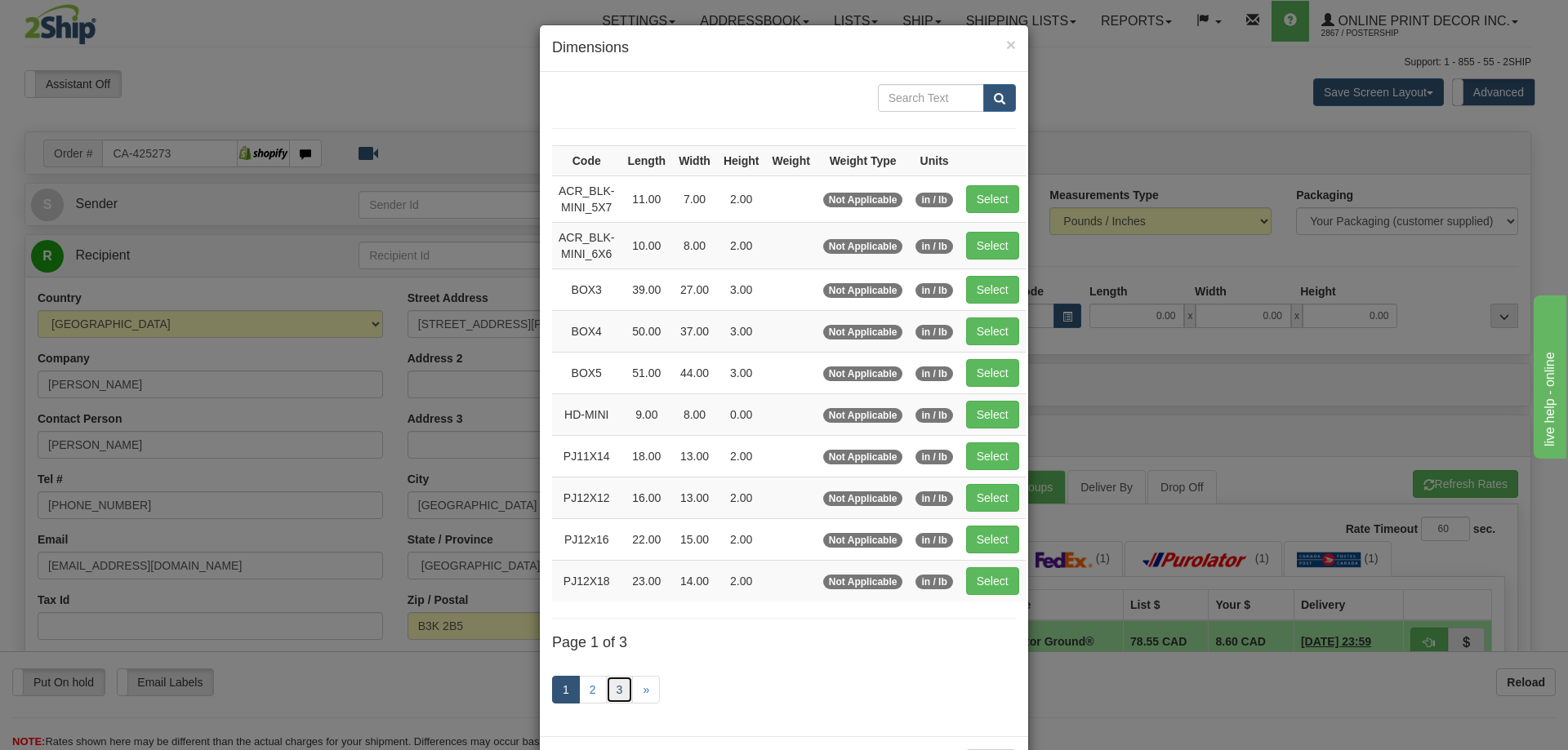
click at [610, 689] on link "3" at bounding box center [620, 690] width 28 height 28
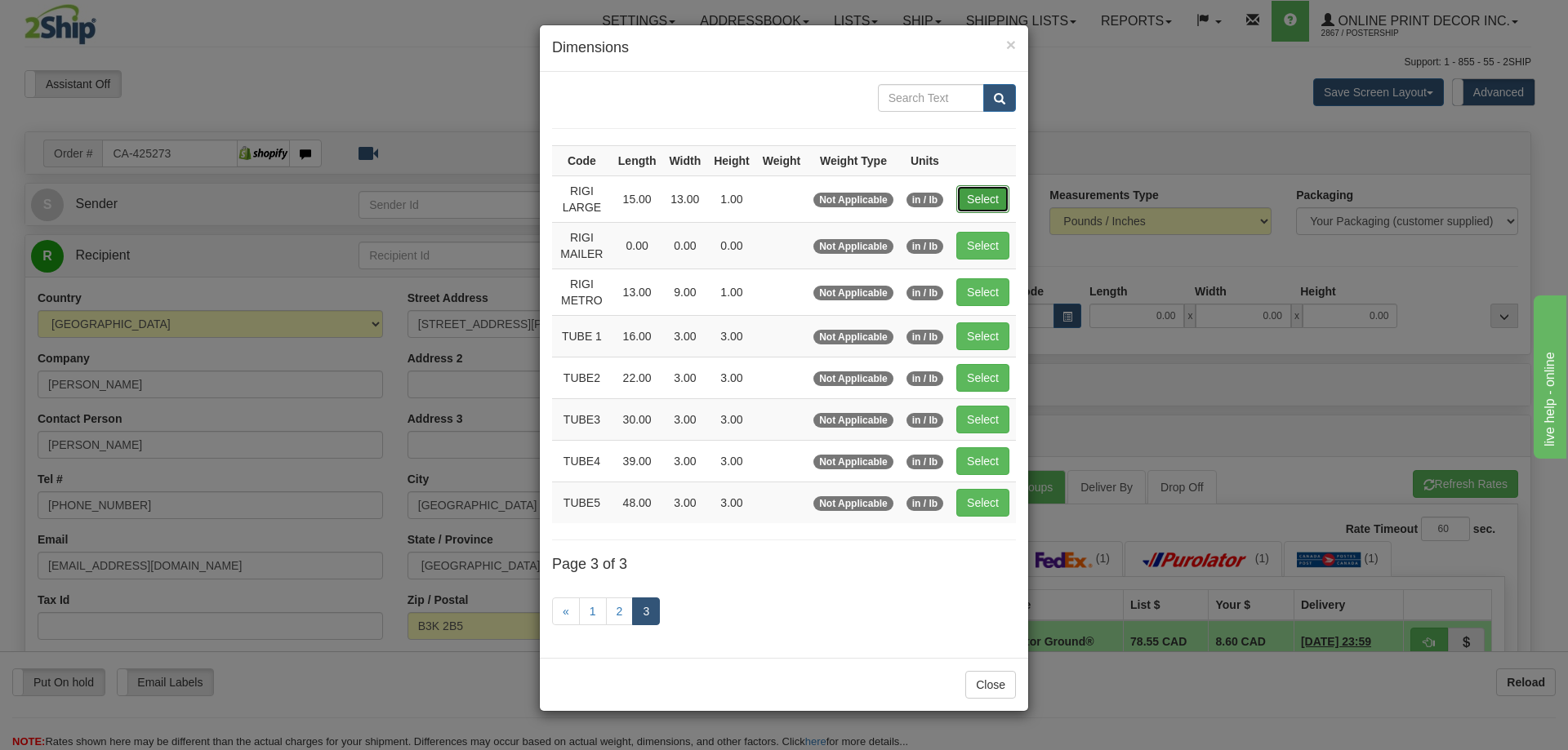
click at [974, 193] on button "Select" at bounding box center [983, 199] width 53 height 28
type input "RIGI LARGE"
type input "15.00"
type input "13.00"
type input "1.00"
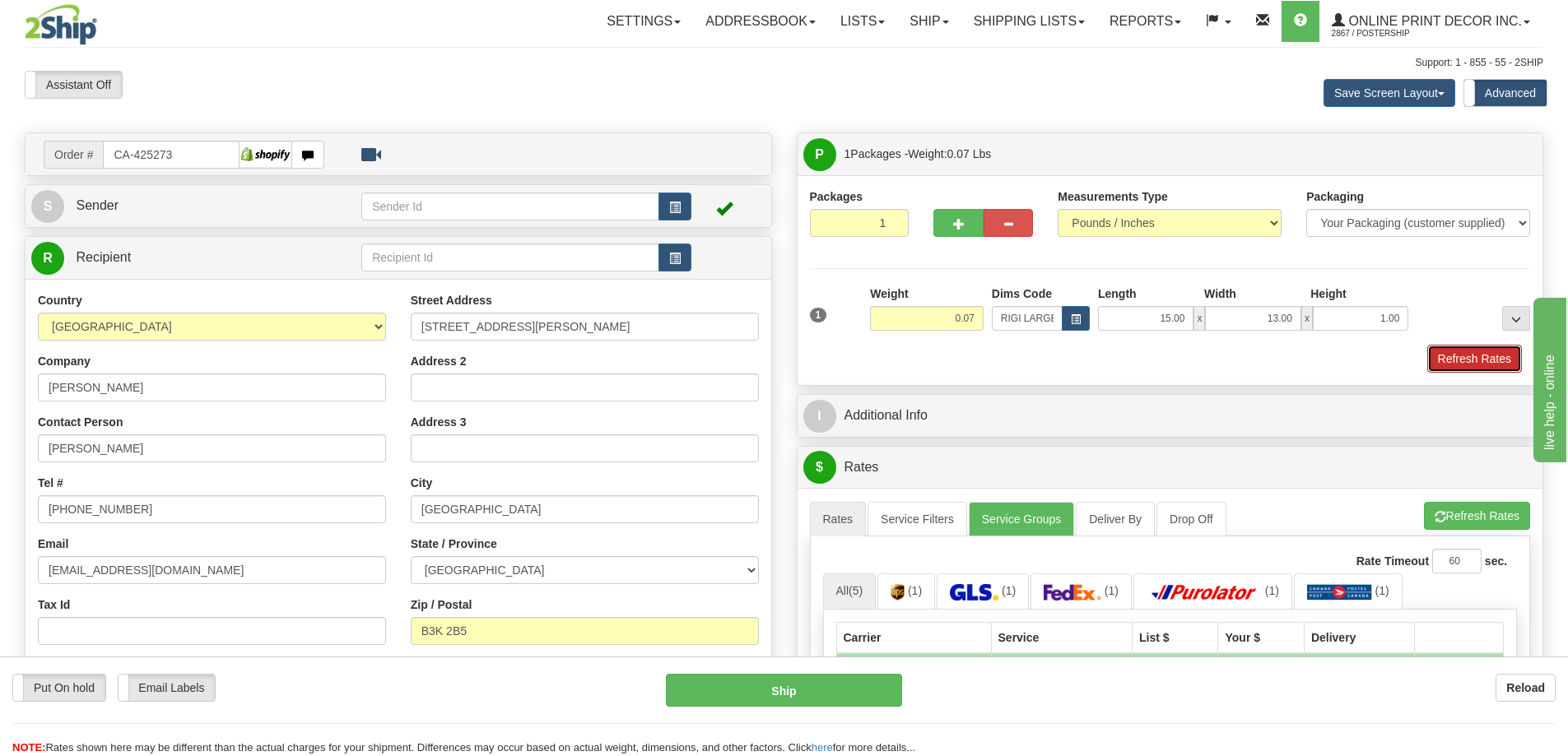
click at [1462, 363] on button "Refresh Rates" at bounding box center [1474, 359] width 95 height 28
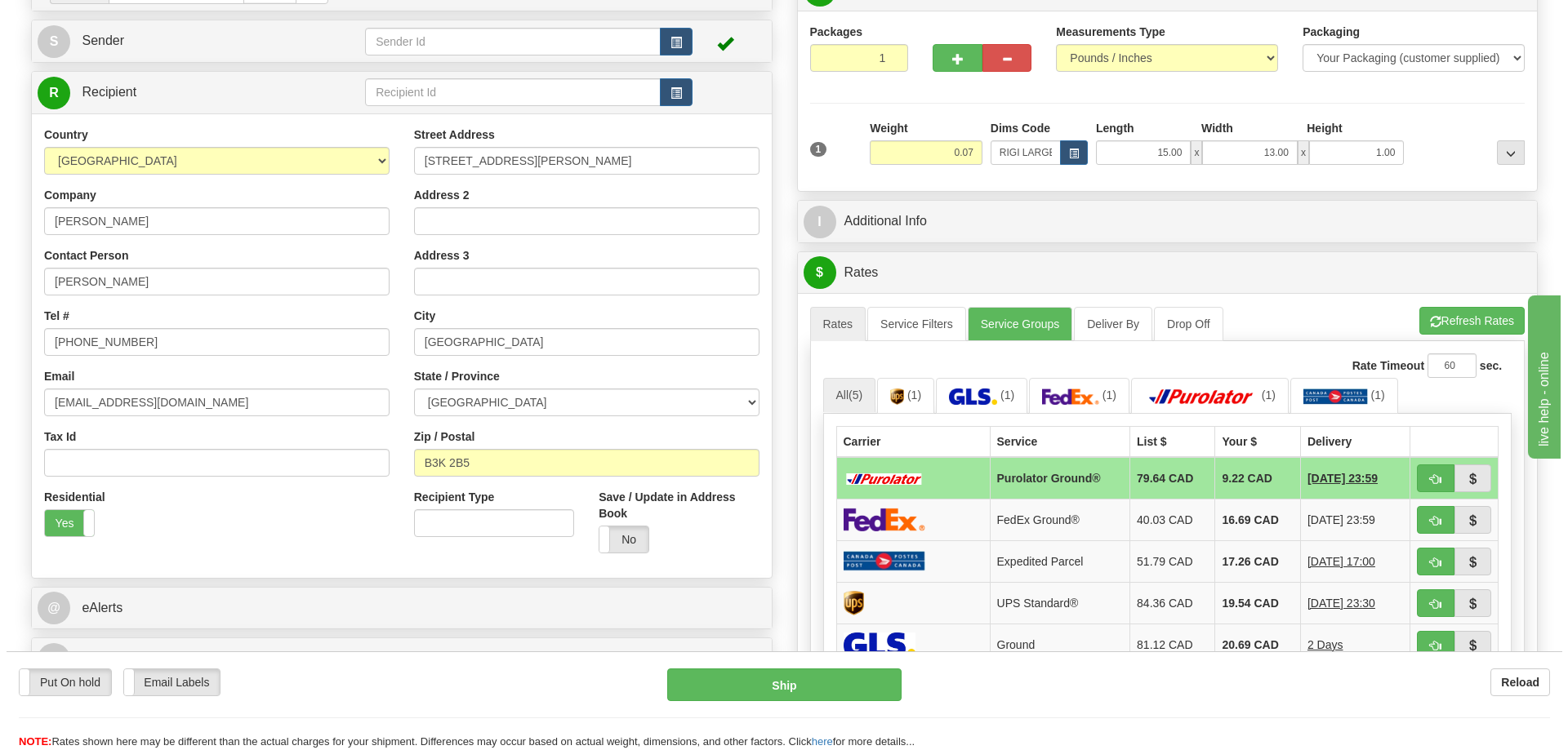
scroll to position [245, 0]
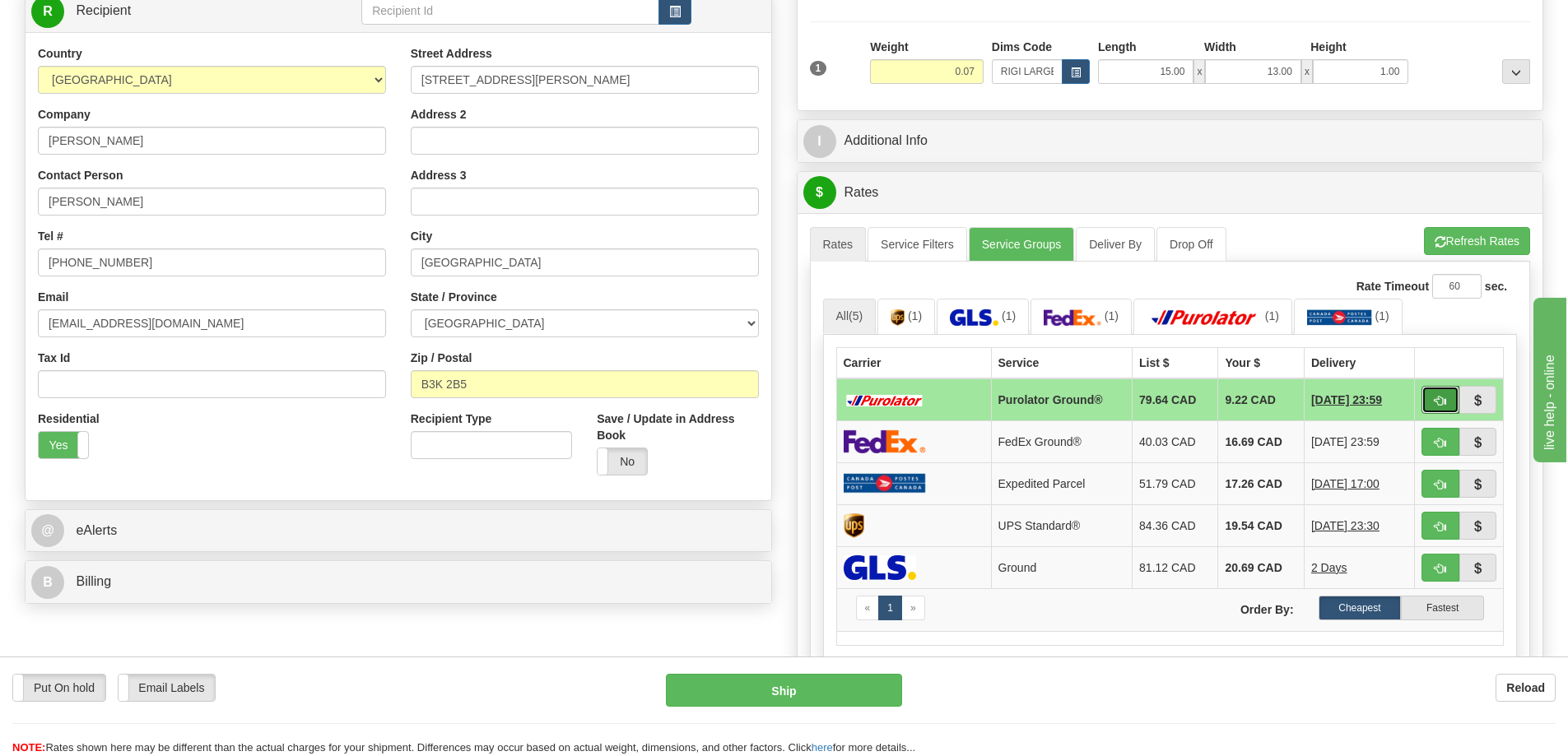
click at [1437, 400] on span "button" at bounding box center [1440, 402] width 11 height 11
type input "260"
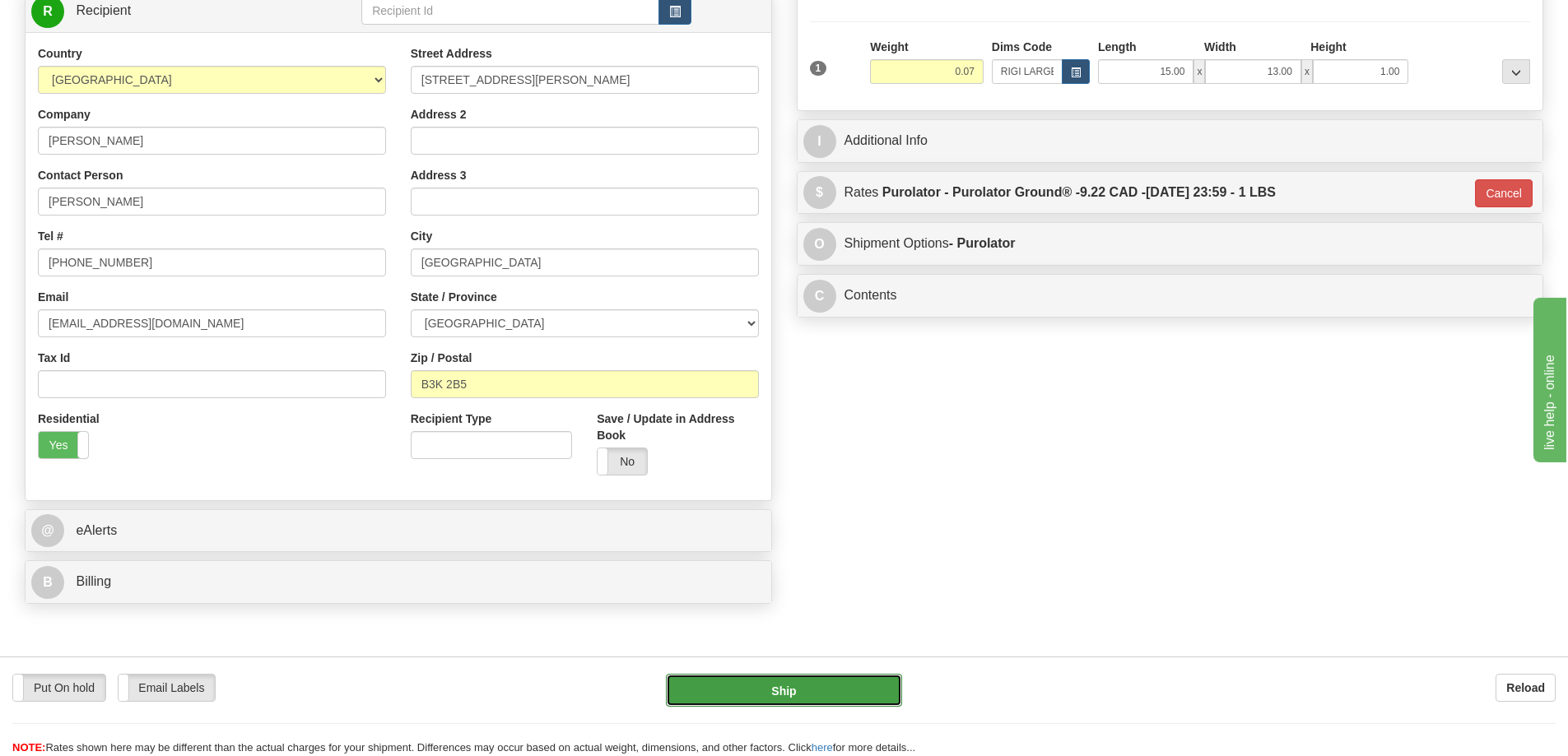
click at [871, 699] on button "Ship" at bounding box center [784, 690] width 237 height 32
